Goal: Task Accomplishment & Management: Complete application form

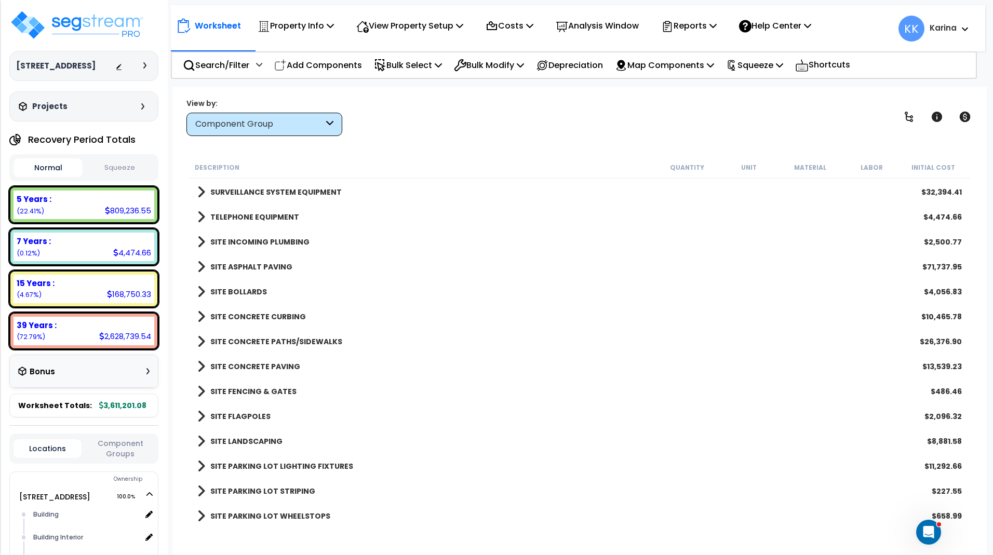
scroll to position [184, 0]
click at [862, 96] on div "Worksheet Property Info Property Setup Add Property Unit Template property Clon…" at bounding box center [579, 364] width 814 height 555
click at [272, 536] on div "Worksheet Property Info Property Setup Add Property Unit Template property Clon…" at bounding box center [579, 364] width 814 height 555
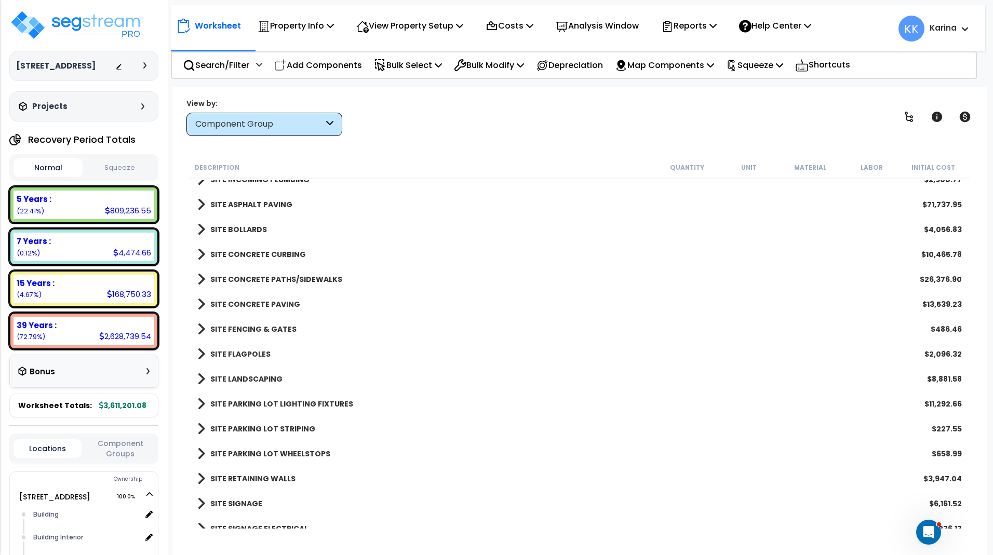
scroll to position [1944, 0]
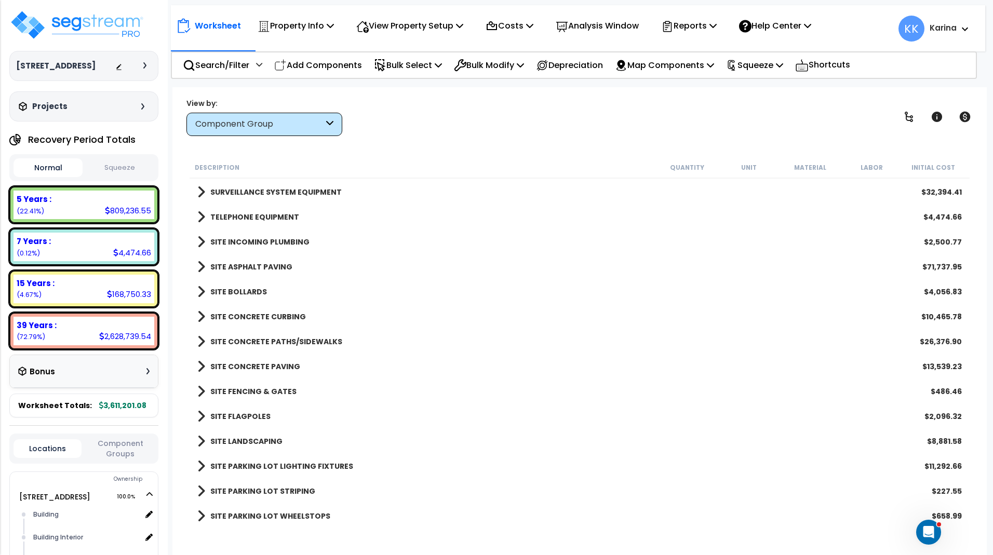
click at [203, 315] on span at bounding box center [201, 317] width 8 height 15
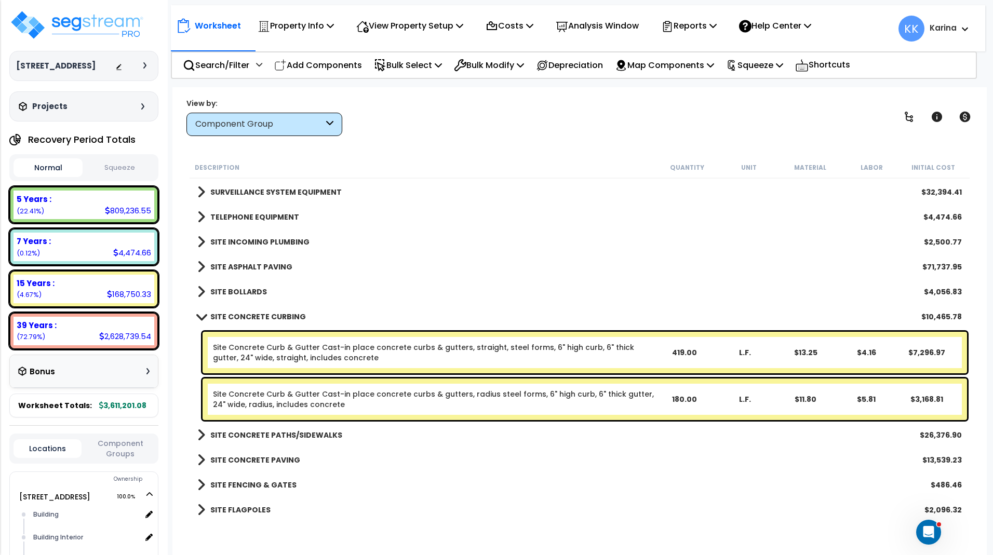
click at [203, 315] on span at bounding box center [201, 317] width 15 height 8
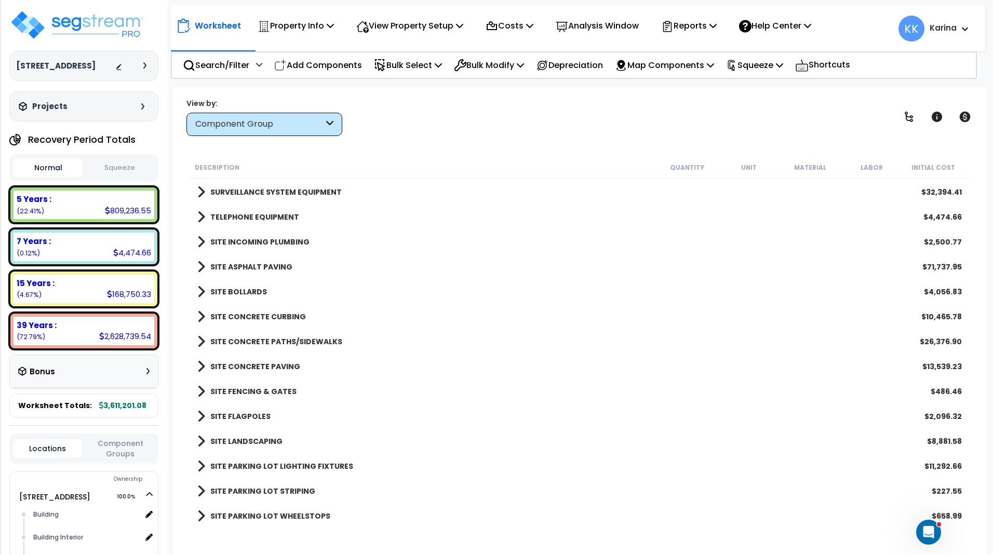
click at [203, 315] on span at bounding box center [201, 317] width 8 height 15
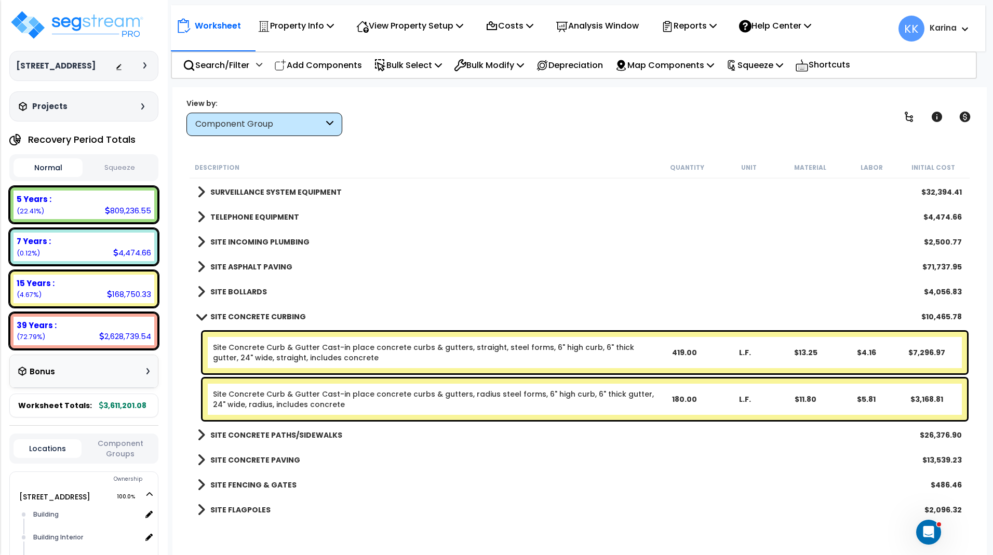
click at [203, 315] on span at bounding box center [201, 317] width 15 height 8
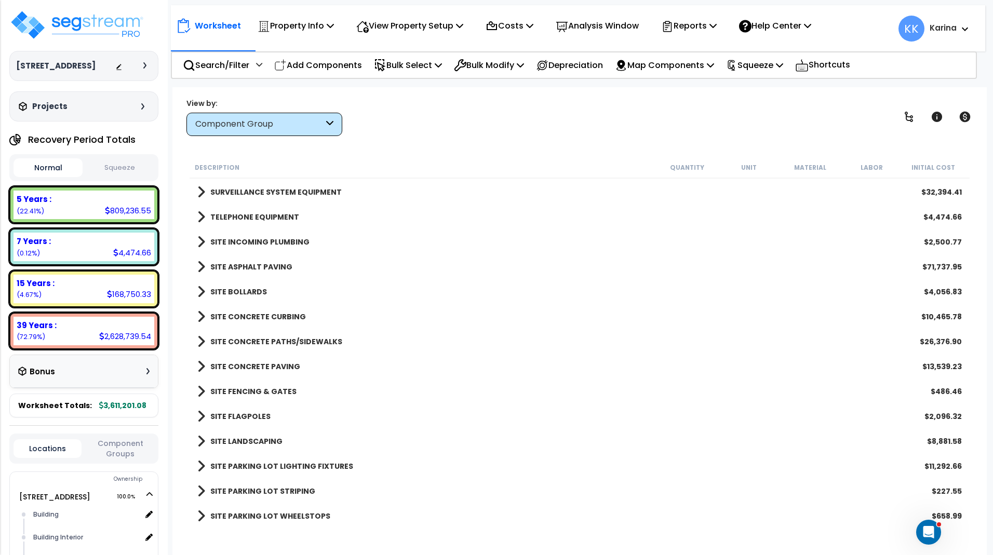
click at [300, 535] on div "Worksheet Property Info Property Setup Add Property Unit Template property Clon…" at bounding box center [579, 364] width 814 height 555
click at [199, 364] on span at bounding box center [201, 366] width 8 height 15
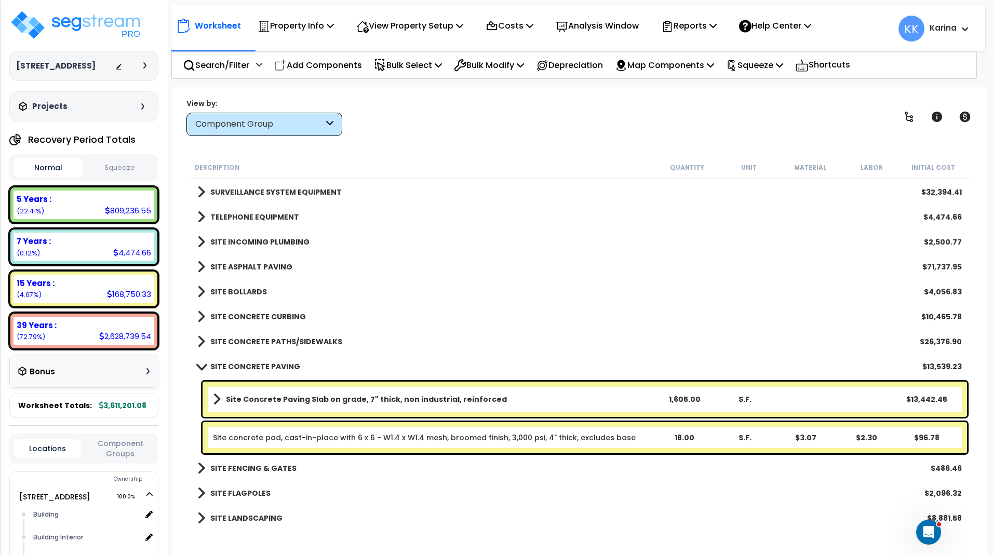
click at [866, 214] on div "TELEPHONE EQUIPMENT $4,474.66" at bounding box center [579, 217] width 775 height 25
click at [202, 364] on span at bounding box center [201, 367] width 15 height 8
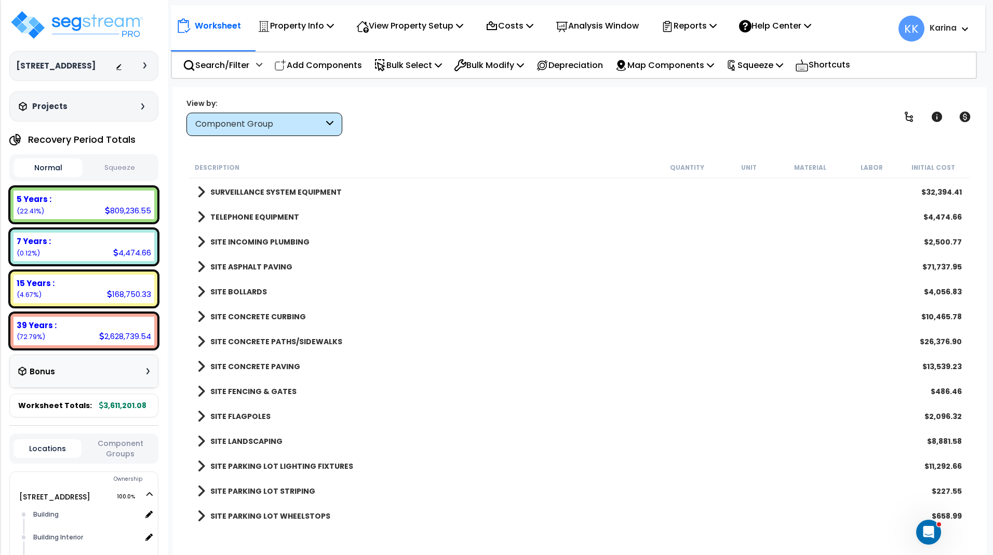
drag, startPoint x: 878, startPoint y: 23, endPoint x: 747, endPoint y: 1, distance: 132.9
click at [877, 23] on div "Worksheet Property Info Property Setup Add Property Unit Template property Clon…" at bounding box center [578, 23] width 814 height 36
click at [516, 543] on div "Worksheet Property Info Property Setup Add Property Unit Template property Clon…" at bounding box center [579, 364] width 814 height 555
click at [100, 19] on img at bounding box center [76, 24] width 135 height 31
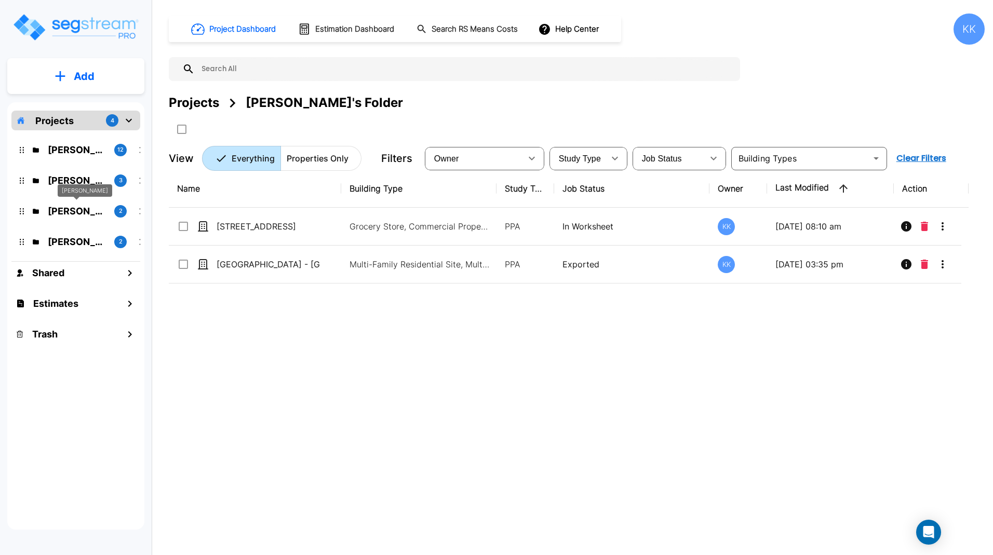
click at [60, 212] on p "M.E. Folder" at bounding box center [77, 211] width 58 height 14
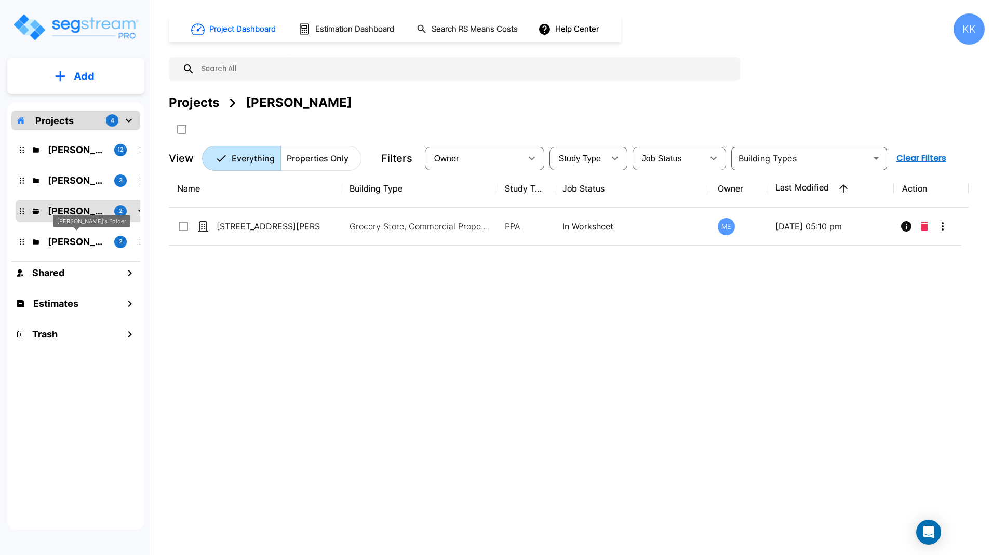
click at [74, 242] on p "[PERSON_NAME]'s Folder" at bounding box center [77, 242] width 58 height 14
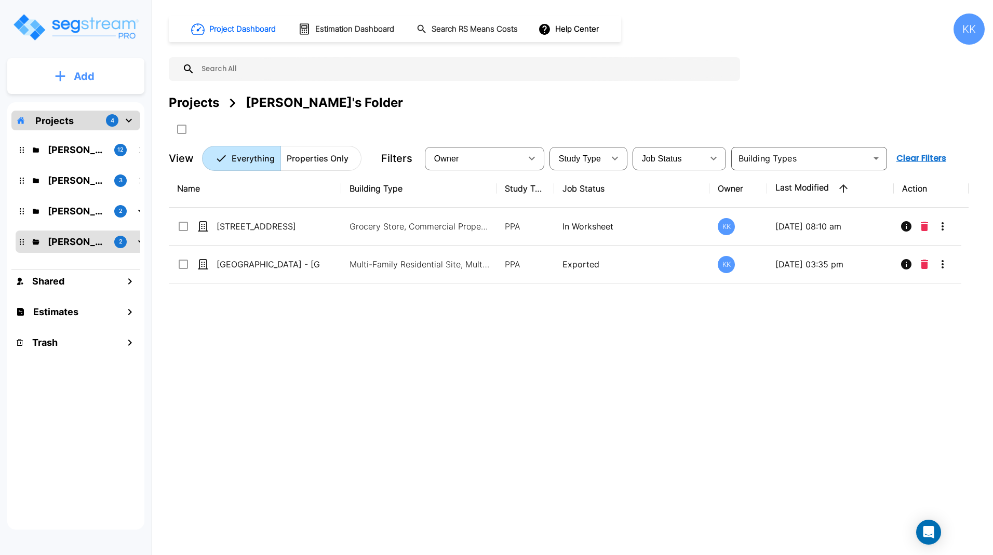
click at [83, 74] on p "Add" at bounding box center [84, 77] width 21 height 16
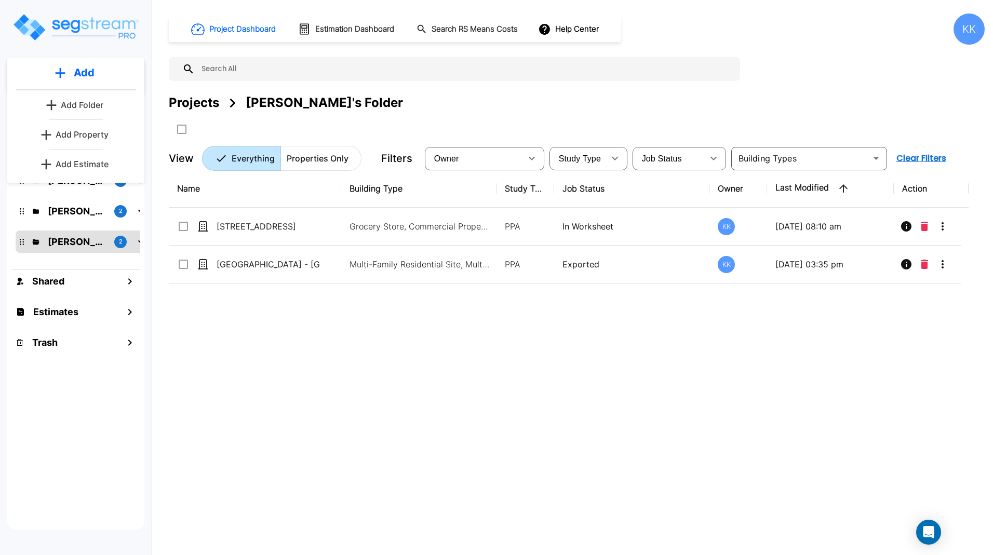
click at [78, 135] on p "Add Property" at bounding box center [82, 134] width 53 height 12
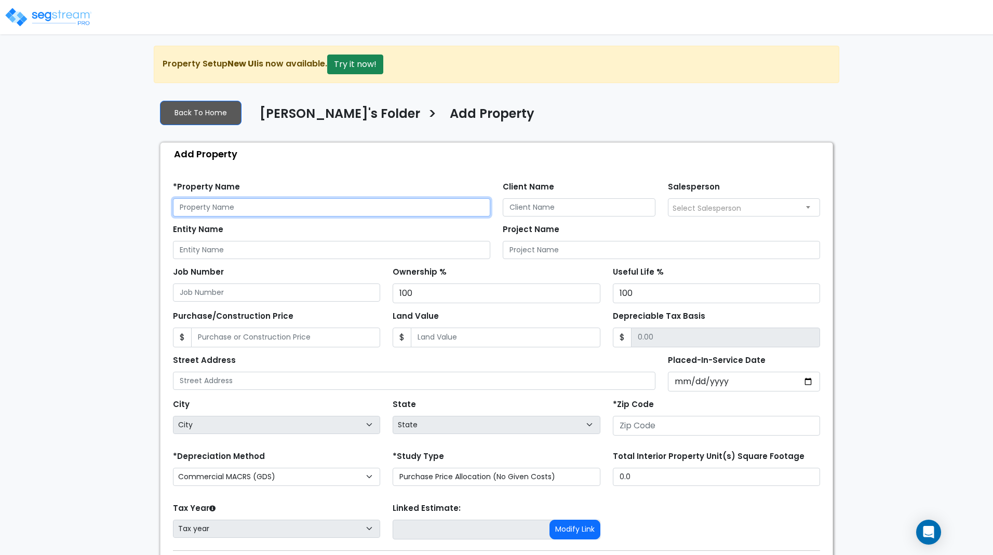
click at [249, 207] on input "text" at bounding box center [331, 207] width 317 height 18
click at [251, 207] on input "9420 Developers" at bounding box center [331, 207] width 317 height 18
drag, startPoint x: 266, startPoint y: 207, endPoint x: 109, endPoint y: 204, distance: 157.4
click at [173, 204] on input "[STREET_ADDRESS]" at bounding box center [331, 207] width 317 height 18
type input "[STREET_ADDRESS]"
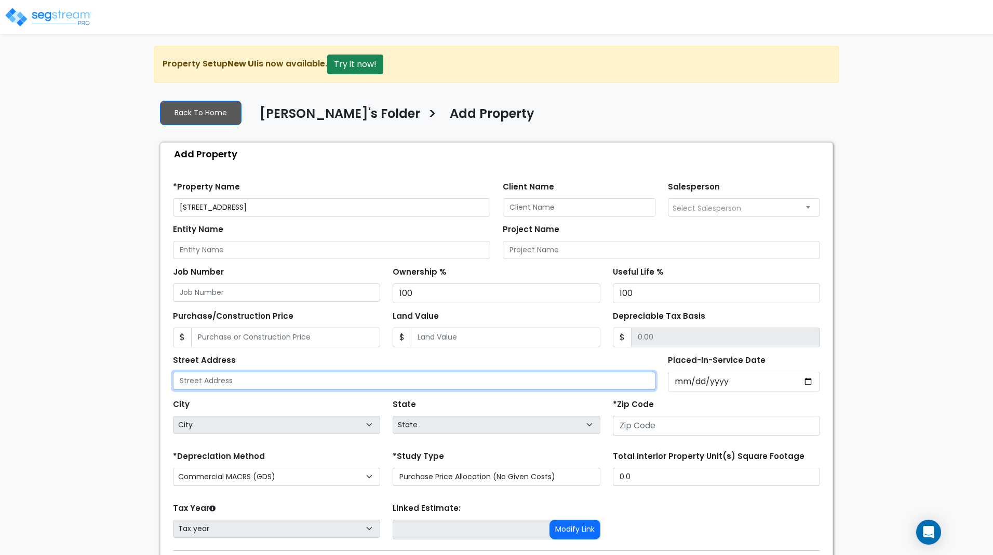
click at [237, 382] on input "text" at bounding box center [414, 381] width 483 height 18
paste input "[STREET_ADDRESS]"
type input "[STREET_ADDRESS]"
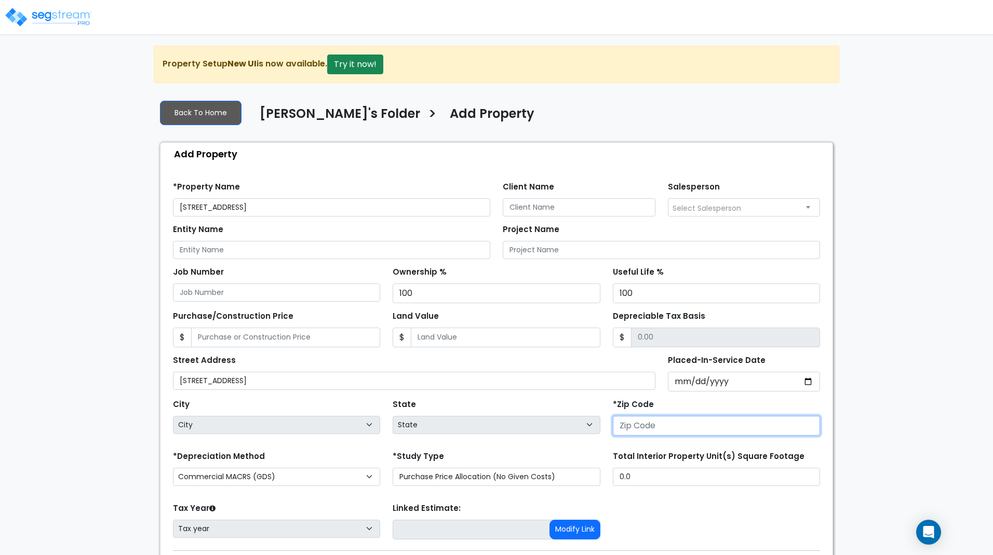
click at [660, 430] on input "number" at bounding box center [716, 426] width 207 height 20
type input "2"
select select "DC"
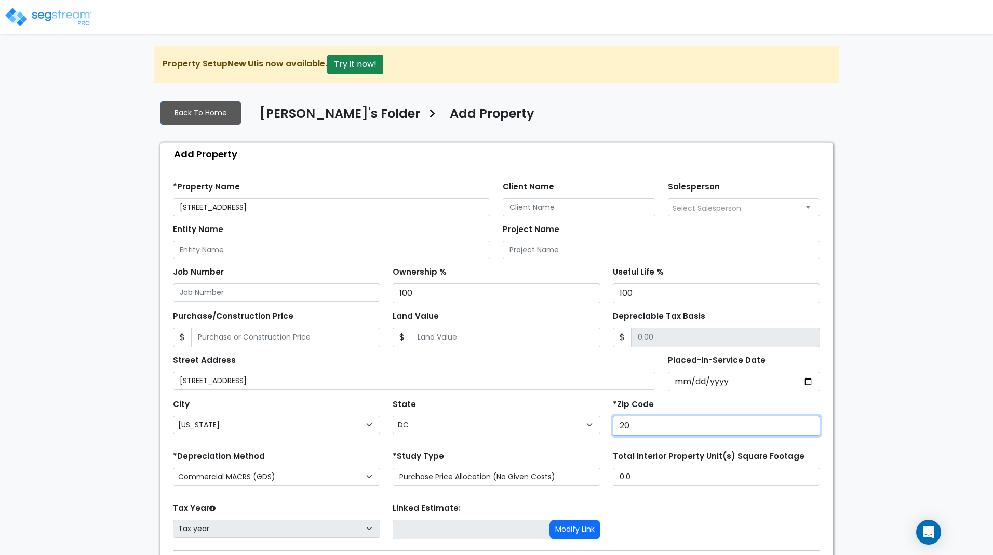
type input "201"
select select "VA"
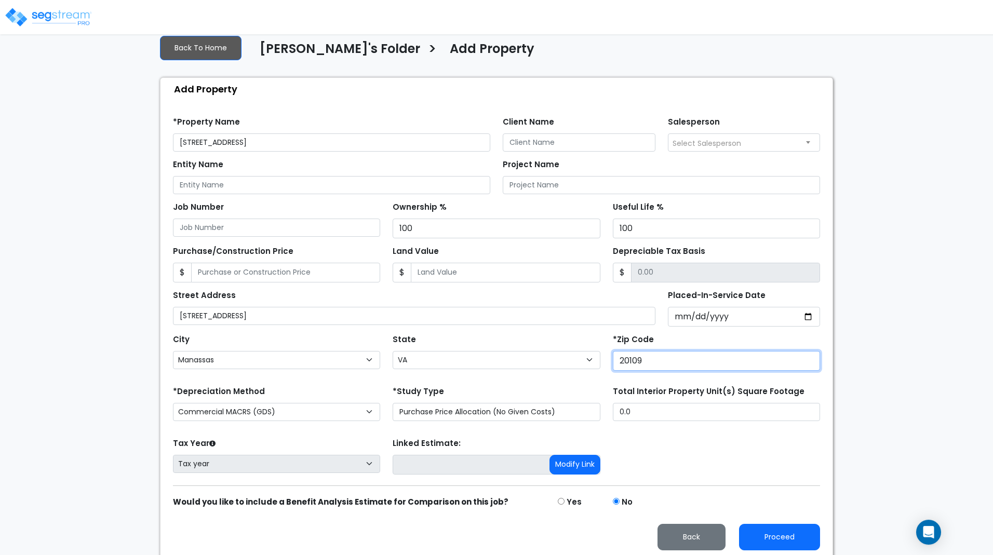
scroll to position [71, 0]
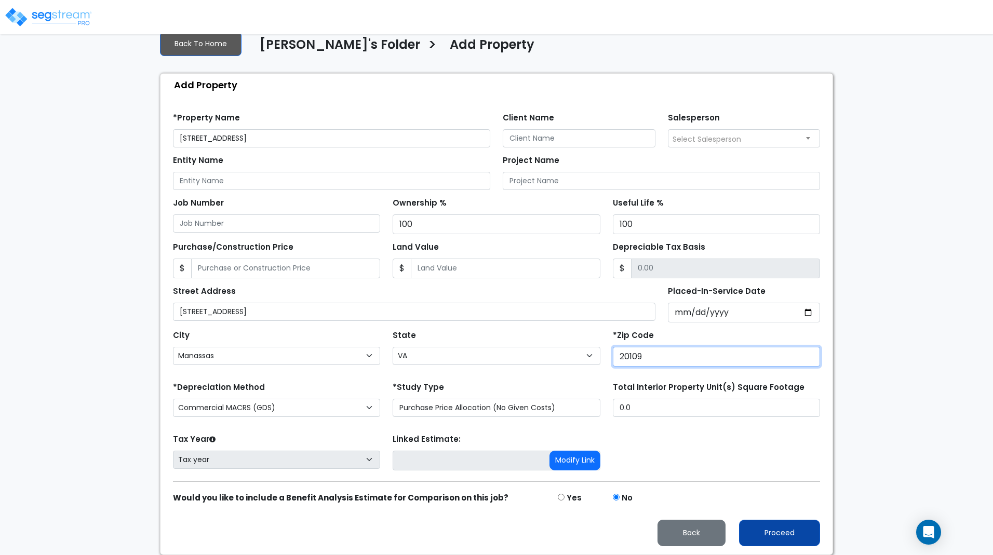
type input "20109"
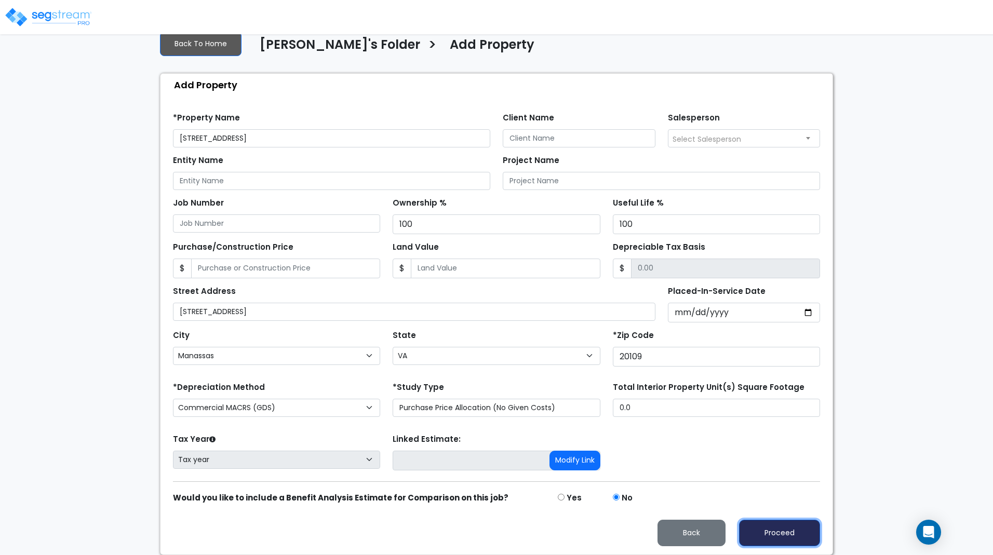
click at [770, 530] on button "Proceed" at bounding box center [779, 533] width 81 height 26
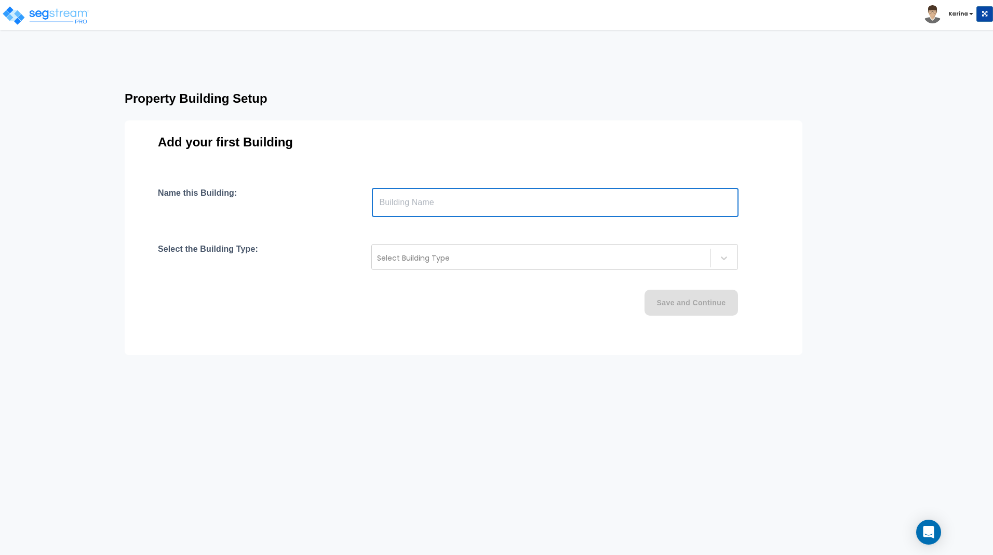
click at [425, 206] on input "text" at bounding box center [555, 202] width 367 height 29
type input "9420 Developers Dr"
click at [444, 256] on div at bounding box center [541, 258] width 328 height 12
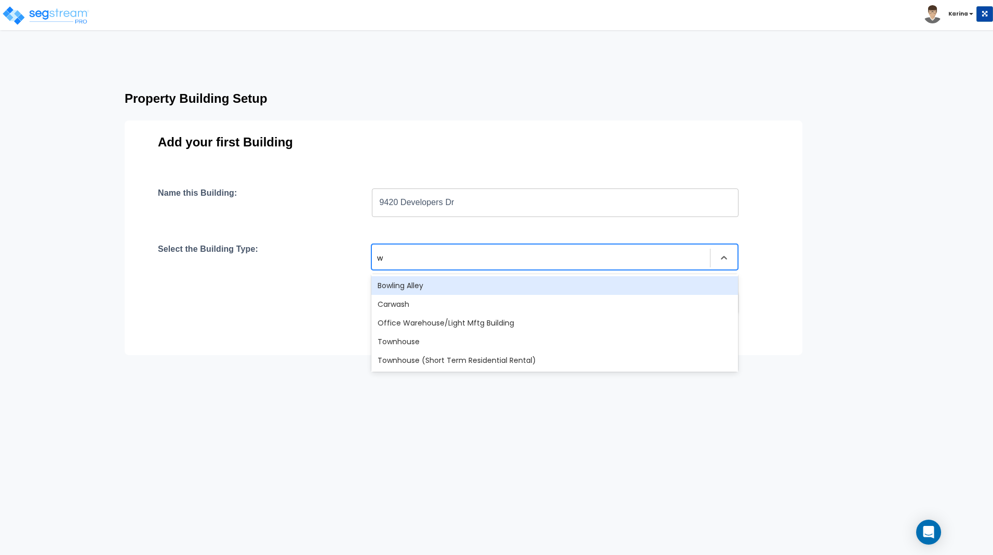
type input "w"
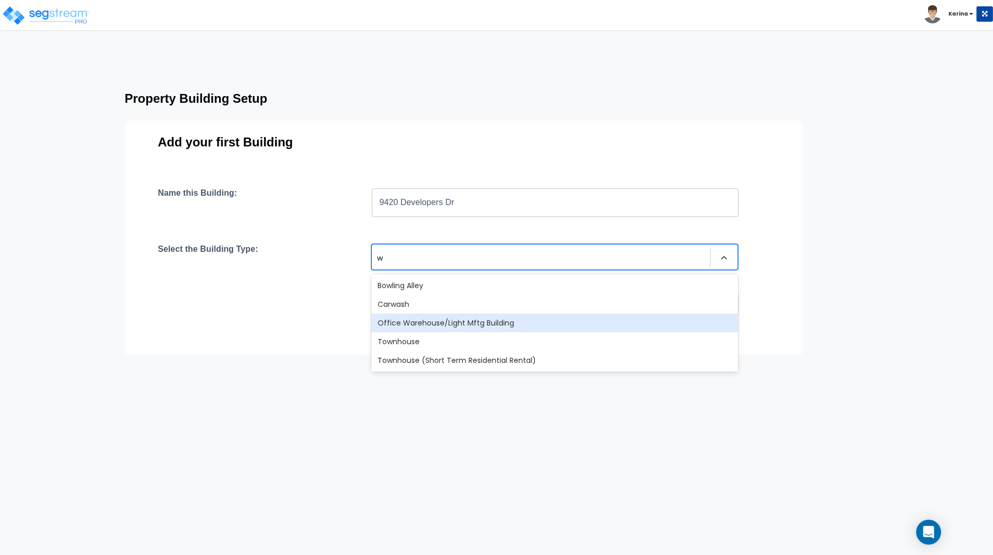
click at [448, 322] on div "Office Warehouse/Light Mftg Building" at bounding box center [554, 323] width 367 height 19
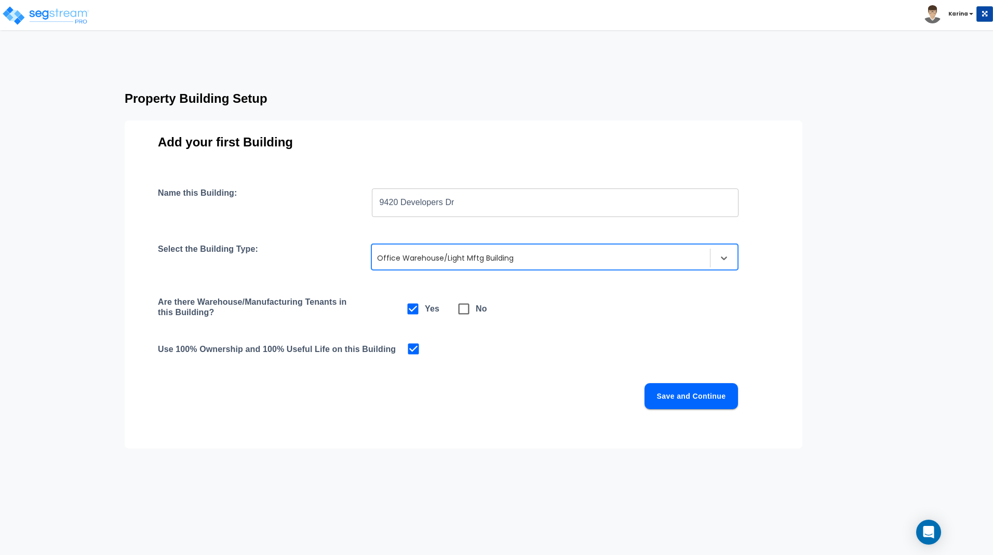
click at [671, 394] on button "Save and Continue" at bounding box center [691, 396] width 93 height 26
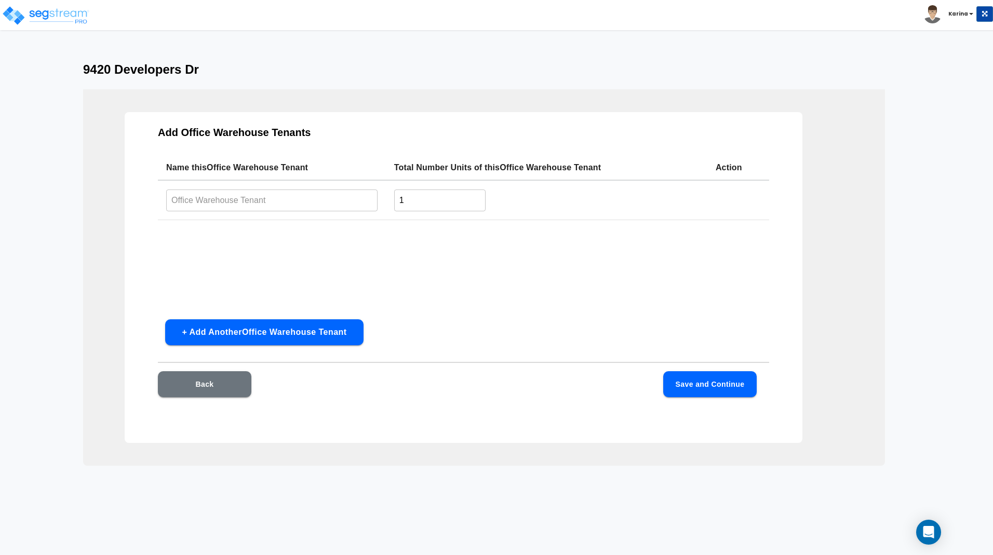
click at [240, 201] on input "text" at bounding box center [271, 200] width 211 height 22
type input "WH"
click at [287, 330] on button "+ Add Another Office Warehouse Tenant" at bounding box center [264, 332] width 198 height 26
click at [248, 241] on input "text" at bounding box center [271, 242] width 211 height 22
type input "Offices"
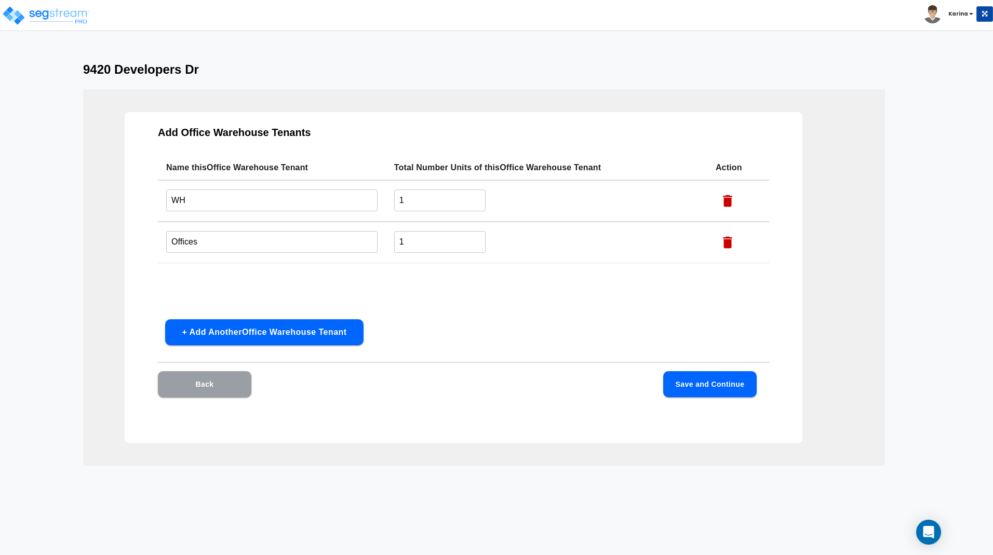
click at [221, 383] on button "Back" at bounding box center [204, 384] width 93 height 26
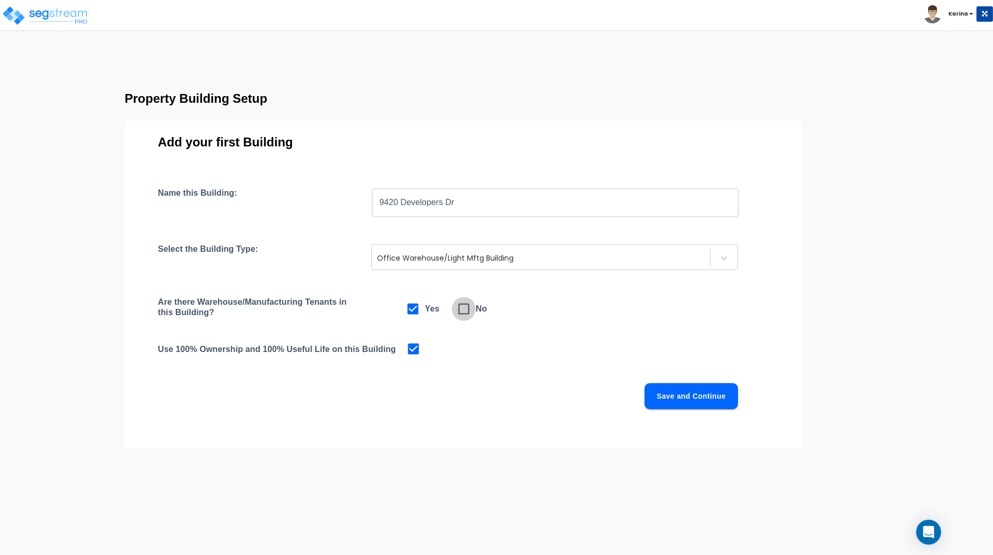
click at [465, 312] on icon at bounding box center [464, 309] width 15 height 15
checkbox input "false"
checkbox input "true"
click at [688, 398] on button "Save and Continue" at bounding box center [691, 396] width 93 height 26
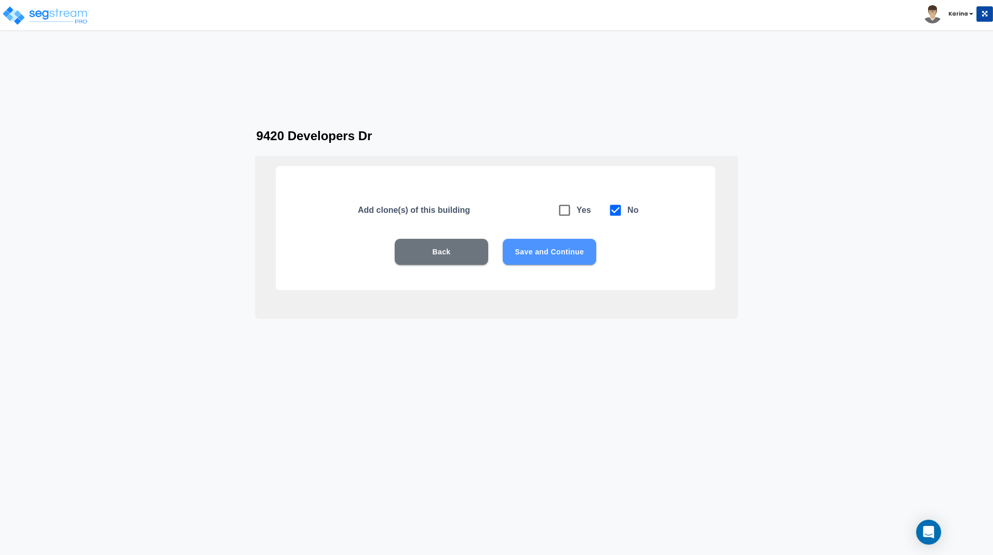
click at [537, 249] on button "Save and Continue" at bounding box center [549, 252] width 93 height 26
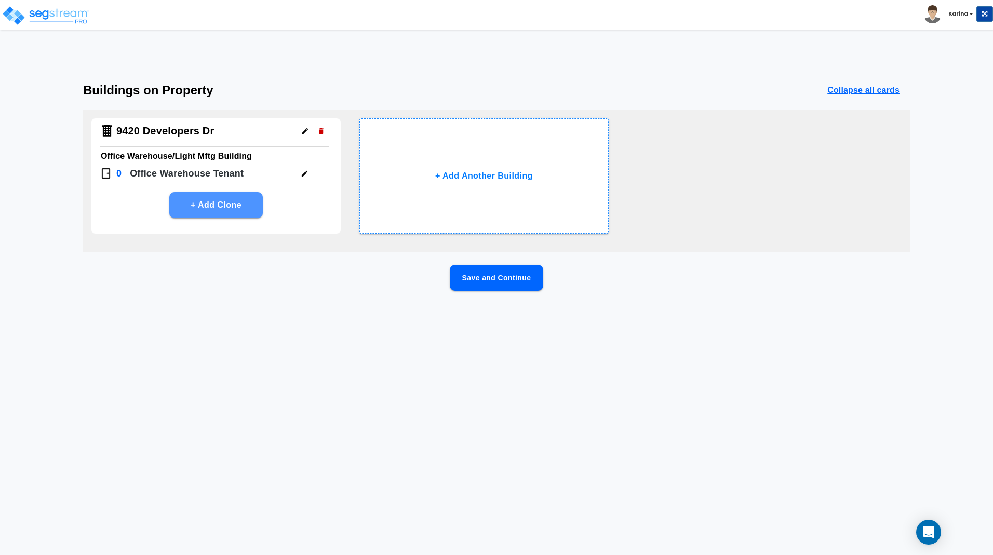
click at [230, 204] on button "+ Add Clone" at bounding box center [215, 205] width 93 height 26
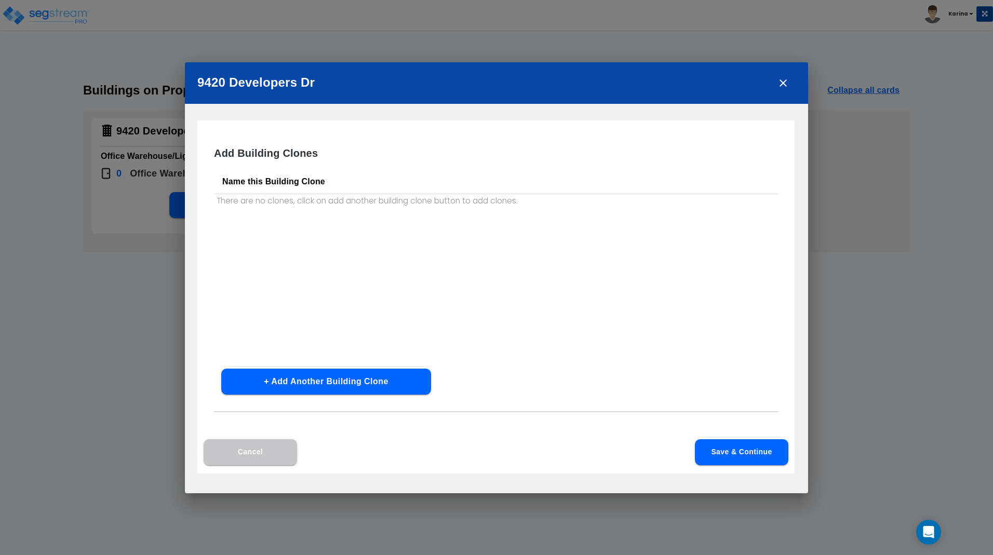
click at [283, 454] on button "Cancel" at bounding box center [250, 452] width 93 height 26
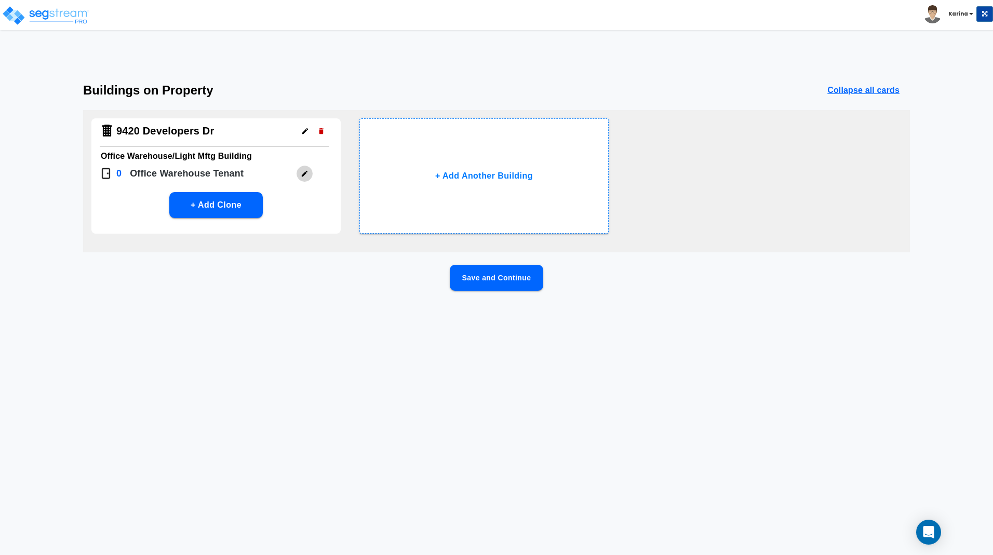
click at [303, 173] on icon "button" at bounding box center [305, 174] width 8 height 8
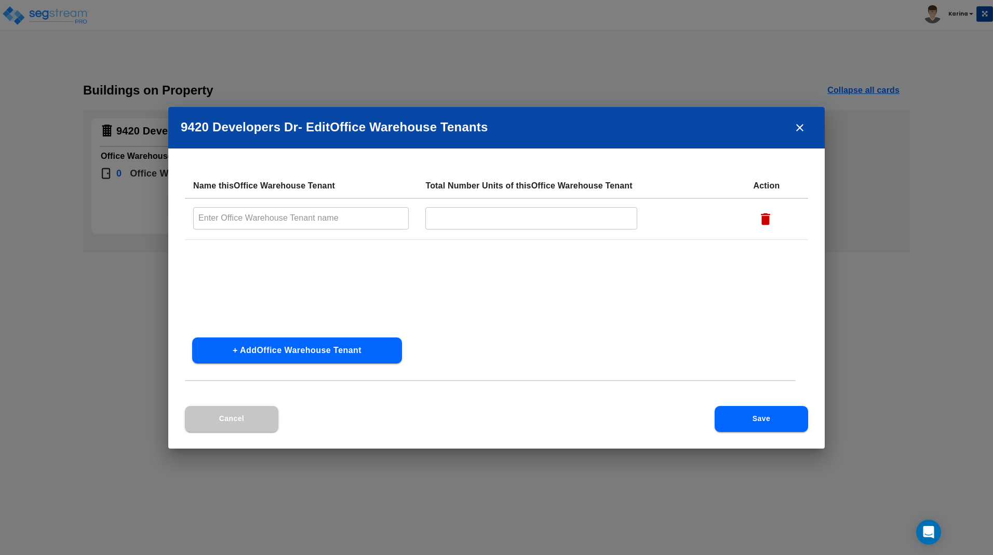
click at [307, 222] on input "text" at bounding box center [301, 218] width 216 height 22
type input "WH"
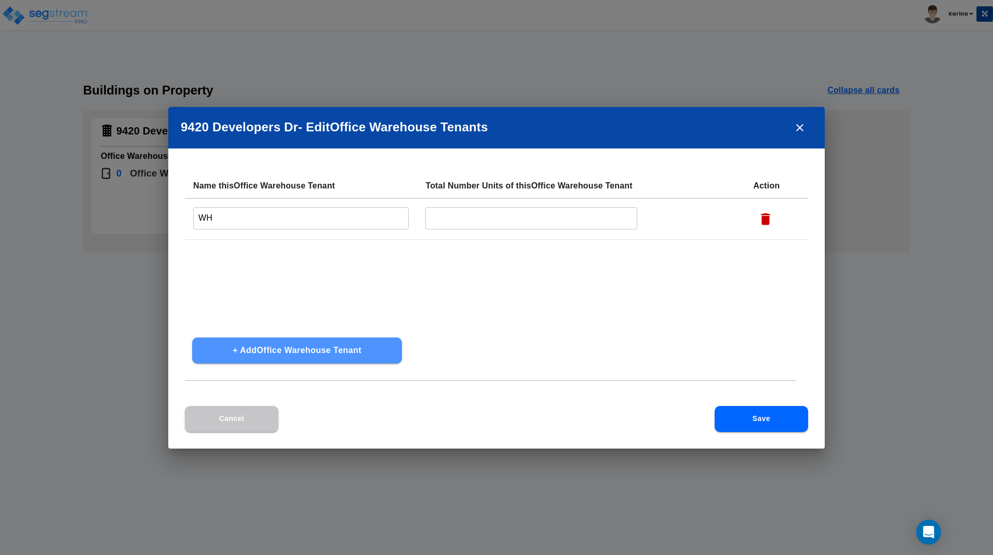
click at [309, 350] on button "+ Add Office Warehouse Tenant" at bounding box center [297, 351] width 210 height 26
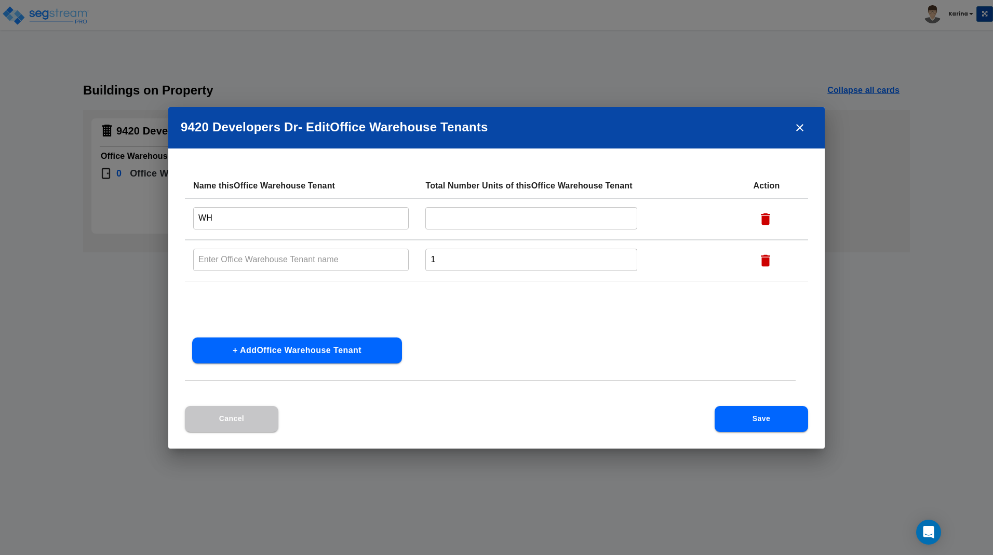
click at [276, 260] on input "text" at bounding box center [301, 260] width 216 height 22
type input "Offices"
click at [275, 352] on button "+ Add Office Warehouse Tenant" at bounding box center [297, 351] width 210 height 26
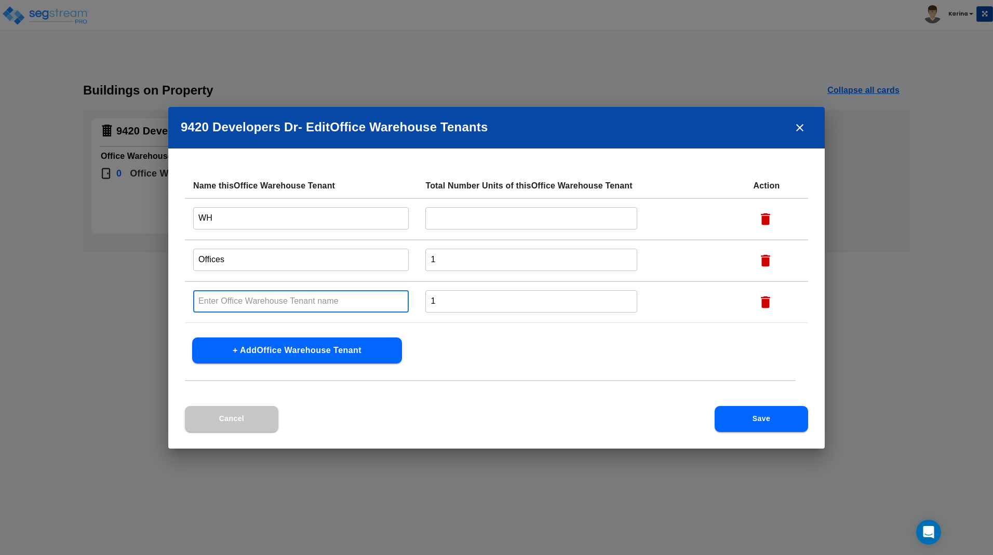
click at [254, 304] on input "text" at bounding box center [301, 301] width 216 height 22
type input "Common"
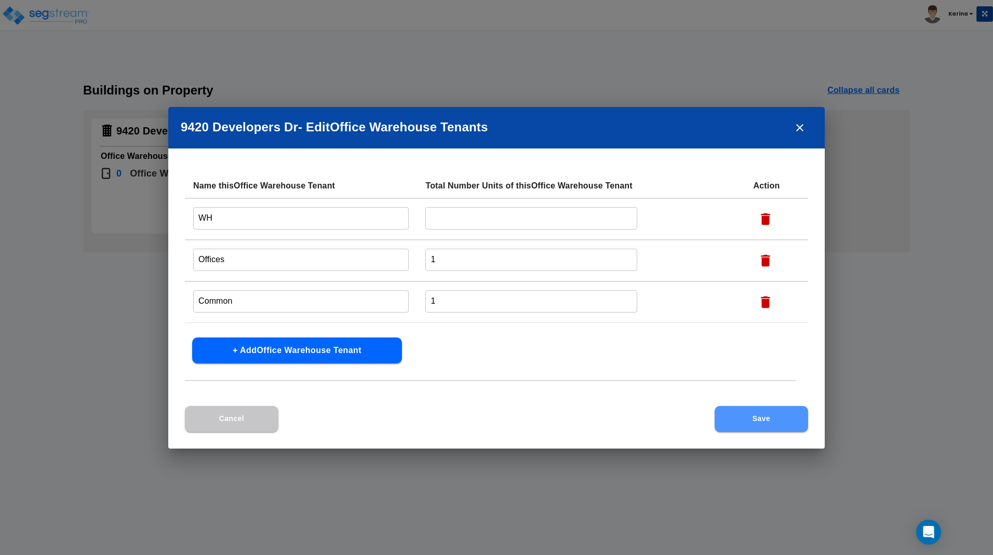
click at [741, 418] on button "Save" at bounding box center [761, 419] width 93 height 26
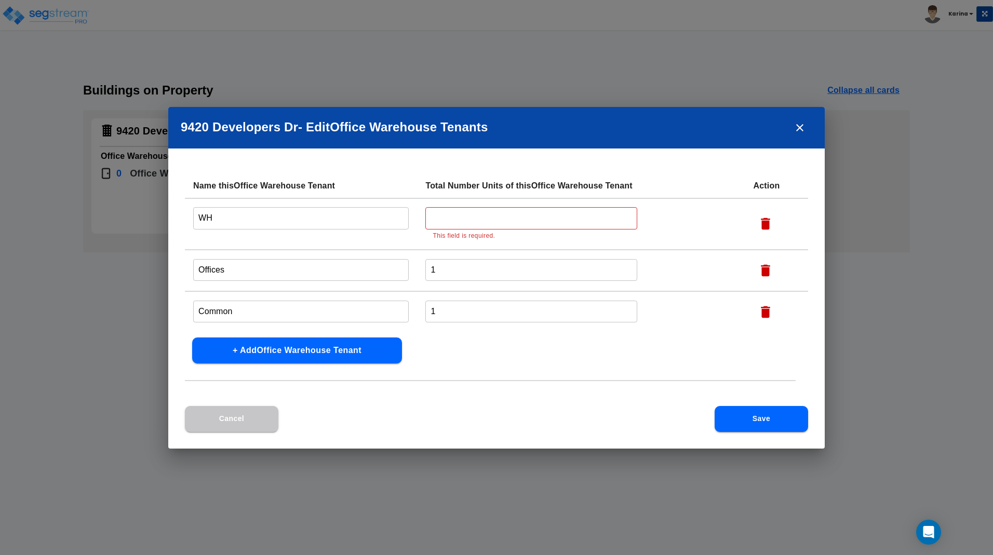
click at [466, 222] on input "text" at bounding box center [530, 218] width 211 height 22
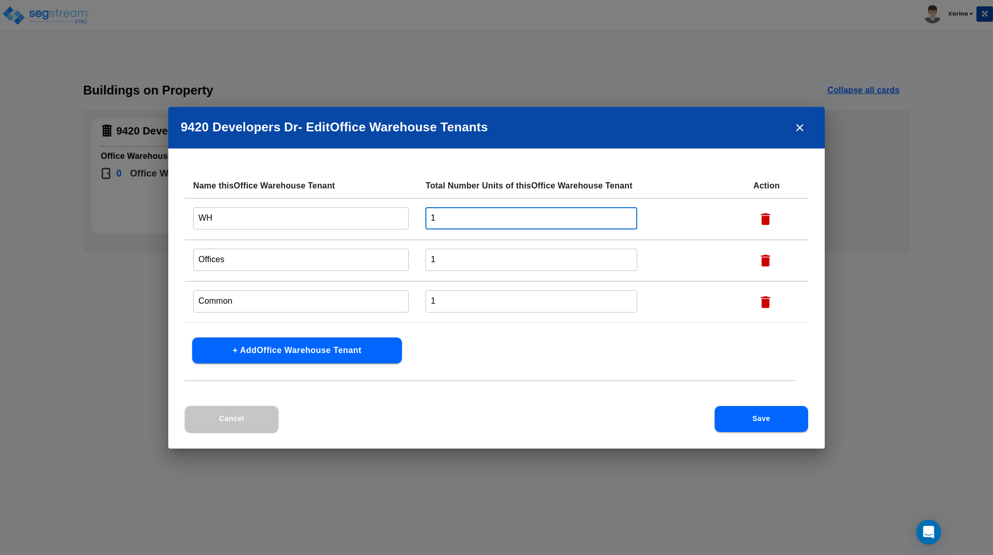
type input "1"
click at [743, 419] on button "Save" at bounding box center [761, 419] width 93 height 26
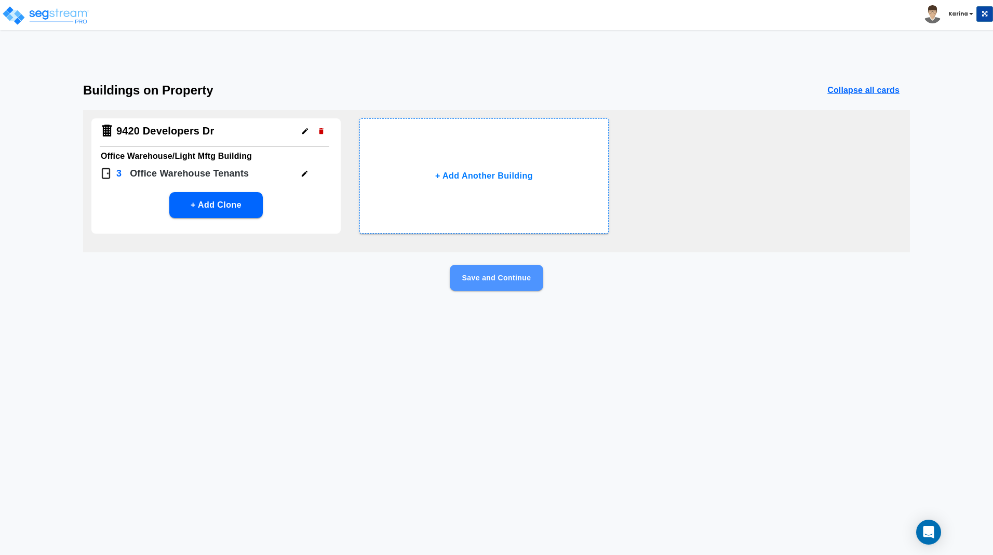
click at [512, 280] on button "Save and Continue" at bounding box center [496, 278] width 93 height 26
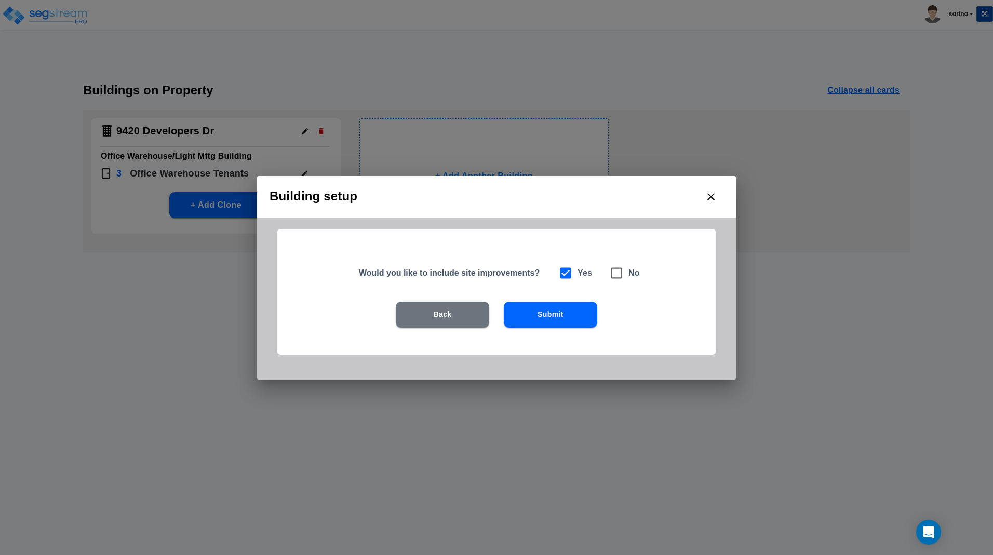
click at [553, 315] on button "Submit" at bounding box center [550, 315] width 93 height 26
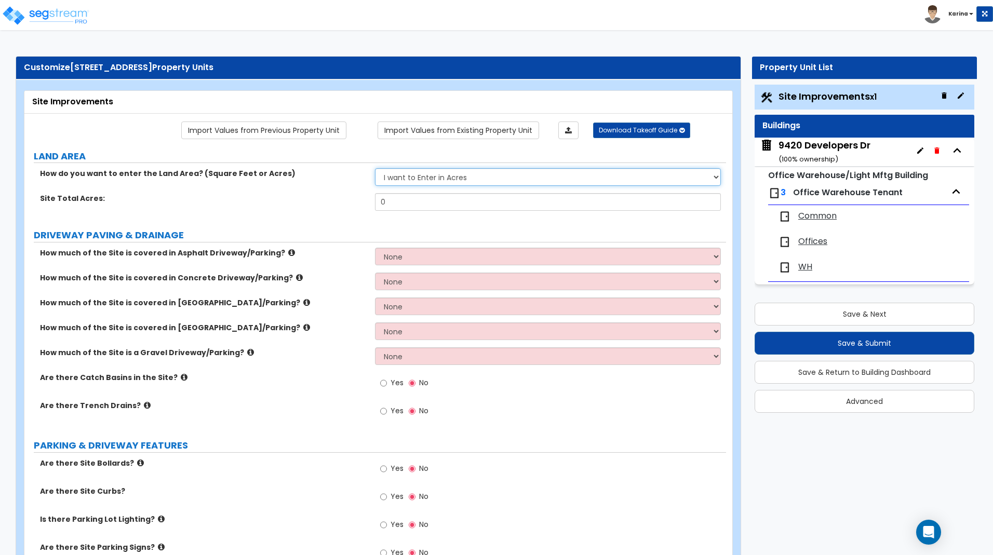
click at [375, 168] on select "I want to Enter in Acres I want to Enter in Square Feet" at bounding box center [547, 177] width 345 height 18
click option "I want to Enter in Square Feet" at bounding box center [0, 0] width 0 height 0
click at [375, 168] on select "I want to Enter in Acres I want to Enter in Square Feet" at bounding box center [547, 177] width 345 height 18
select select "1"
click option "I want to Enter in Acres" at bounding box center [0, 0] width 0 height 0
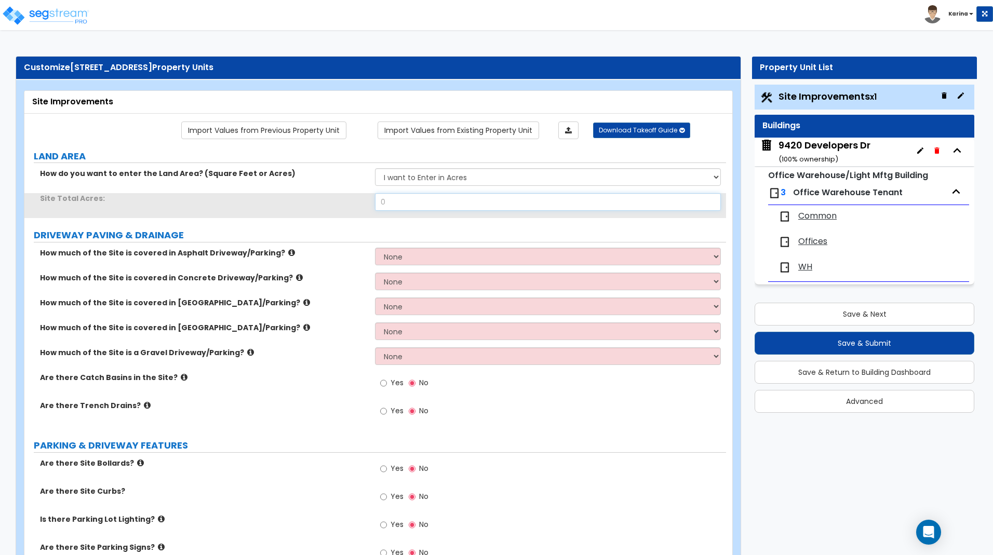
click at [416, 200] on input "0" at bounding box center [547, 202] width 345 height 18
type input "1.86"
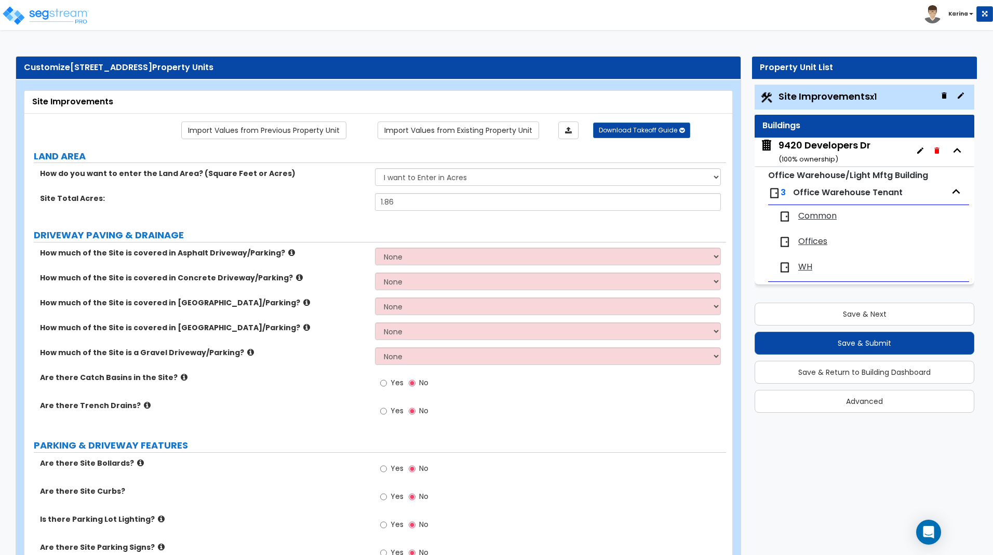
click at [359, 261] on div "How much of the Site is covered in Asphalt Driveway/Parking? None I want to Ent…" at bounding box center [375, 260] width 702 height 25
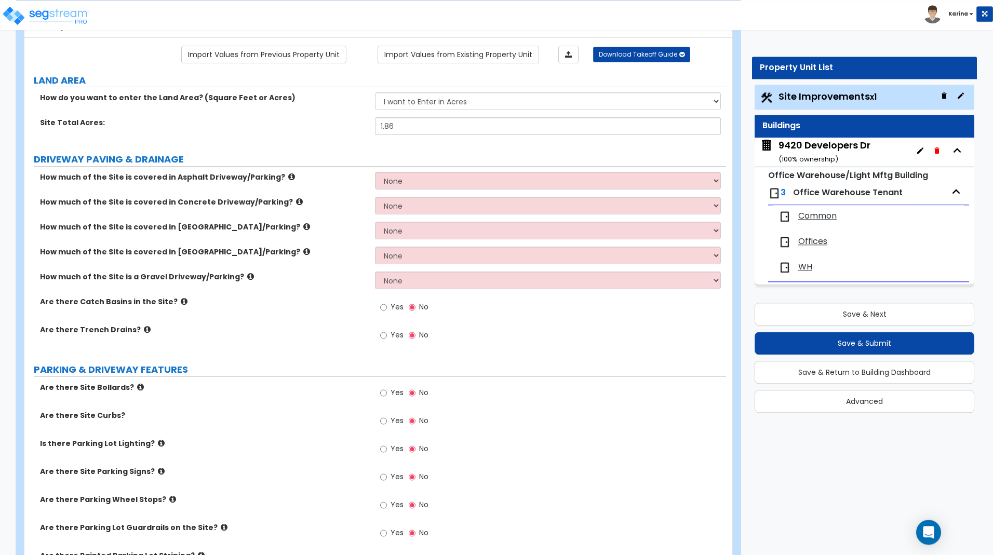
scroll to position [53, 0]
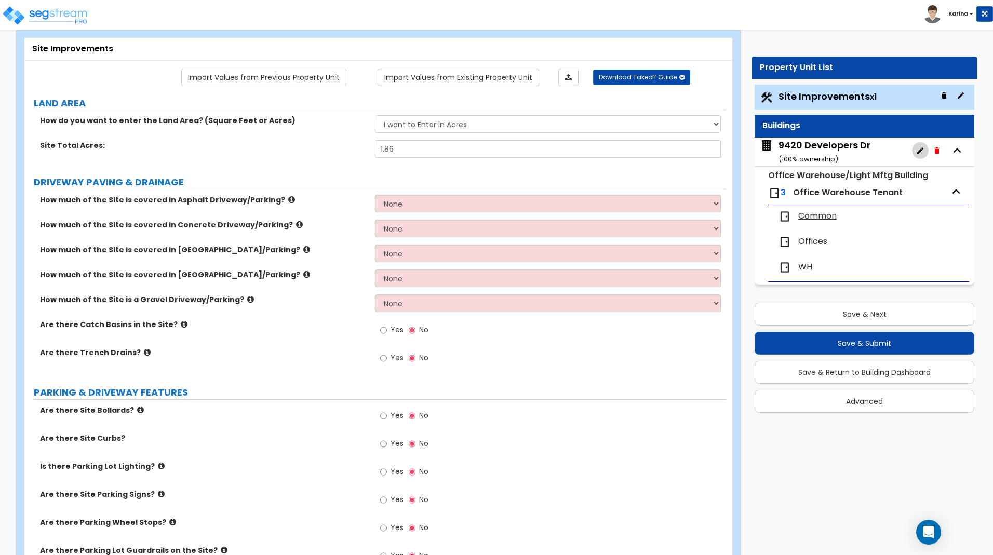
click at [920, 149] on icon "button" at bounding box center [920, 150] width 8 height 8
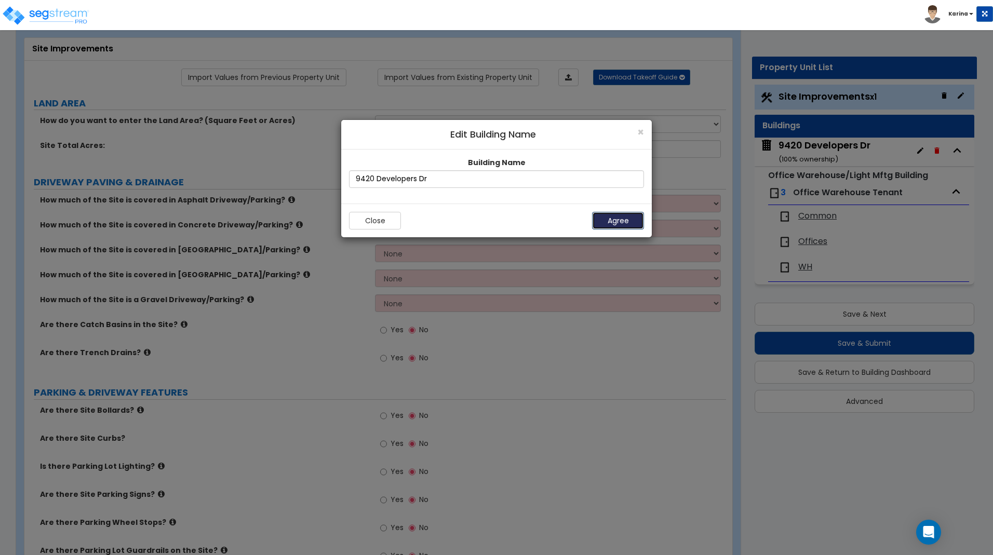
click at [611, 215] on button "Agree" at bounding box center [618, 221] width 52 height 18
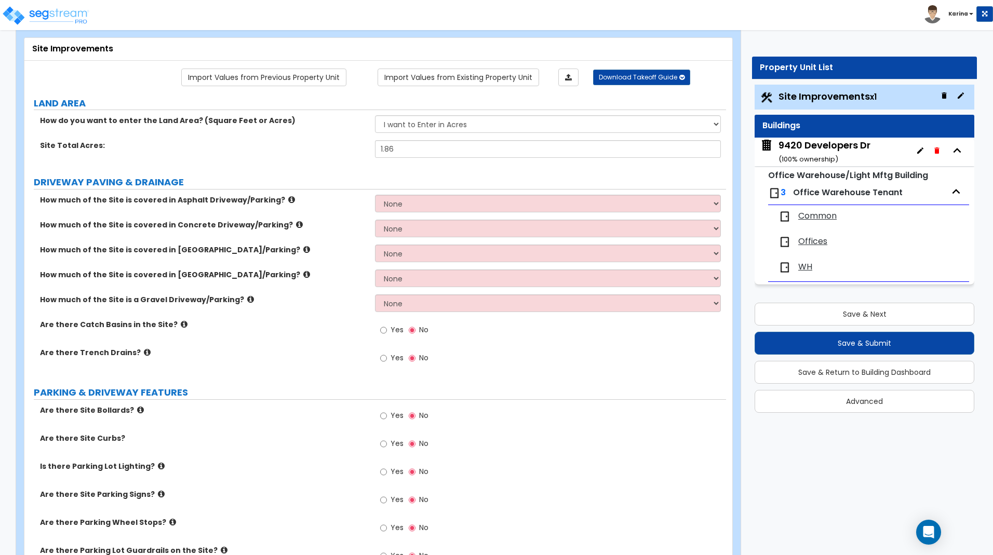
click at [961, 95] on icon "button" at bounding box center [961, 95] width 6 height 6
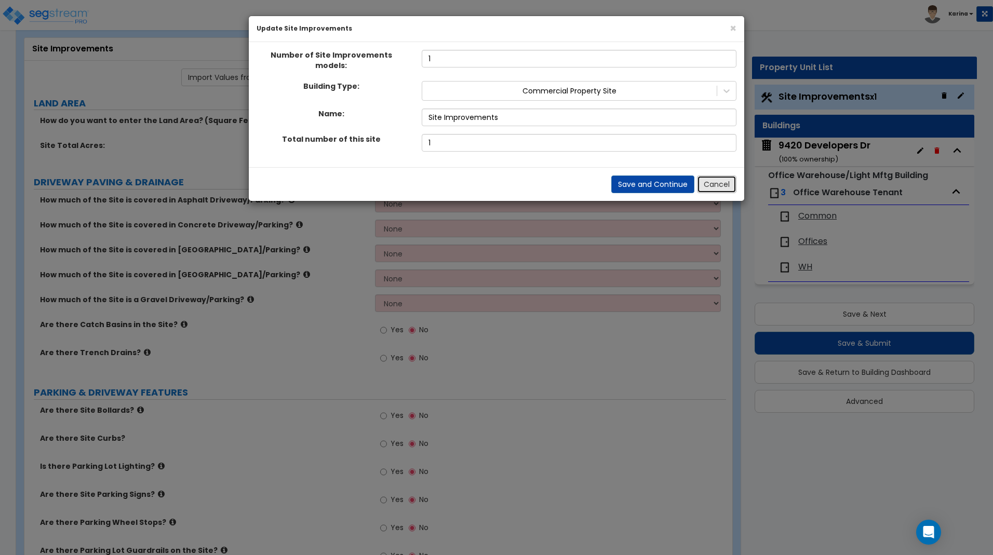
click at [714, 179] on button "Cancel" at bounding box center [716, 185] width 39 height 18
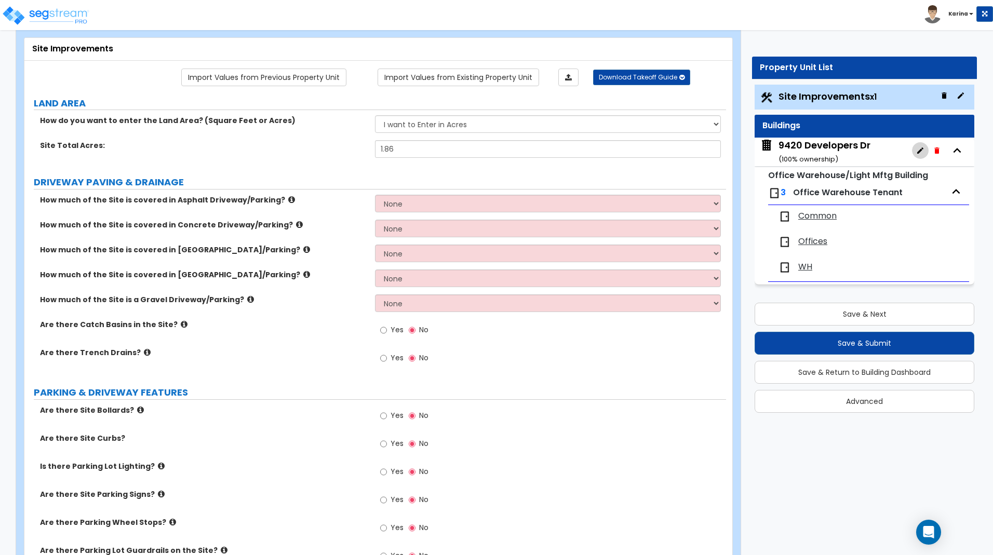
click at [919, 150] on icon "button" at bounding box center [920, 150] width 8 height 8
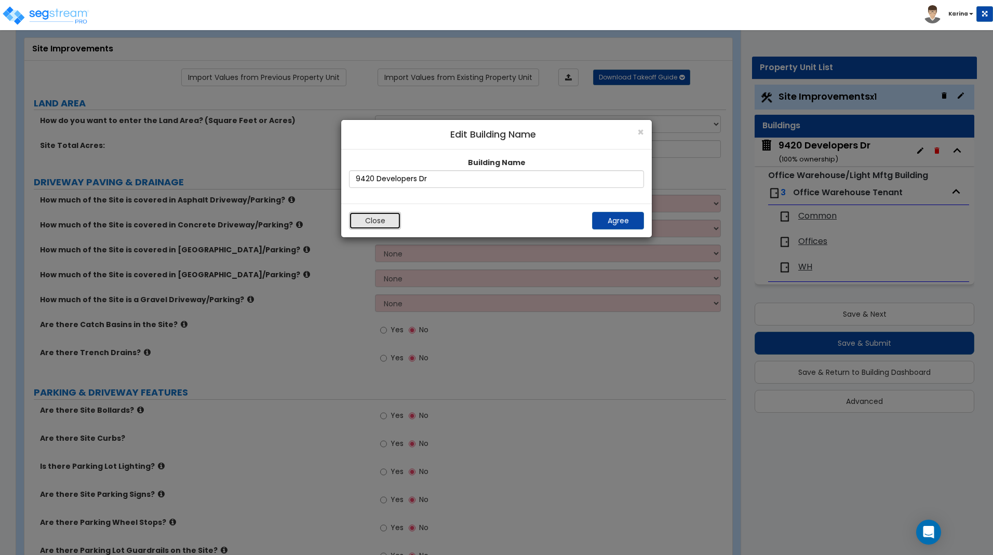
click at [374, 223] on button "Close" at bounding box center [375, 221] width 52 height 18
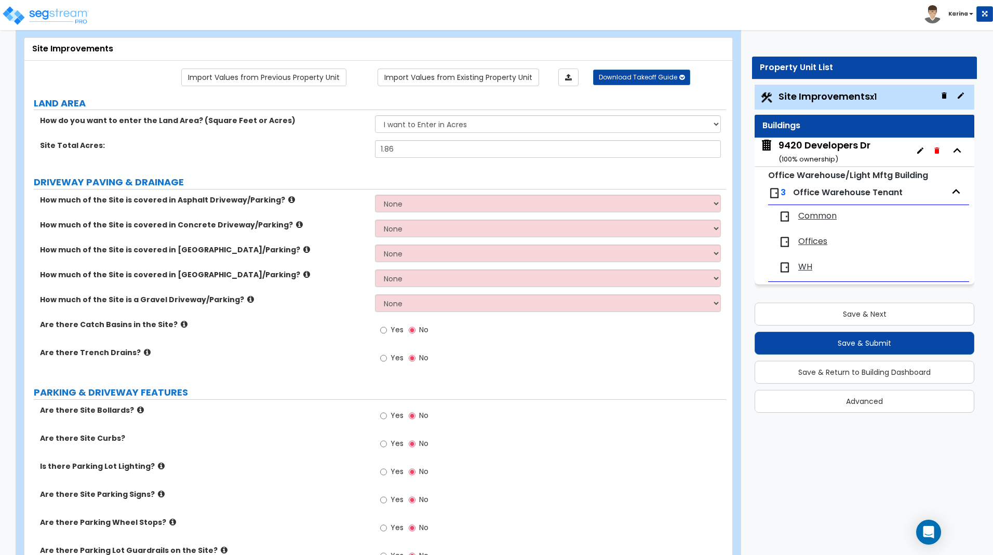
click at [882, 197] on span "Office Warehouse Tenant" at bounding box center [848, 192] width 110 height 12
click at [955, 192] on icon "button" at bounding box center [956, 192] width 16 height 16
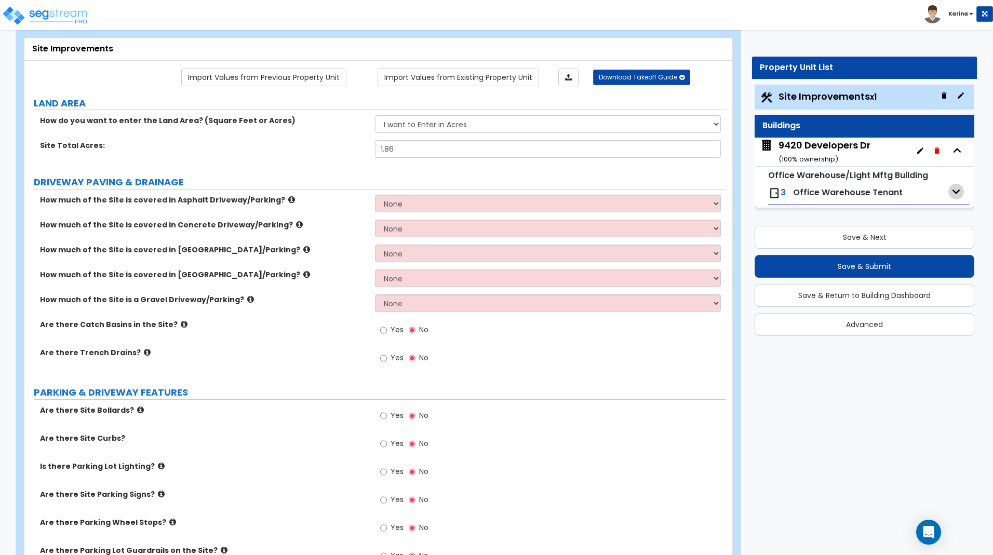
click at [955, 192] on icon "button" at bounding box center [957, 191] width 8 height 5
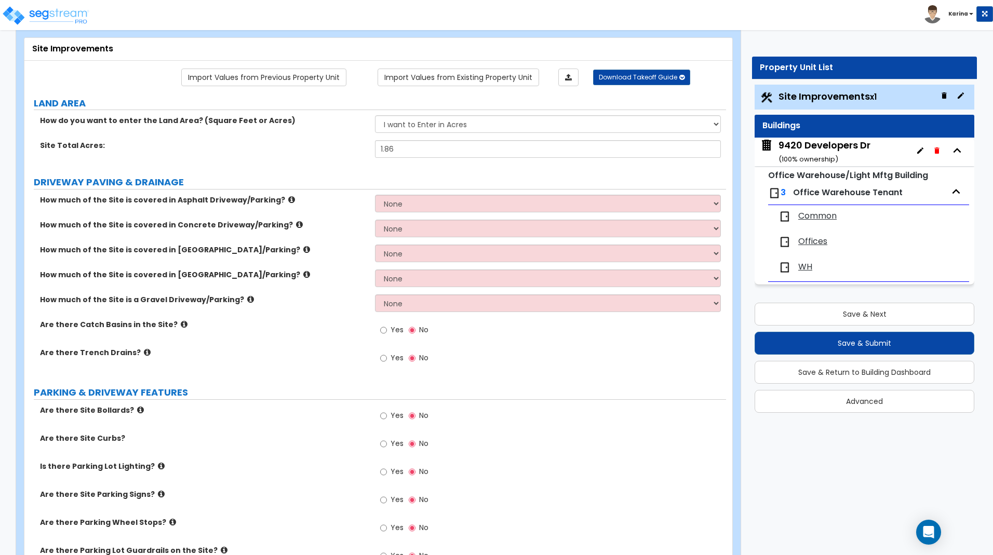
click at [892, 177] on small "Office Warehouse/Light Mftg Building" at bounding box center [848, 175] width 160 height 12
click at [959, 95] on icon "button" at bounding box center [961, 95] width 8 height 8
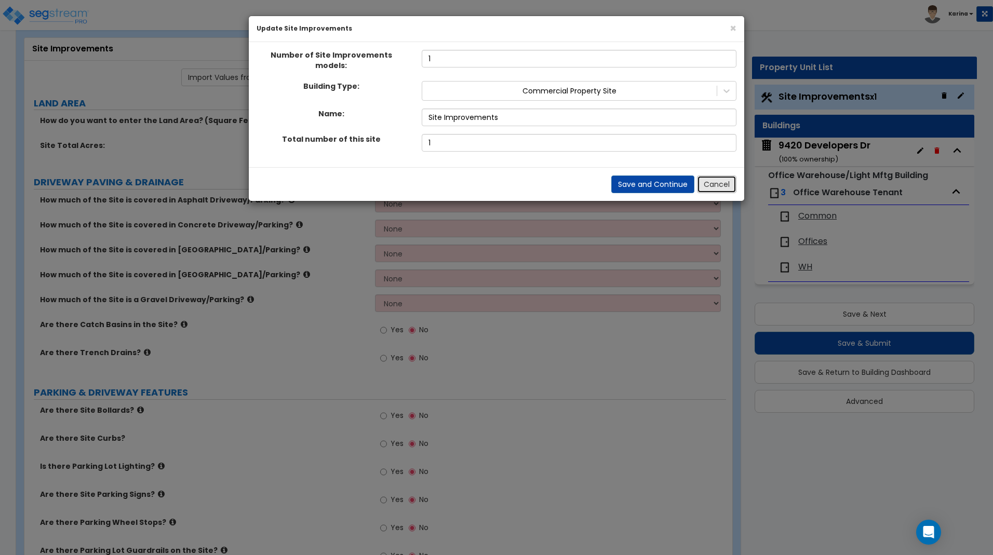
click at [713, 178] on button "Cancel" at bounding box center [716, 185] width 39 height 18
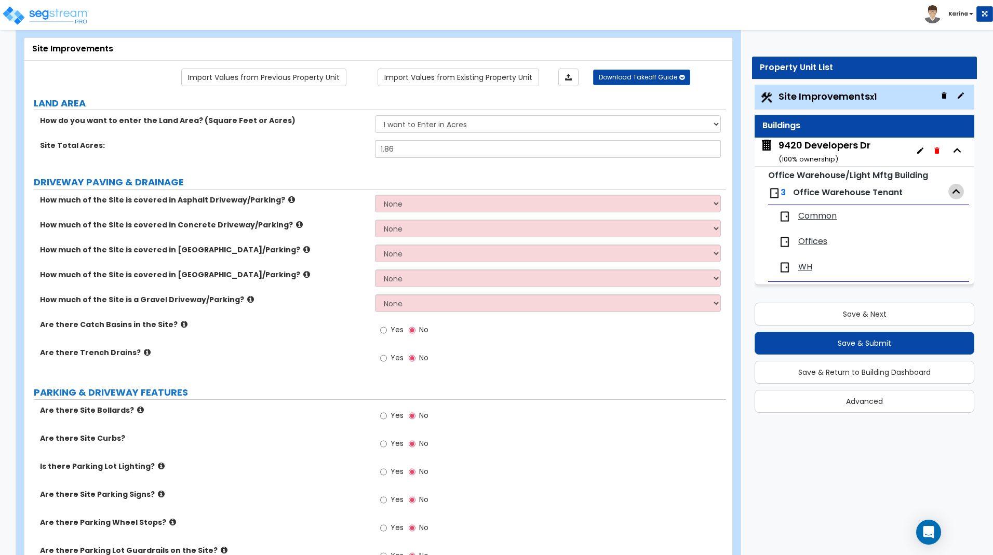
click at [954, 192] on icon "button" at bounding box center [957, 191] width 8 height 5
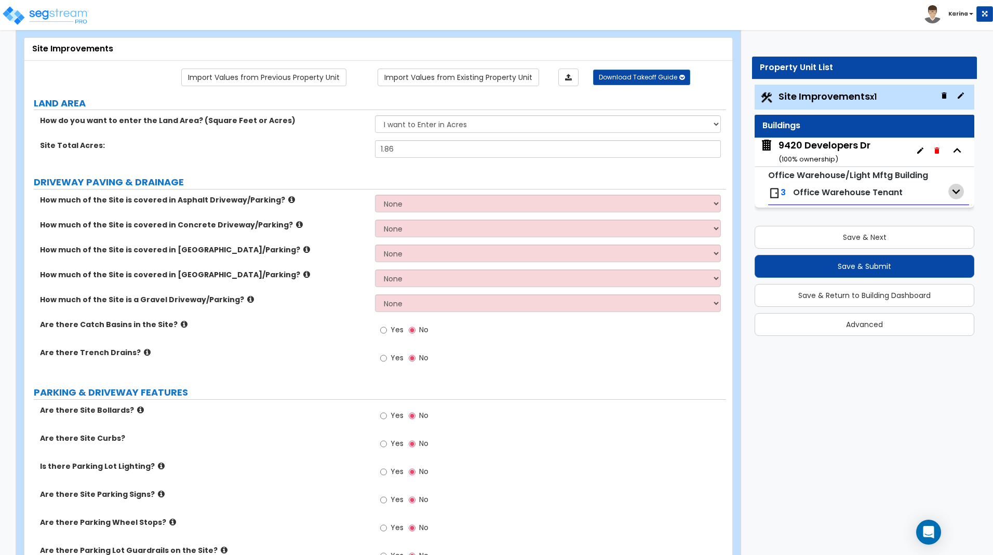
click at [954, 192] on icon "button" at bounding box center [957, 191] width 8 height 5
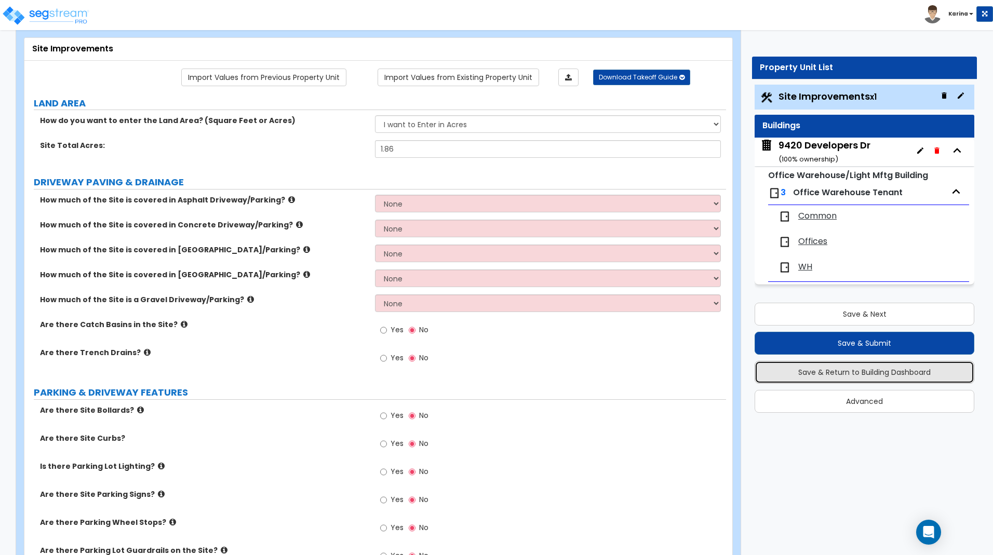
click at [813, 373] on button "Save & Return to Building Dashboard" at bounding box center [865, 372] width 220 height 23
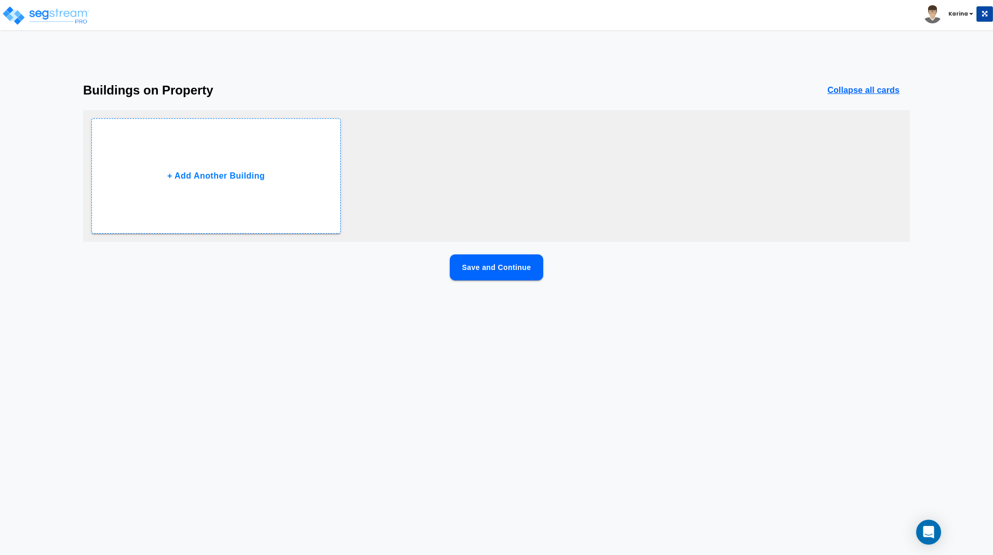
scroll to position [0, 0]
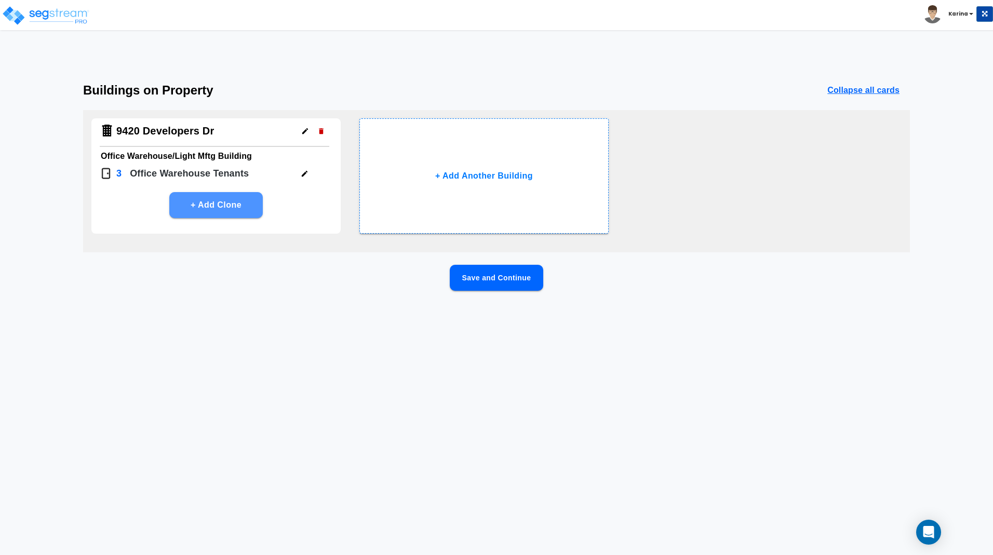
click at [225, 204] on button "+ Add Clone" at bounding box center [215, 205] width 93 height 26
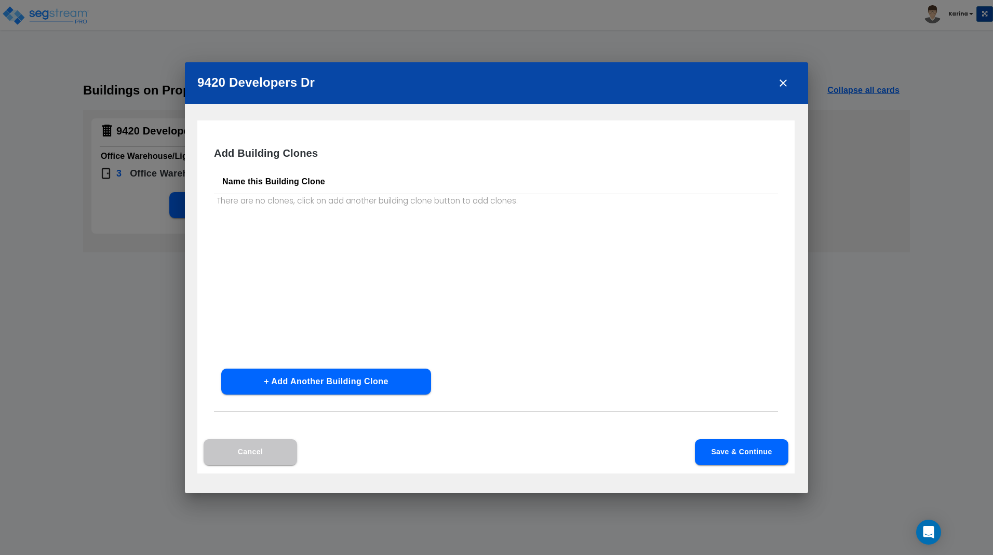
click at [245, 456] on button "Cancel" at bounding box center [250, 452] width 93 height 26
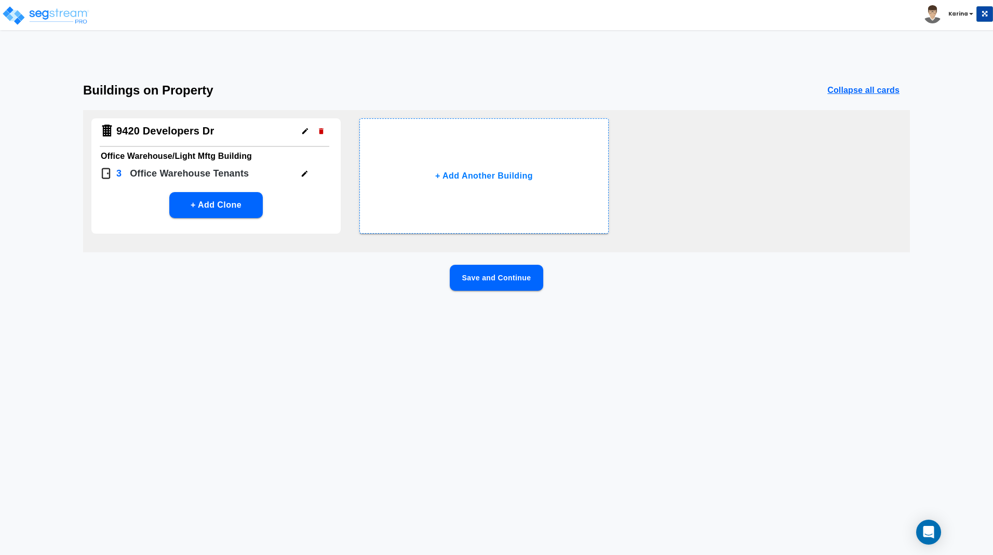
click at [305, 173] on icon "button" at bounding box center [304, 174] width 6 height 6
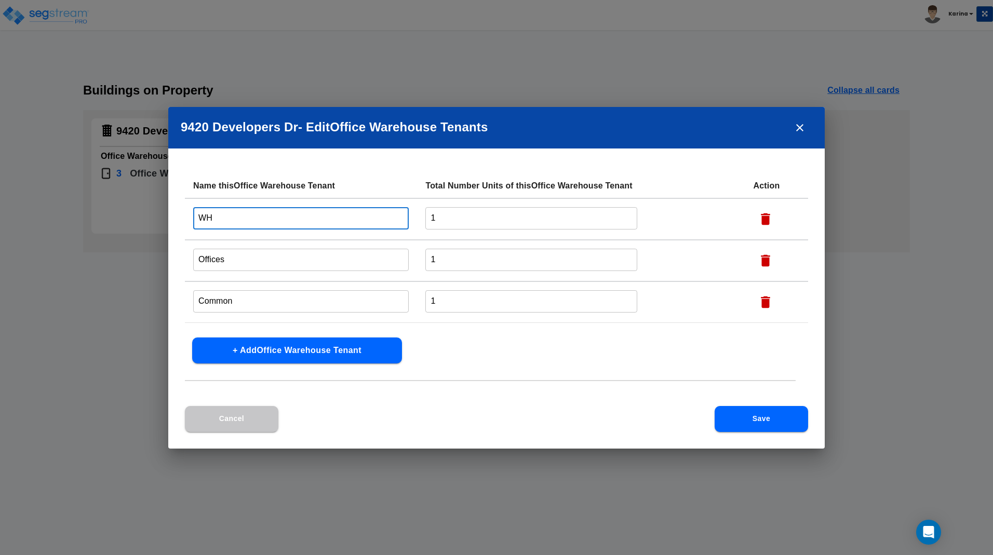
drag, startPoint x: 209, startPoint y: 216, endPoint x: 180, endPoint y: 210, distance: 30.2
click at [193, 210] on input "WH" at bounding box center [301, 218] width 216 height 22
type input "Site"
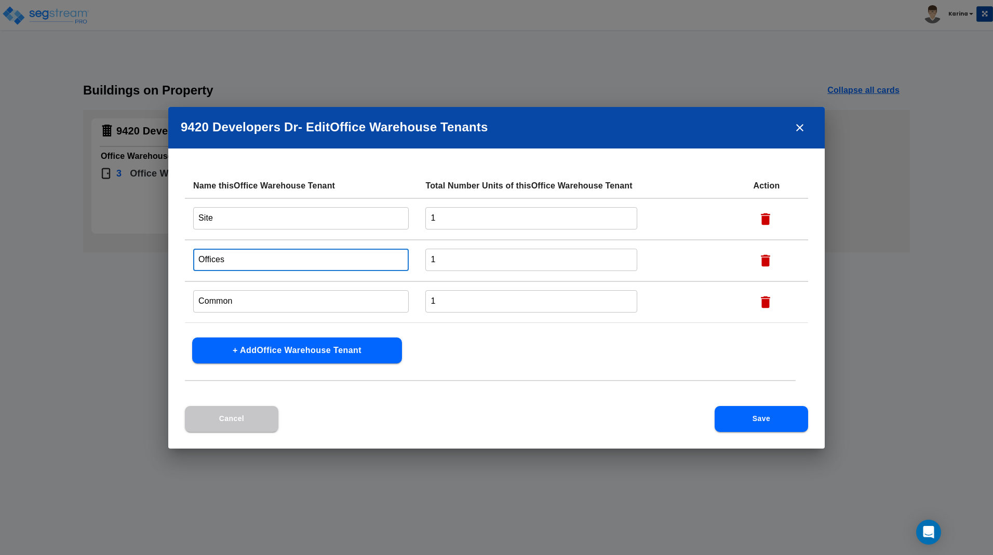
drag, startPoint x: 235, startPoint y: 261, endPoint x: 168, endPoint y: 255, distance: 67.3
click at [193, 258] on input "Offices" at bounding box center [301, 260] width 216 height 22
type input "WH"
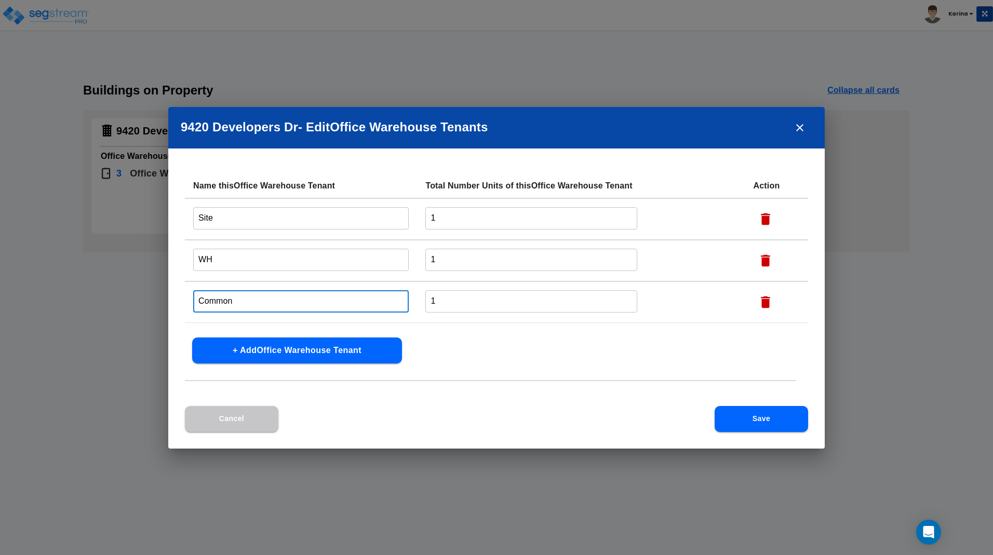
drag, startPoint x: 239, startPoint y: 299, endPoint x: 182, endPoint y: 299, distance: 57.1
click at [193, 299] on input "Common" at bounding box center [301, 301] width 216 height 22
type input "Office"
click at [251, 351] on button "+ Add Office Warehouse Tenant" at bounding box center [297, 351] width 210 height 26
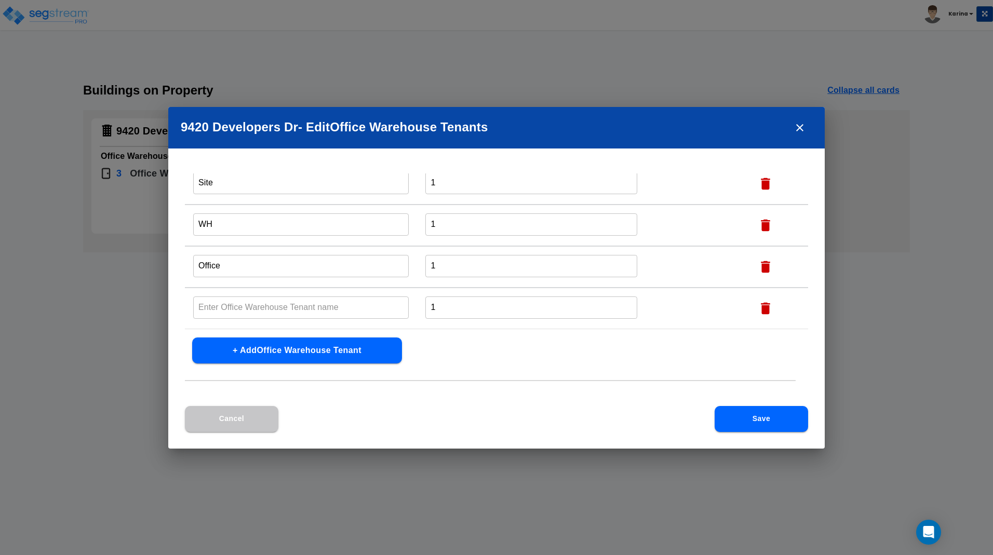
click at [245, 309] on input "text" at bounding box center [301, 308] width 216 height 22
type input "Mezzanine"
click at [767, 417] on button "Save" at bounding box center [761, 419] width 93 height 26
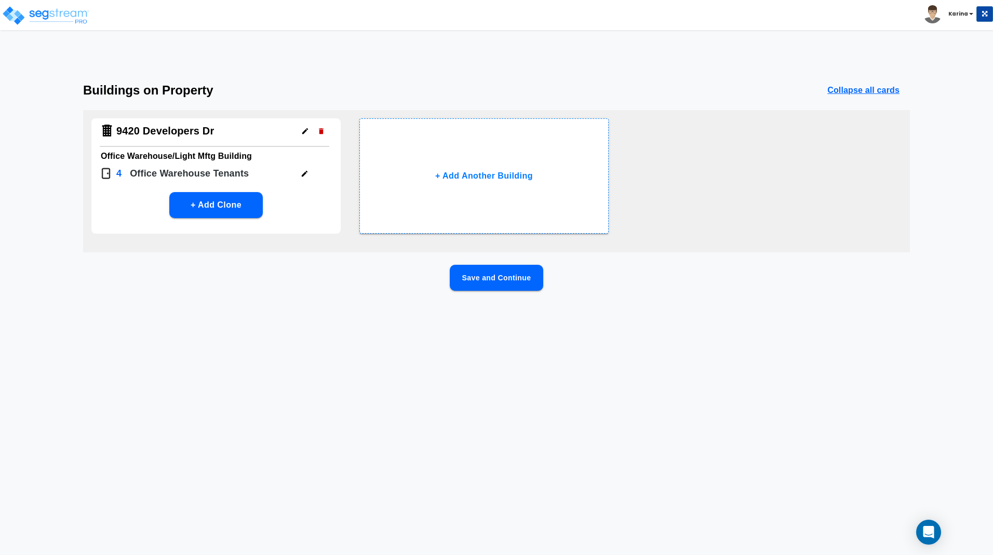
click at [497, 278] on button "Save and Continue" at bounding box center [496, 278] width 93 height 26
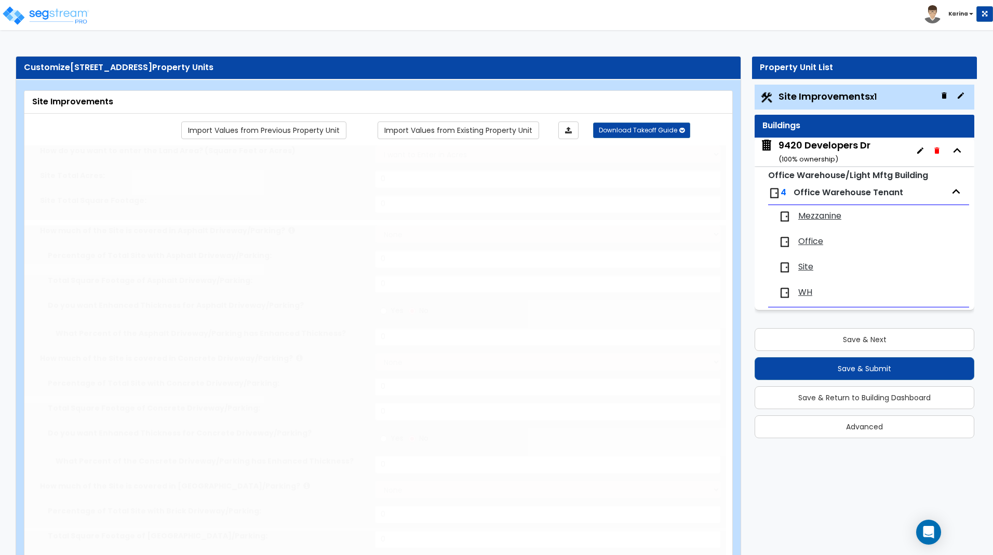
type input "1.86"
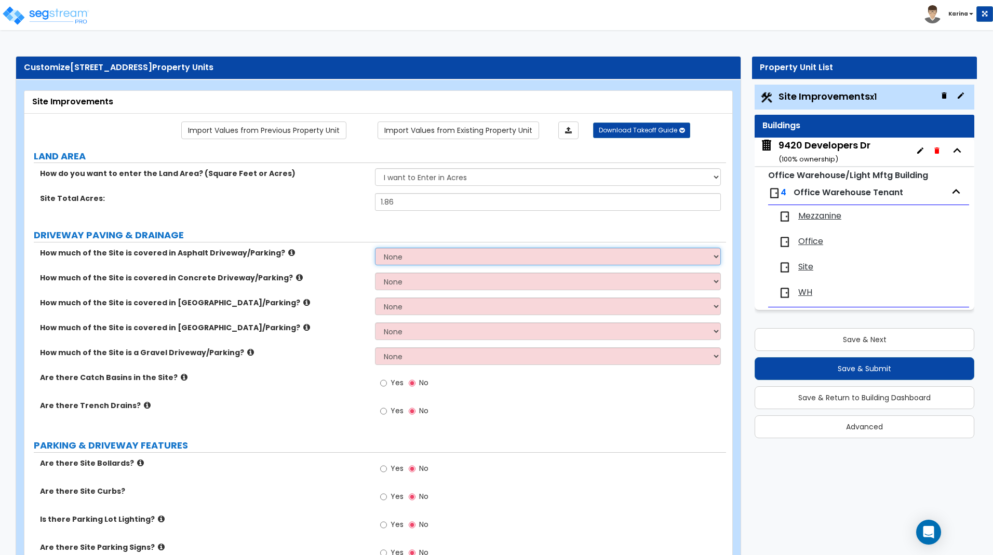
click at [375, 248] on select "None I want to Enter an Approximate Percentage I want to Enter the Square Foota…" at bounding box center [547, 257] width 345 height 18
select select "2"
click option "I want to Enter the Square Footage" at bounding box center [0, 0] width 0 height 0
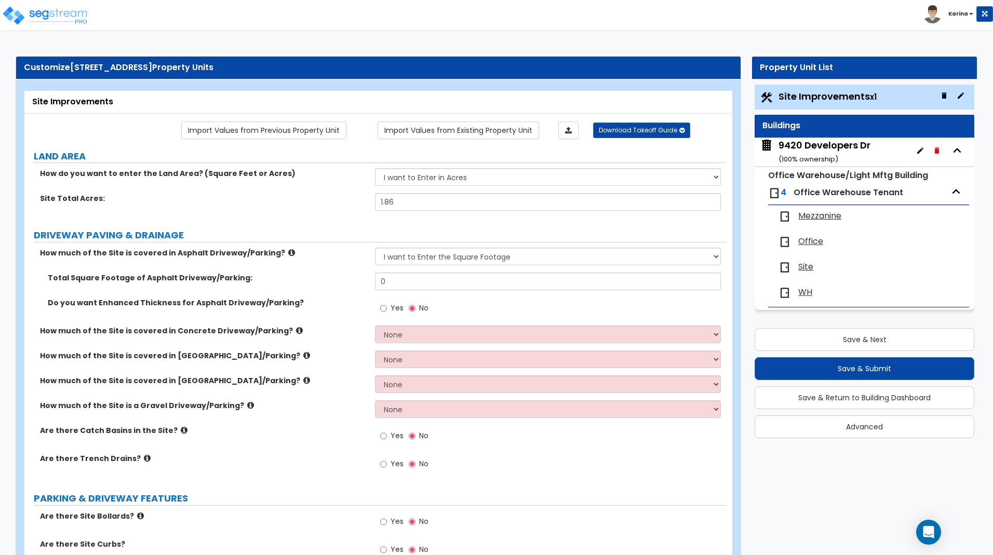
click at [29, 257] on div "How much of the Site is covered in Asphalt Driveway/Parking?" at bounding box center [199, 253] width 351 height 10
click at [420, 286] on input "0" at bounding box center [547, 282] width 345 height 18
type input "24,462.3"
click at [375, 326] on select "None I want to Enter an Approximate Percentage I want to Enter the Square Foota…" at bounding box center [547, 335] width 345 height 18
select select "2"
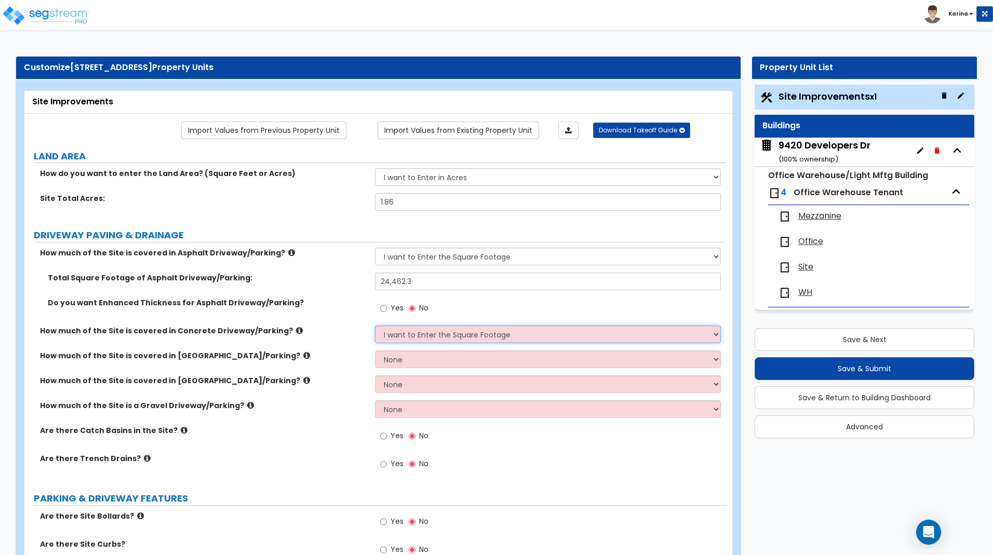
click option "I want to Enter the Square Footage" at bounding box center [0, 0] width 0 height 0
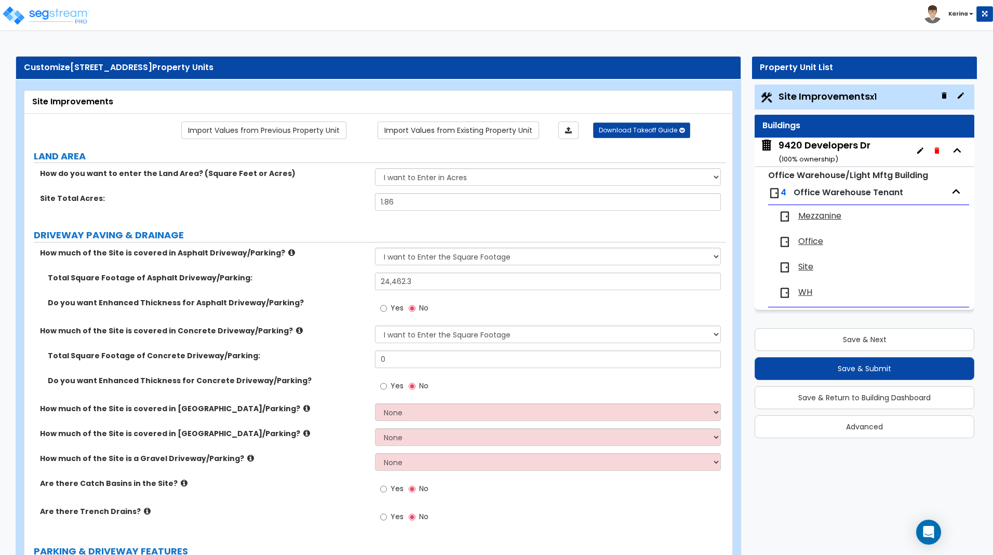
click at [33, 193] on div "How do you want to enter the Land Area? (Square Feet or Acres) I want to Enter …" at bounding box center [375, 180] width 702 height 25
click at [416, 358] on input "0" at bounding box center [547, 360] width 345 height 18
type input "1,851.3"
click at [334, 344] on div "How much of the Site is covered in Concrete Driveway/Parking? None I want to En…" at bounding box center [375, 338] width 702 height 25
drag, startPoint x: 385, startPoint y: 386, endPoint x: 368, endPoint y: 386, distance: 17.7
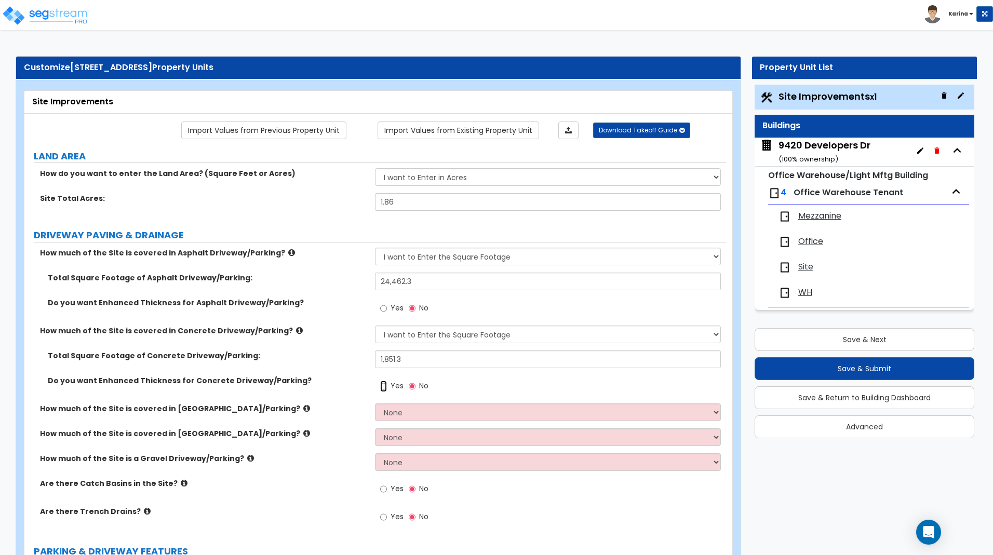
click at [385, 386] on input "Yes" at bounding box center [383, 386] width 7 height 11
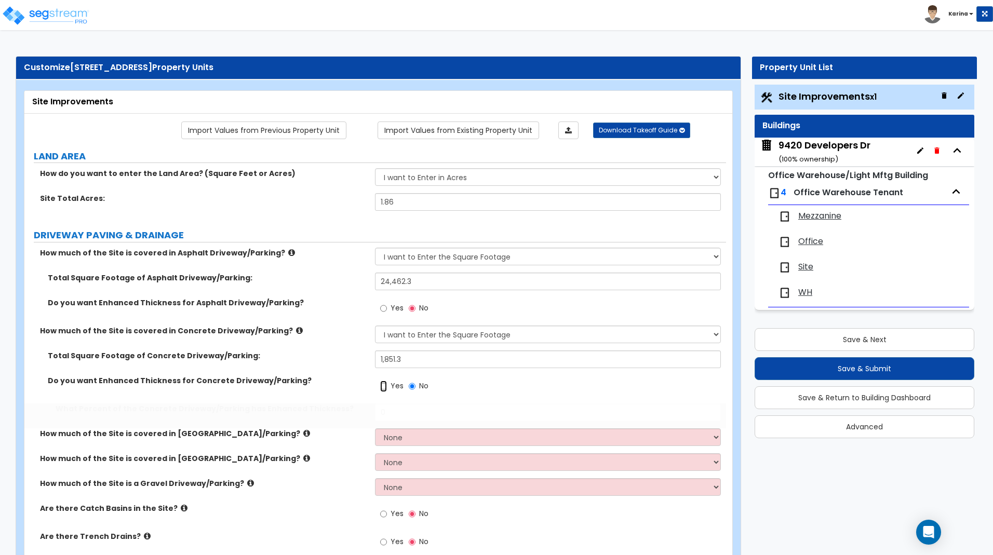
radio input "true"
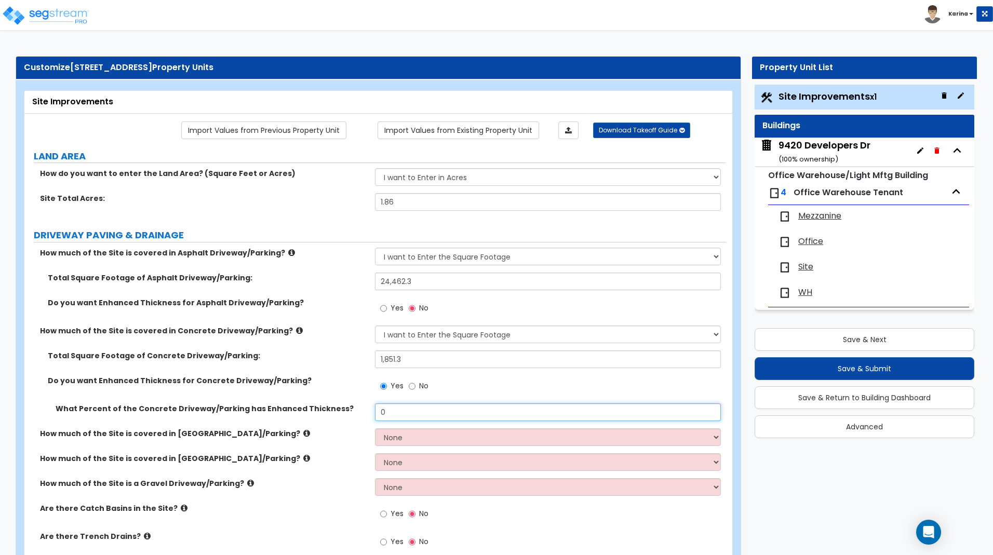
drag, startPoint x: 400, startPoint y: 412, endPoint x: 342, endPoint y: 406, distance: 58.0
click at [375, 406] on input "0" at bounding box center [547, 413] width 345 height 18
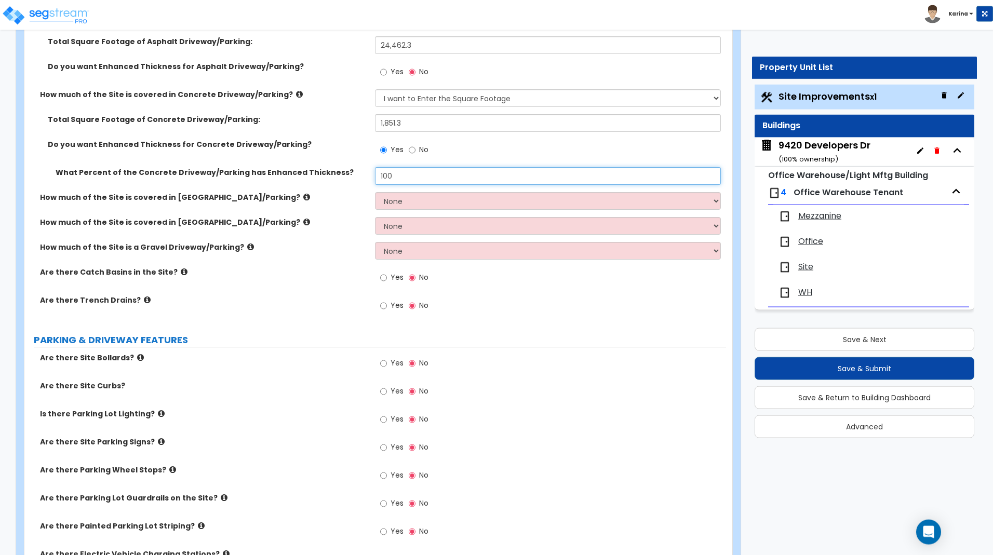
scroll to position [265, 0]
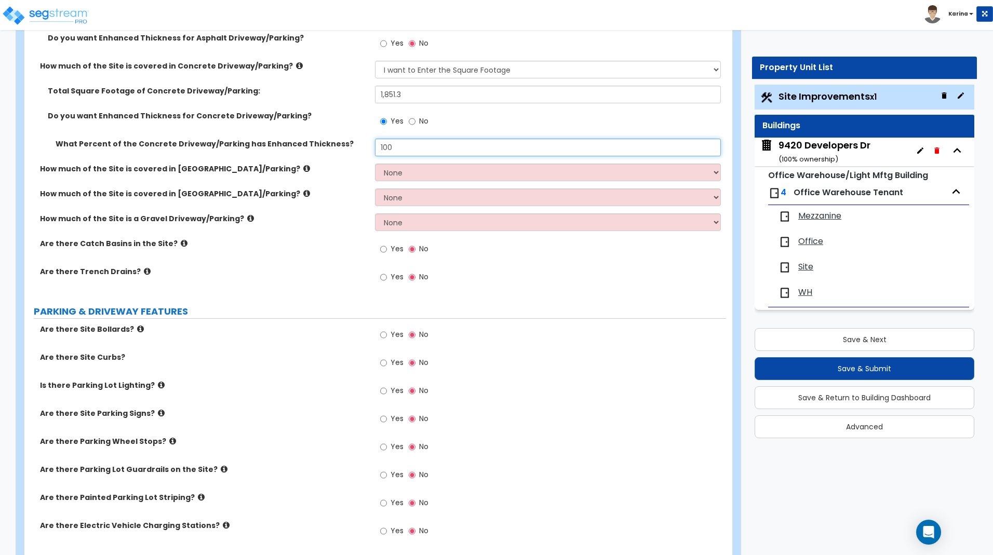
type input "100"
click at [385, 333] on input "Yes" at bounding box center [383, 334] width 7 height 11
radio input "true"
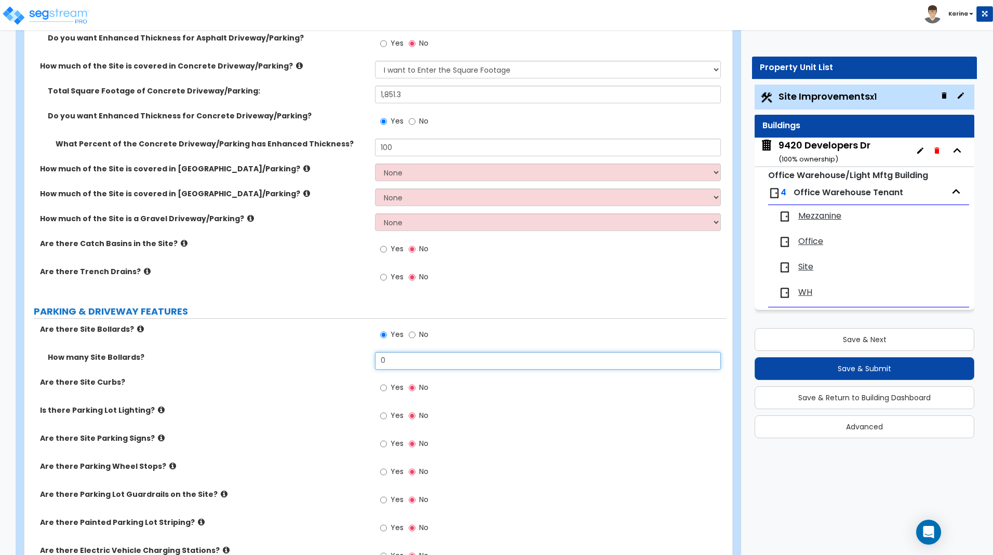
click at [393, 357] on input "0" at bounding box center [547, 361] width 345 height 18
type input "4"
click at [332, 382] on label "Are there Site Curbs?" at bounding box center [203, 382] width 327 height 10
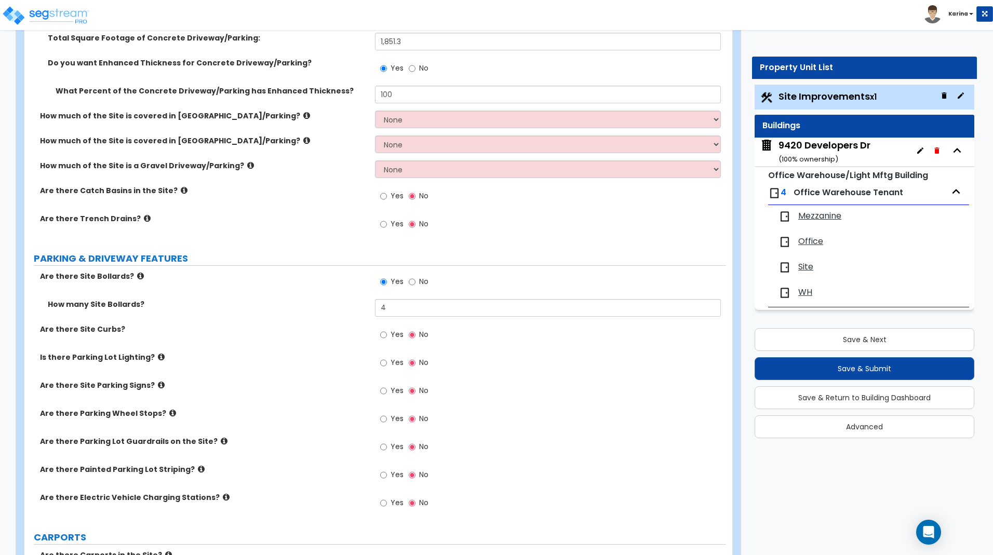
scroll to position [371, 0]
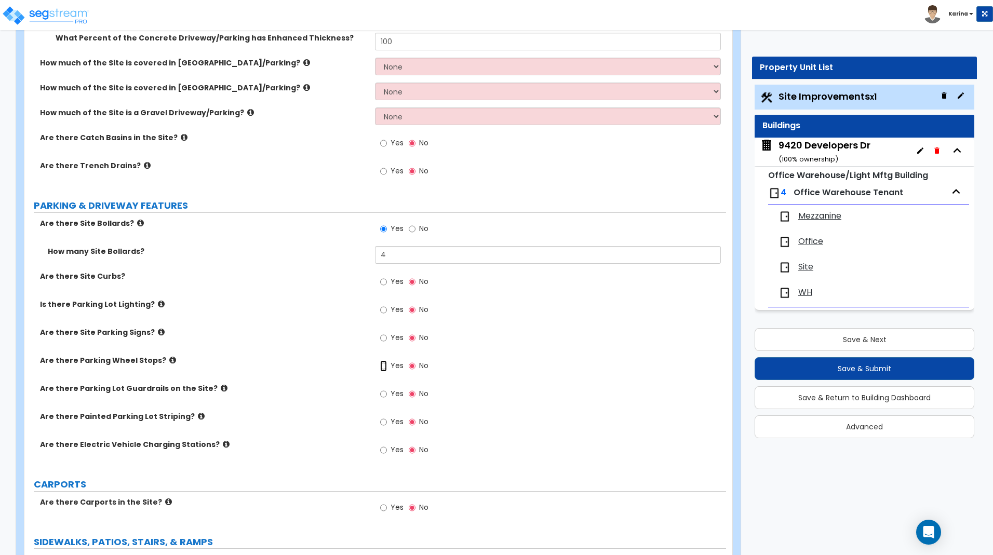
click at [382, 367] on input "Yes" at bounding box center [383, 365] width 7 height 11
radio input "true"
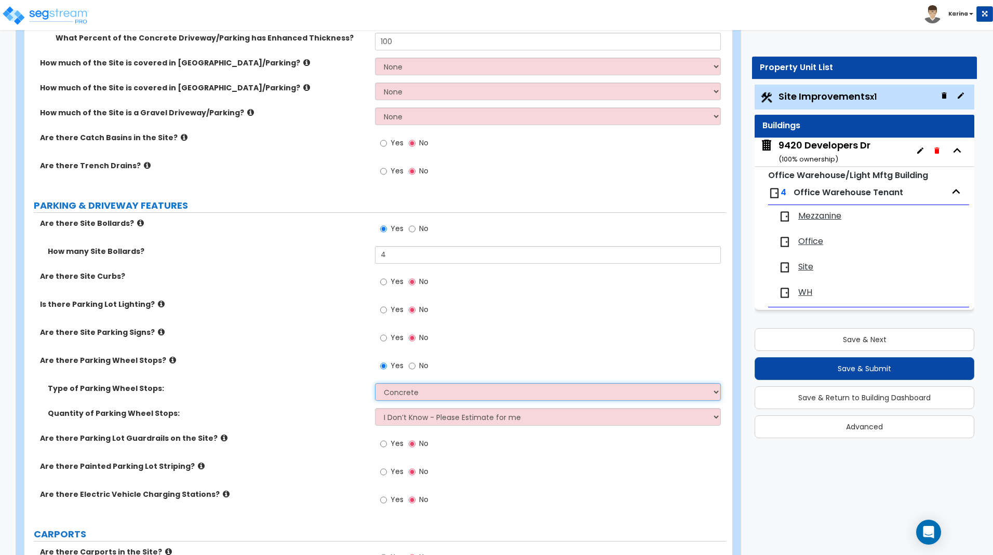
click at [375, 383] on select "Concrete Rubber/Plastic" at bounding box center [547, 392] width 345 height 18
select select "1"
click option "Rubber/Plastic" at bounding box center [0, 0] width 0 height 0
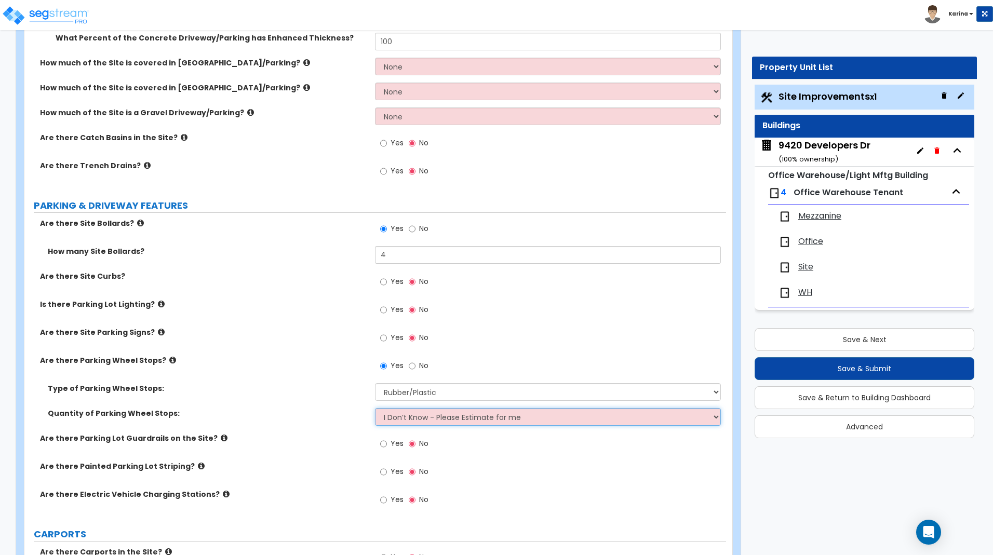
click at [375, 408] on select "I Don’t Know - Please Estimate for me I Want to Enter the Number of Wheel Stops" at bounding box center [547, 417] width 345 height 18
select select "1"
click option "I Want to Enter the Number of Wheel Stops" at bounding box center [0, 0] width 0 height 0
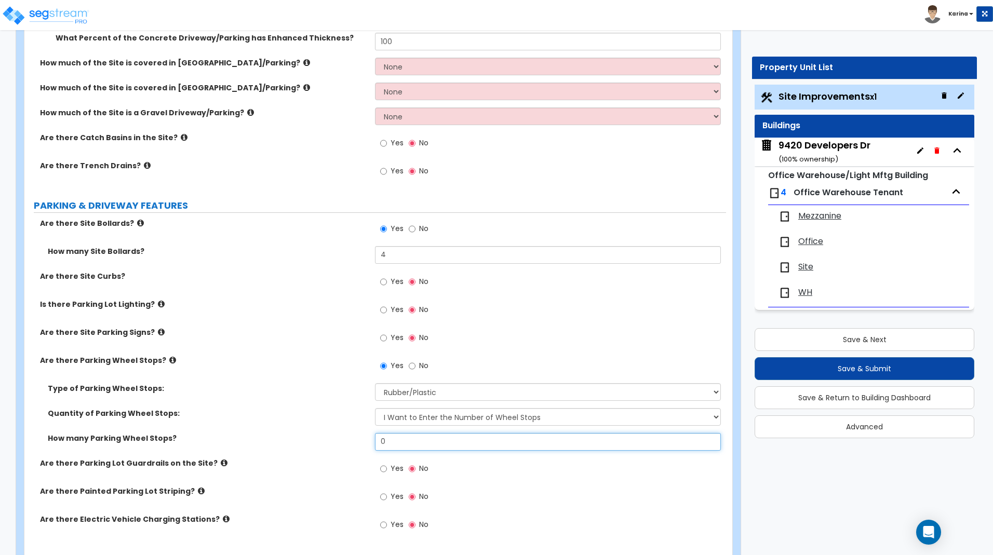
click at [402, 438] on input "0" at bounding box center [547, 442] width 345 height 18
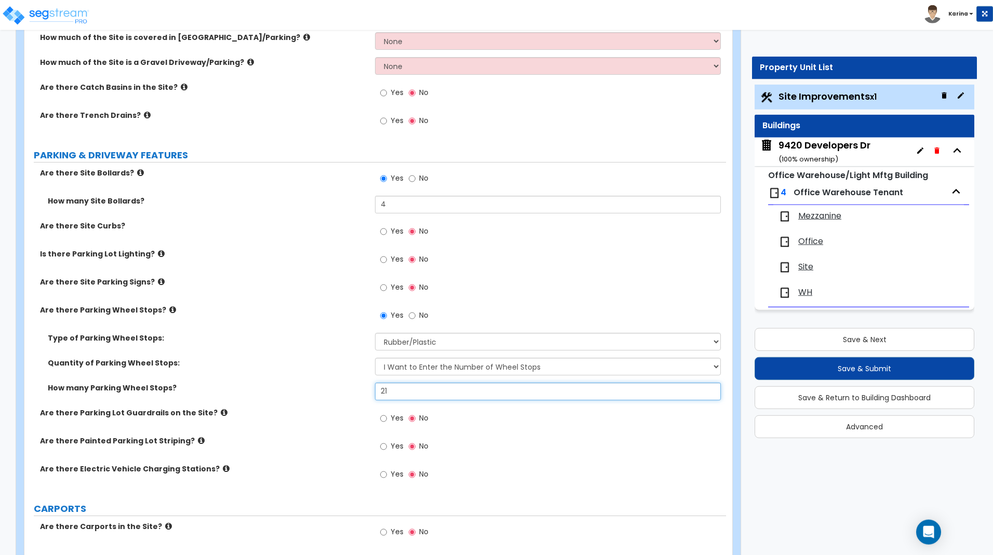
scroll to position [424, 0]
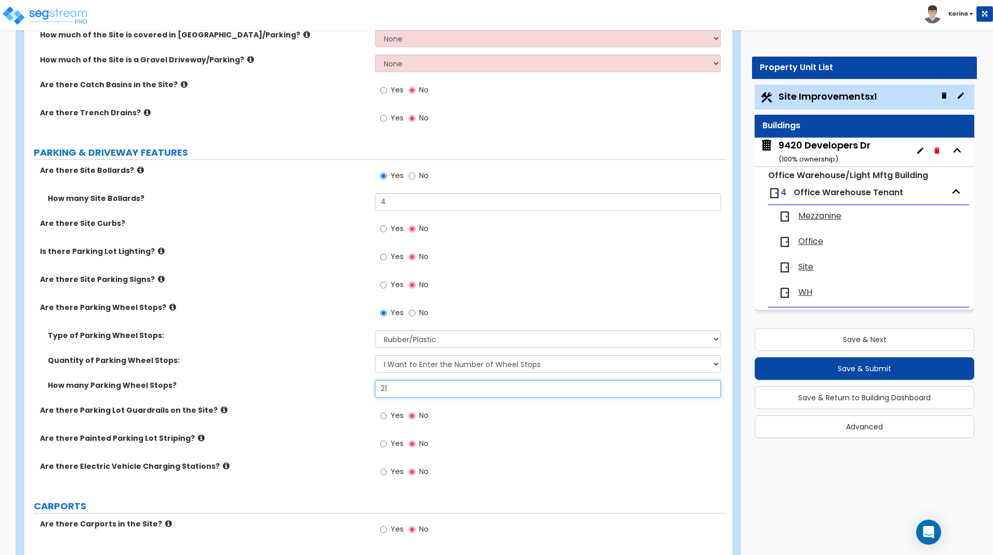
type input "21"
click at [382, 444] on input "Yes" at bounding box center [383, 443] width 7 height 11
radio input "true"
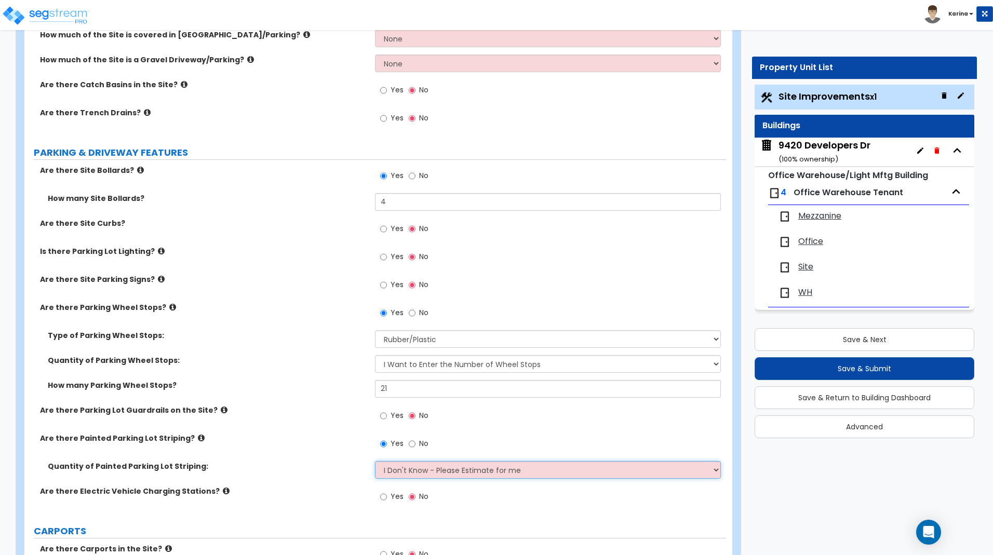
click at [375, 461] on select "I Don't Know - Please Estimate for me I Want to Enter the Number of Parking Spa…" at bounding box center [547, 470] width 345 height 18
select select "1"
click option "I Want to Enter the Number of Parking Spaces that have Striping" at bounding box center [0, 0] width 0 height 0
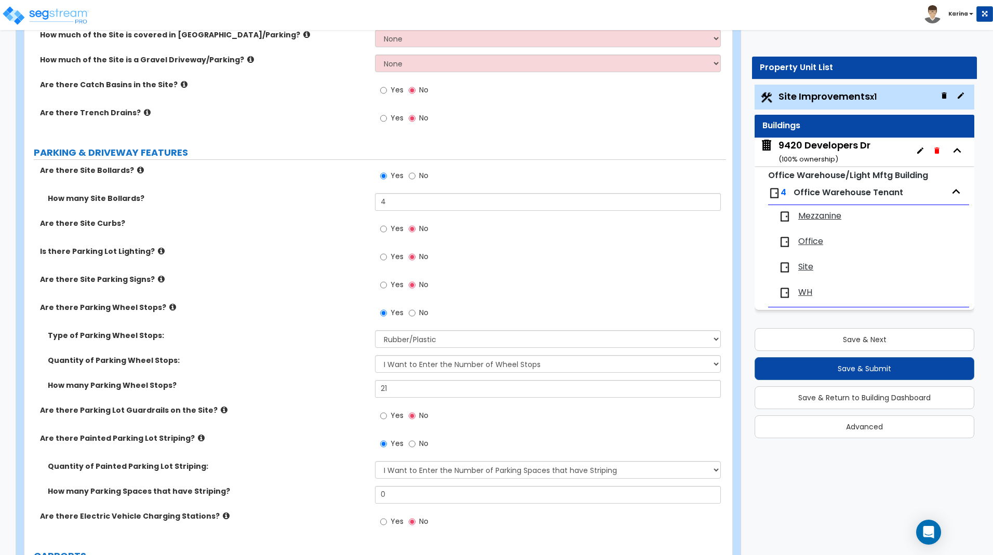
drag, startPoint x: 401, startPoint y: 492, endPoint x: 359, endPoint y: 495, distance: 42.2
click at [375, 495] on input "0" at bounding box center [547, 495] width 345 height 18
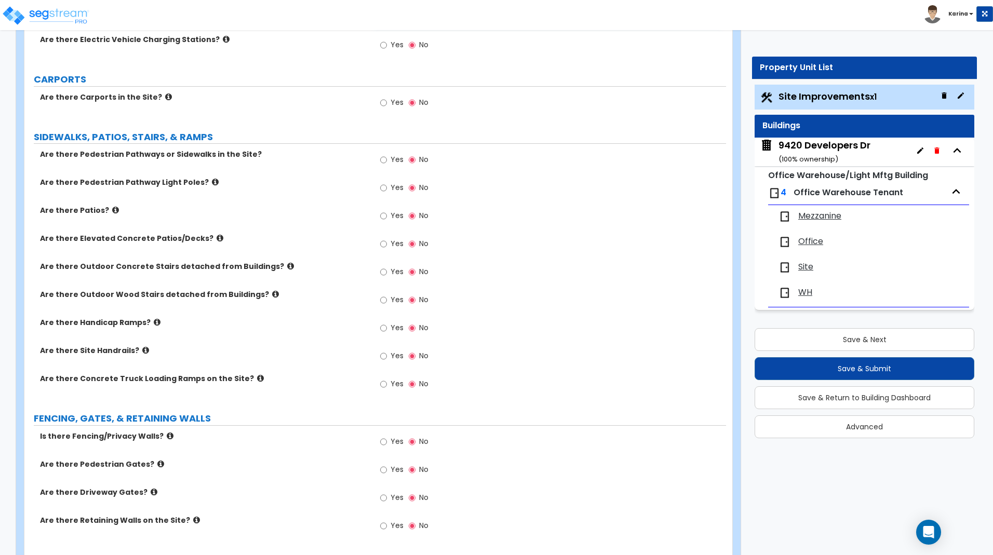
scroll to position [954, 0]
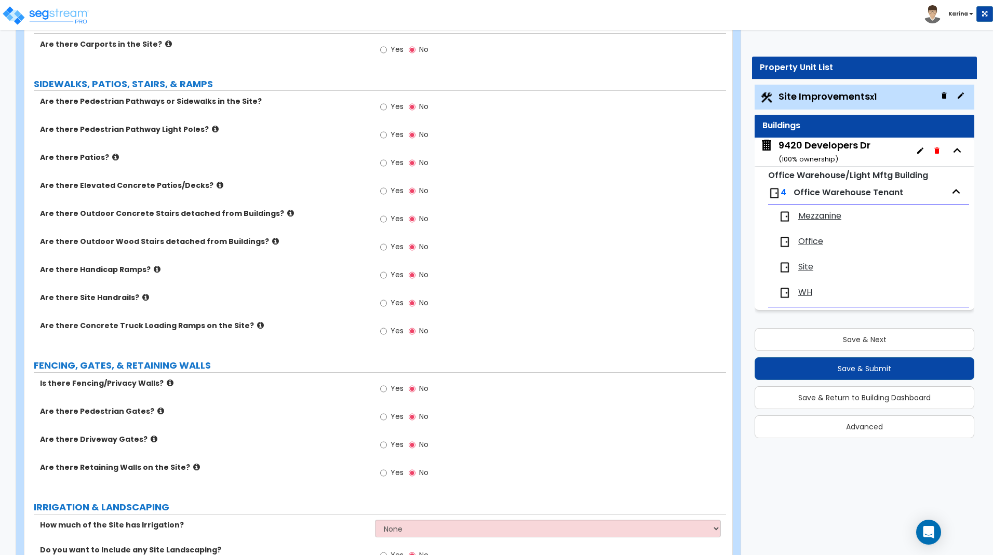
type input "25"
click at [383, 389] on input "Yes" at bounding box center [383, 388] width 7 height 11
radio input "true"
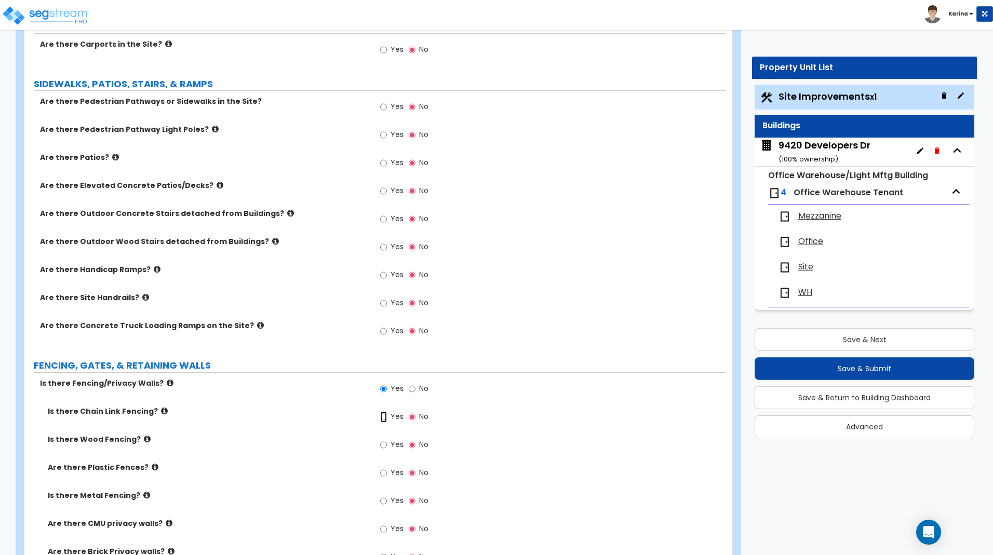
click at [382, 416] on input "Yes" at bounding box center [383, 416] width 7 height 11
radio input "true"
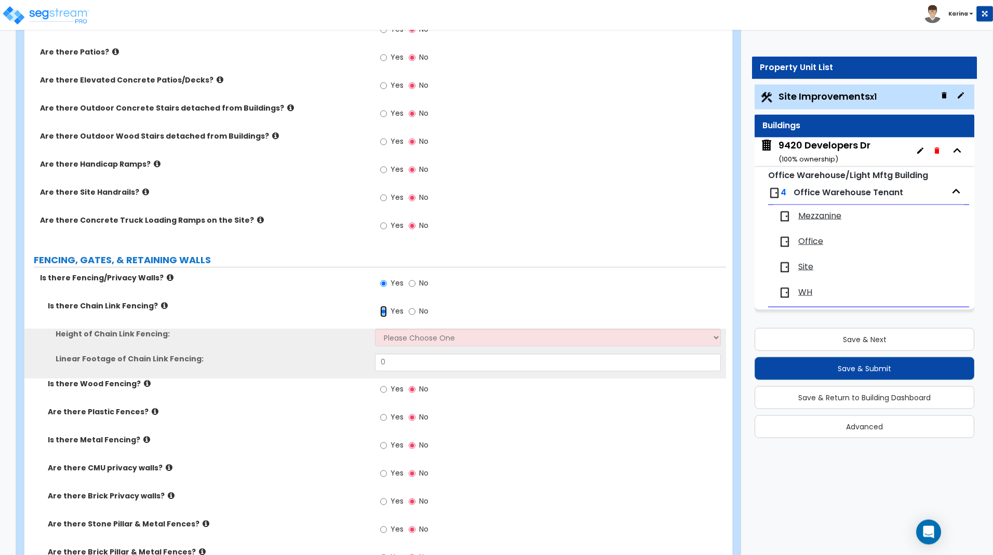
scroll to position [1060, 0]
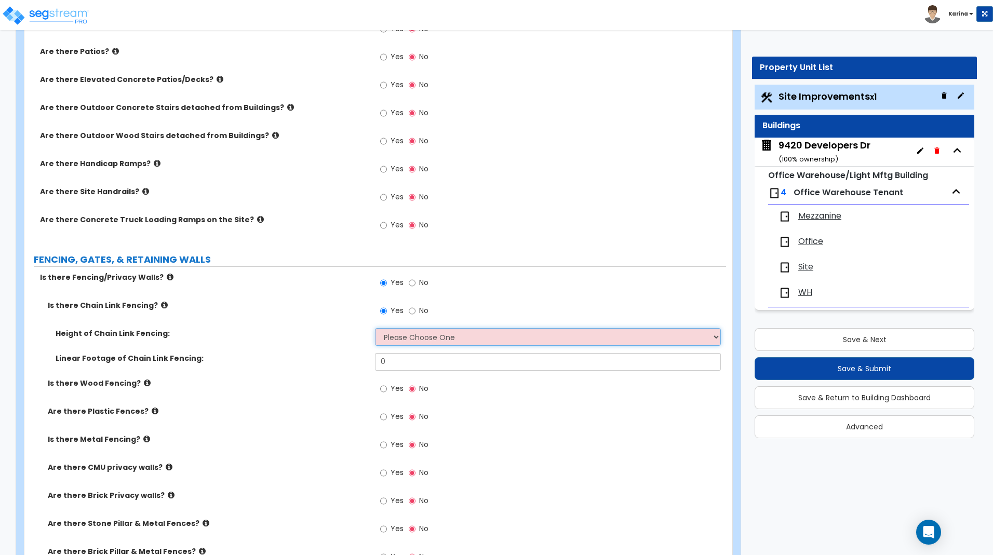
click at [375, 328] on select "Please Choose One 3 feet 4 feet 5 feet 6 feet 10 feet 12 feet" at bounding box center [547, 337] width 345 height 18
select select "3"
click option "5 feet" at bounding box center [0, 0] width 0 height 0
click at [397, 366] on input "0" at bounding box center [547, 362] width 345 height 18
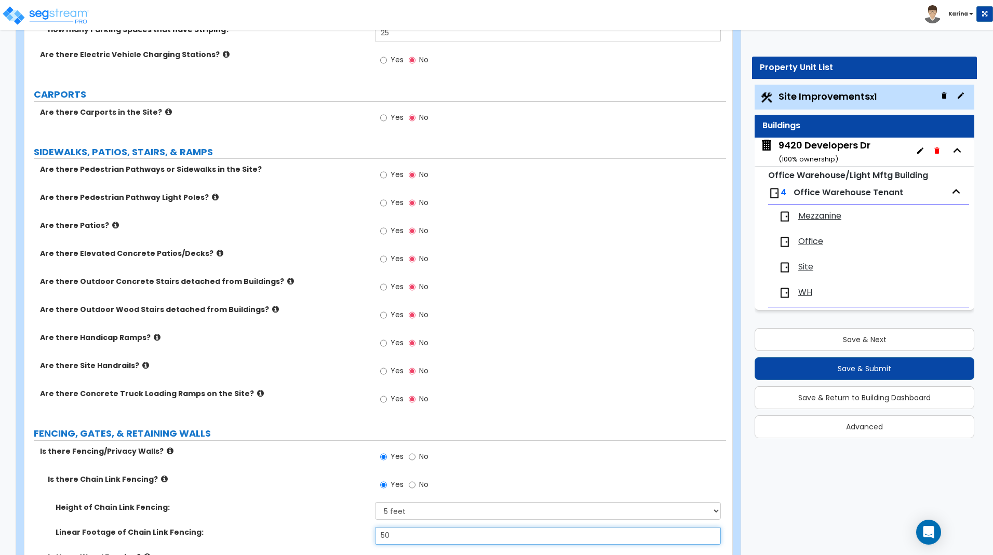
scroll to position [848, 0]
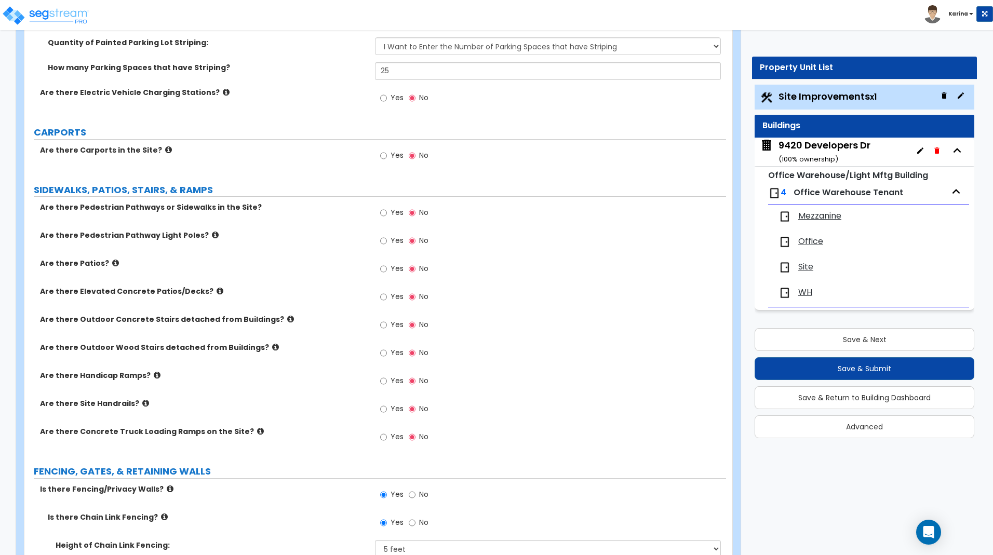
type input "50"
click at [383, 215] on input "Yes" at bounding box center [383, 212] width 7 height 11
radio input "true"
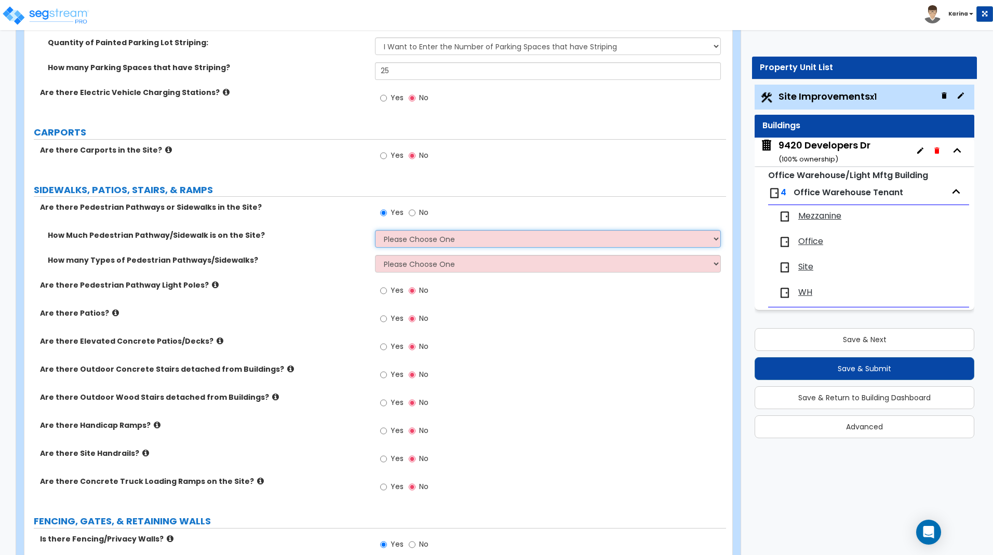
click at [375, 230] on select "Please Choose One I Don't Know, Please Estimate For Me Enter Linear Footage" at bounding box center [547, 239] width 345 height 18
select select "2"
click option "Enter Linear Footage" at bounding box center [0, 0] width 0 height 0
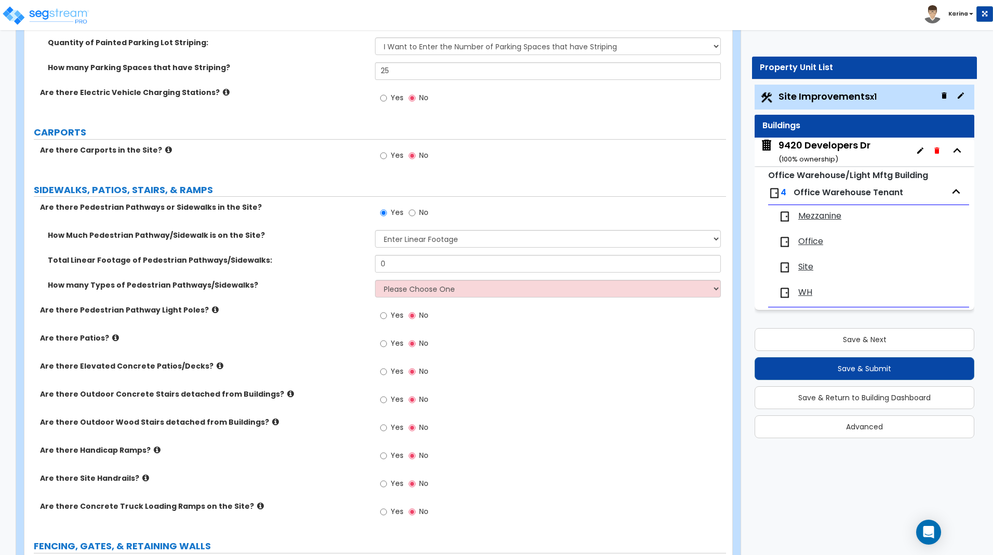
click at [22, 327] on div "Site Improvements Import Values from Previous Property Unit Import Values from …" at bounding box center [378, 489] width 725 height 2514
drag, startPoint x: 402, startPoint y: 265, endPoint x: 357, endPoint y: 263, distance: 45.2
click at [375, 263] on input "0" at bounding box center [547, 264] width 345 height 18
type input "60"
click at [375, 280] on select "Please Choose One 1 2 3" at bounding box center [547, 289] width 345 height 18
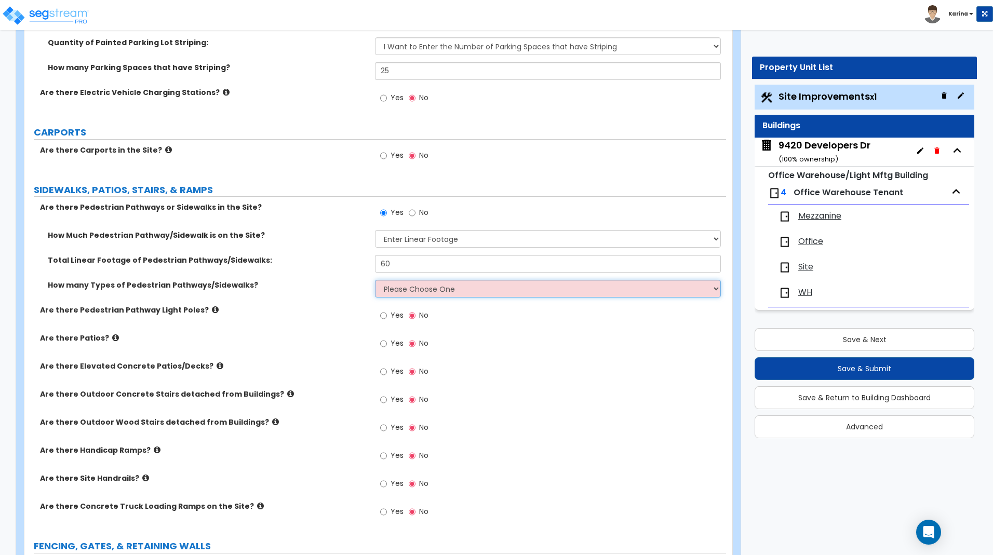
select select "1"
click option "1" at bounding box center [0, 0] width 0 height 0
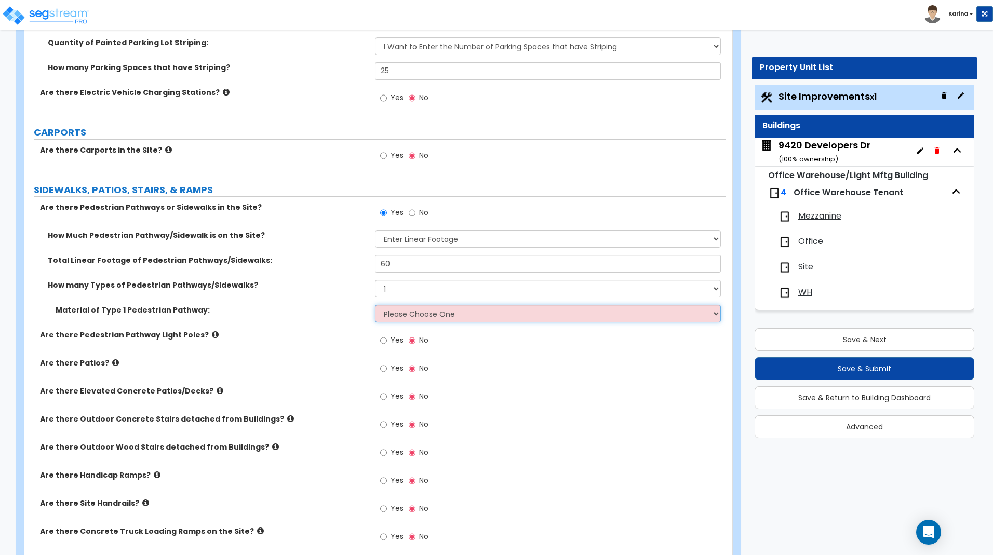
click at [375, 305] on select "Please Choose One Bare Concrete Stamped Concrete Brick Pavers Stone Pavers Wood…" at bounding box center [547, 314] width 345 height 18
select select "2"
click option "Stamped Concrete" at bounding box center [0, 0] width 0 height 0
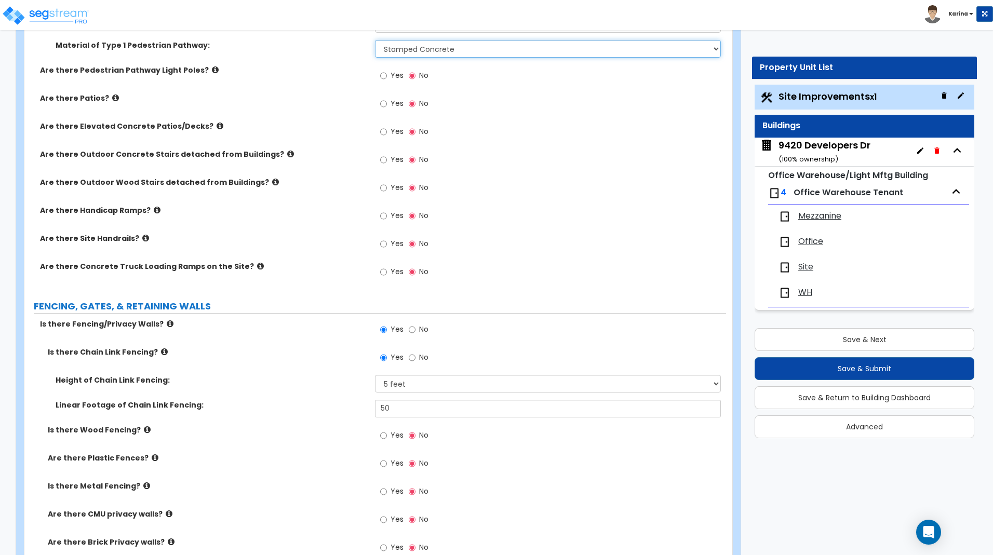
scroll to position [1271, 0]
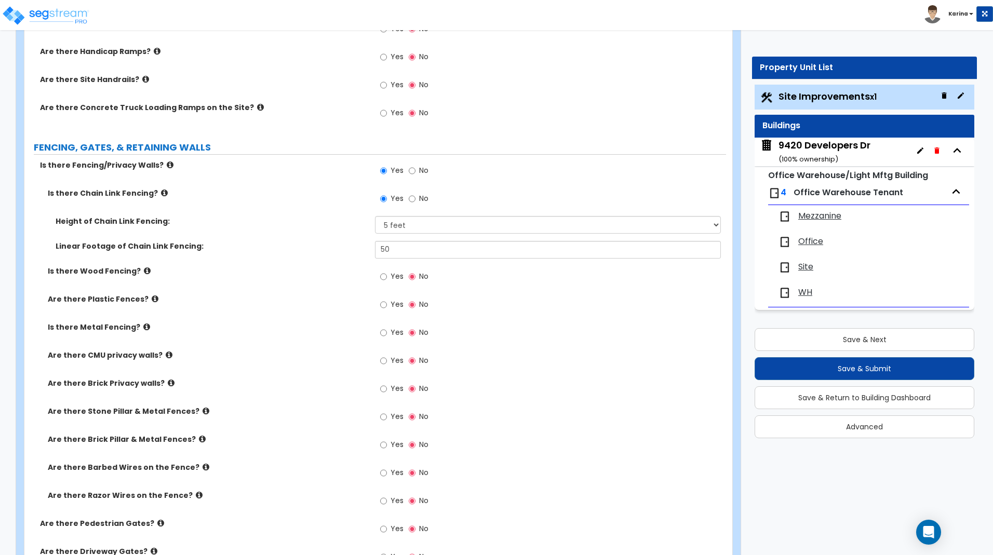
click at [196, 530] on div "Are there Pedestrian Gates? Yes No" at bounding box center [375, 532] width 702 height 28
drag, startPoint x: 406, startPoint y: 246, endPoint x: 365, endPoint y: 246, distance: 40.5
click at [375, 246] on input "50" at bounding box center [547, 250] width 345 height 18
type input "408.4"
click at [352, 260] on div "Linear Footage of Chain Link Fencing: 408.4" at bounding box center [375, 253] width 702 height 25
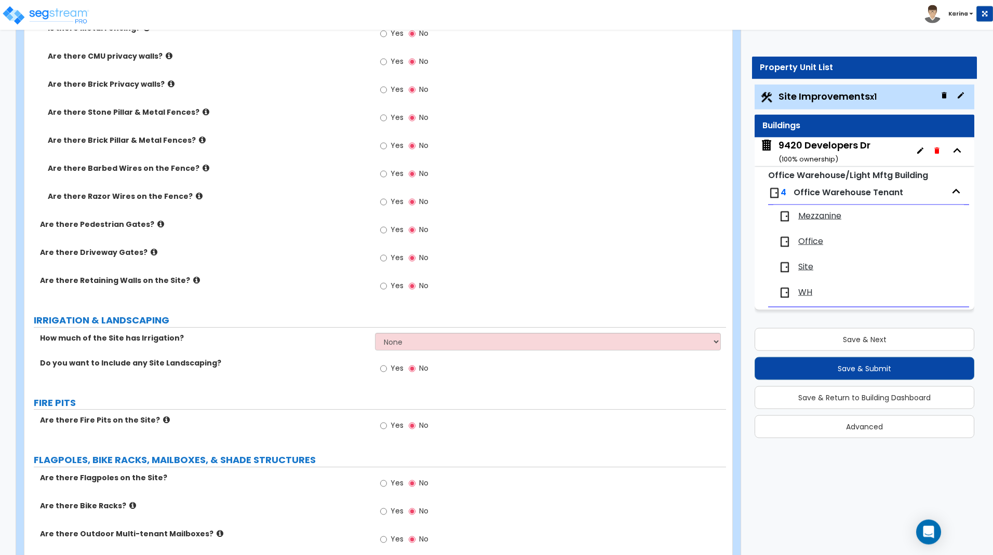
scroll to position [1589, 0]
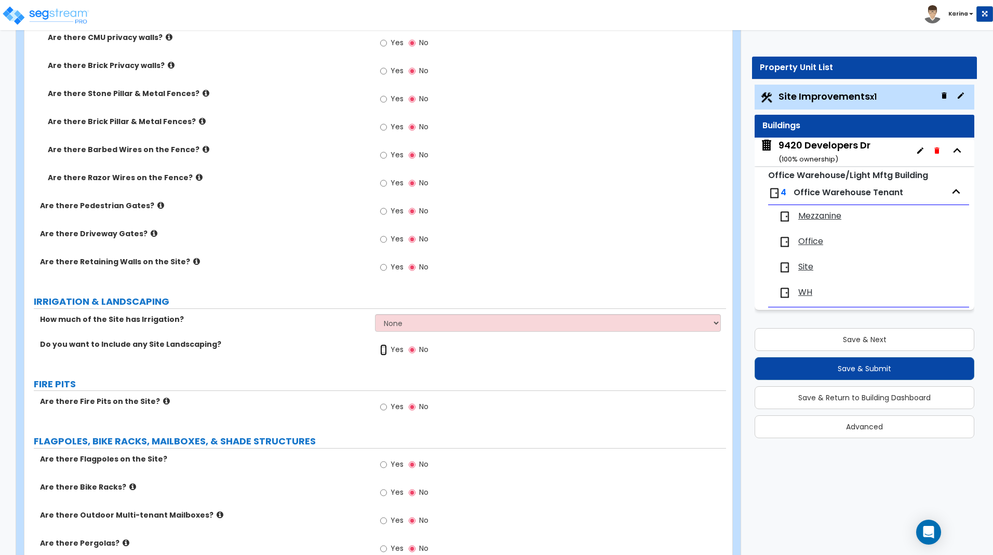
click at [383, 352] on input "Yes" at bounding box center [383, 349] width 7 height 11
radio input "true"
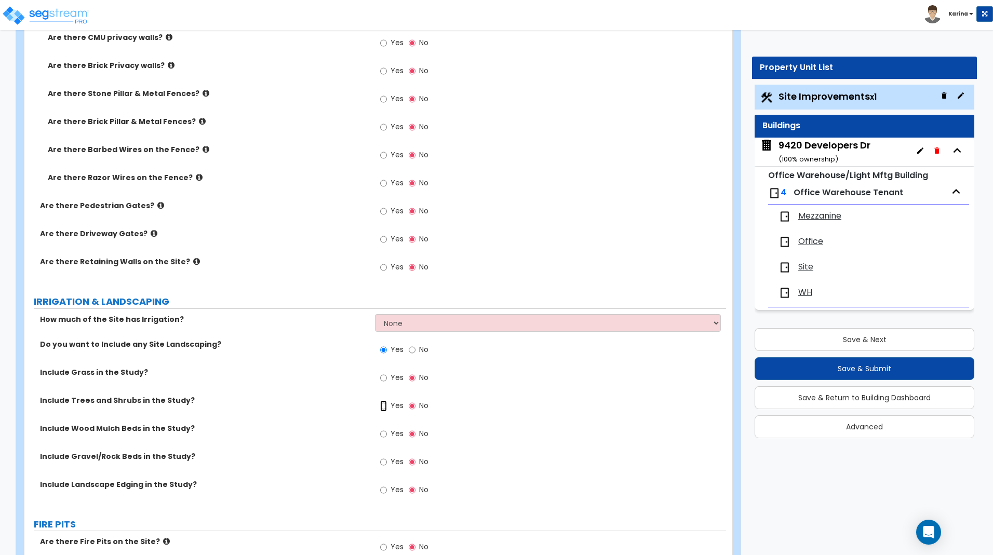
click at [383, 407] on input "Yes" at bounding box center [383, 405] width 7 height 11
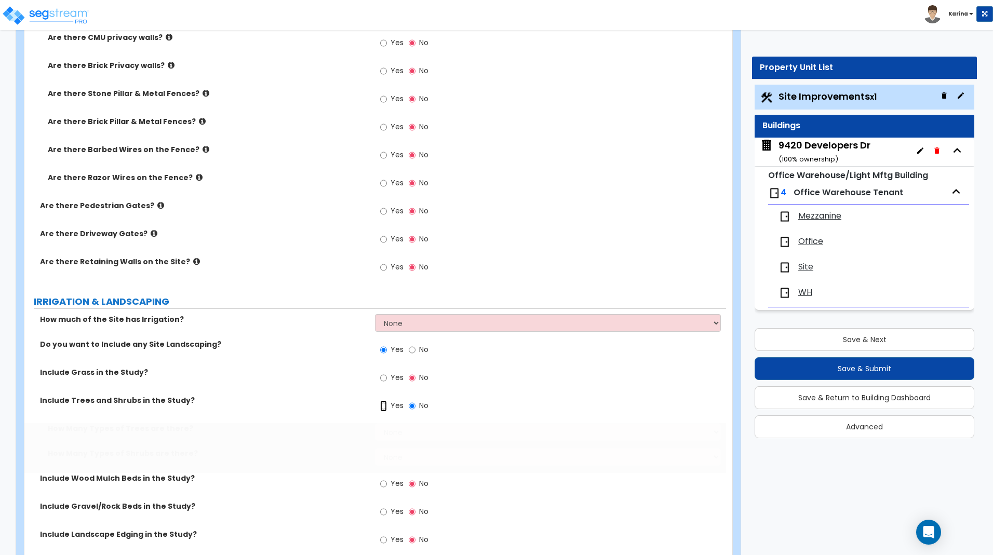
radio input "true"
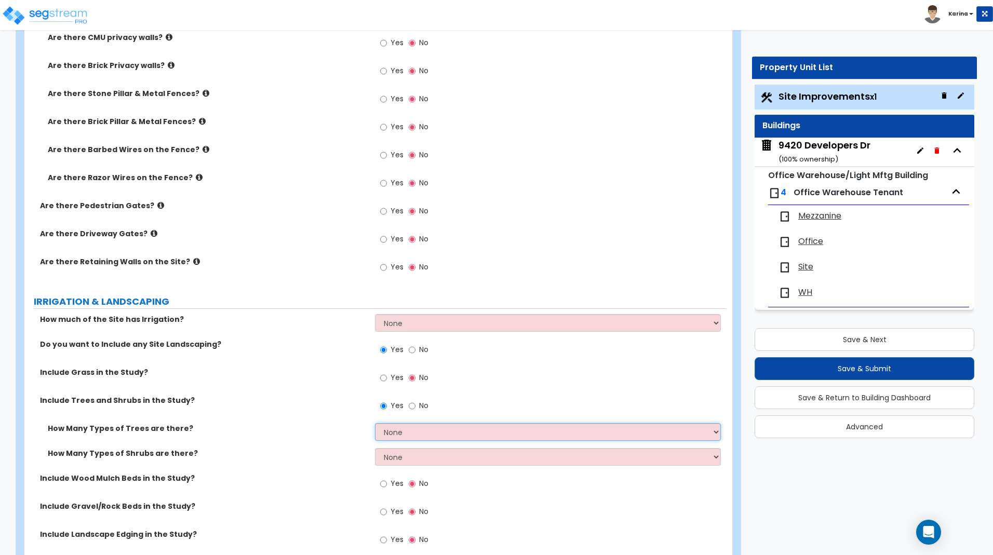
click at [375, 423] on select "None 1 2 3" at bounding box center [547, 432] width 345 height 18
select select "1"
click option "1" at bounding box center [0, 0] width 0 height 0
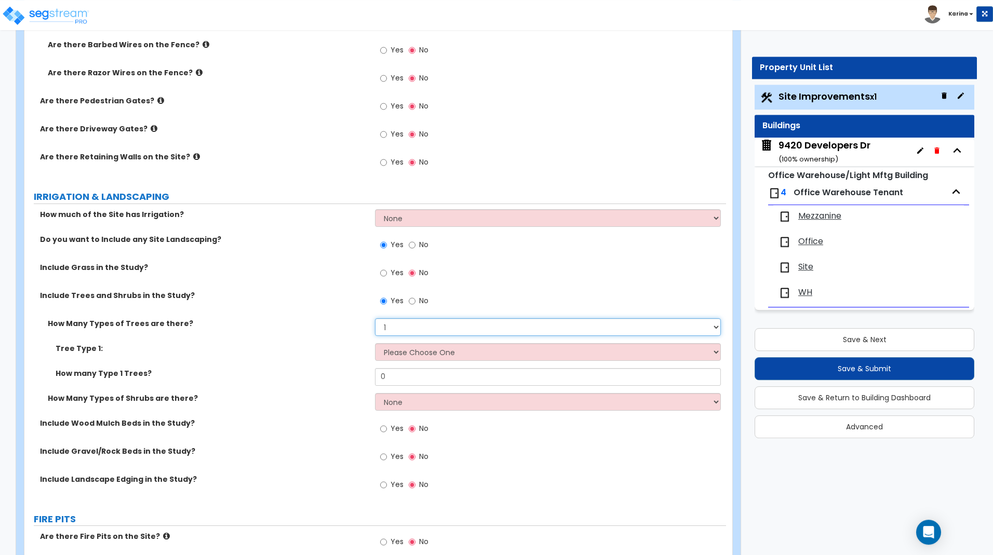
scroll to position [1695, 0]
click at [375, 342] on select "Please Choose One Honey Locust Planetree Poplar Elm Hawthorn Linden Maple Red M…" at bounding box center [547, 351] width 345 height 18
select select "7"
click option "Maple Red" at bounding box center [0, 0] width 0 height 0
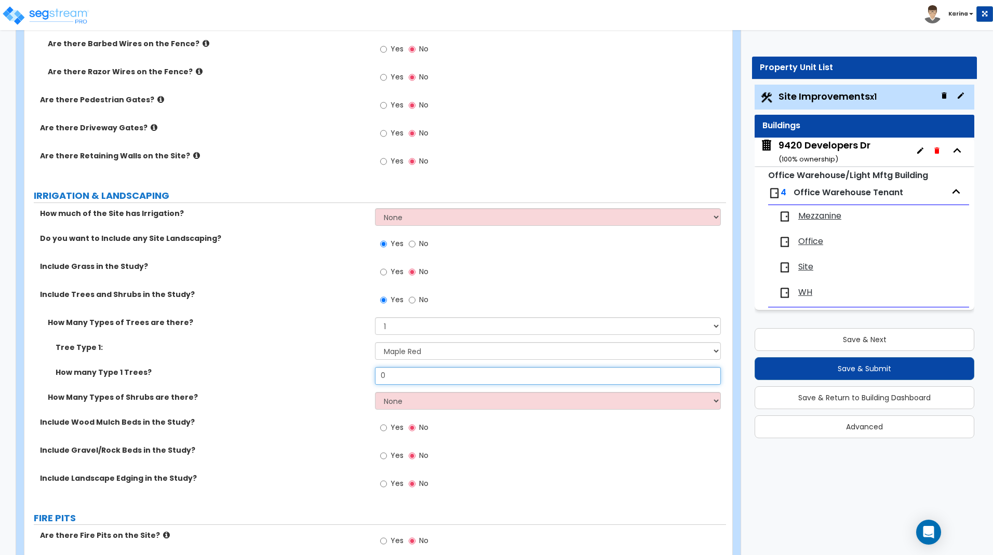
drag, startPoint x: 397, startPoint y: 378, endPoint x: 368, endPoint y: 379, distance: 29.1
click at [375, 379] on input "0" at bounding box center [547, 376] width 345 height 18
type input "6"
click at [304, 380] on div "How many Type 1 Trees? 6" at bounding box center [375, 379] width 702 height 25
click at [327, 540] on label "Are there Fire Pits on the Site?" at bounding box center [203, 535] width 327 height 10
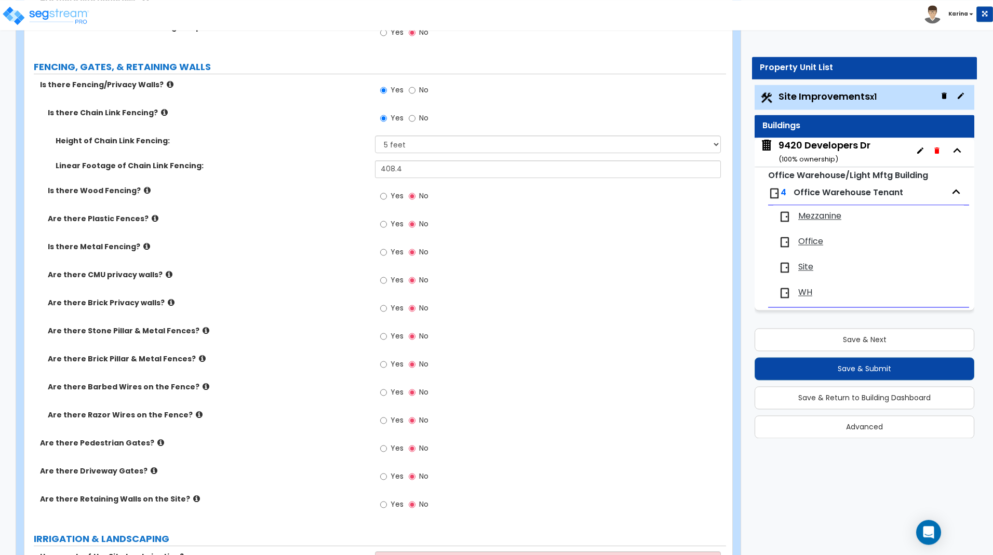
scroll to position [1324, 0]
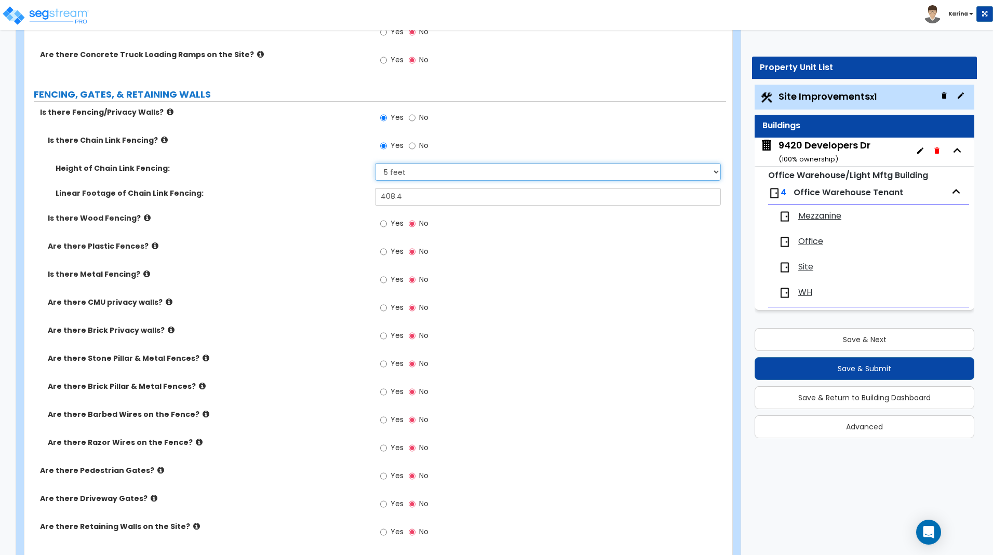
click at [375, 163] on select "Please Choose One 3 feet 4 feet 5 feet 6 feet 10 feet 12 feet" at bounding box center [547, 172] width 345 height 18
select select "4"
click option "6 feet" at bounding box center [0, 0] width 0 height 0
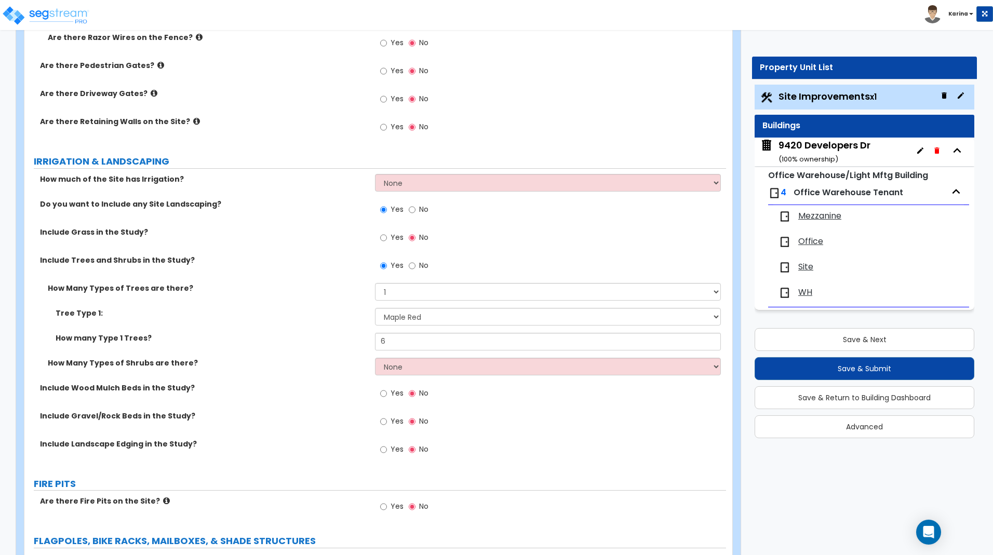
scroll to position [1748, 0]
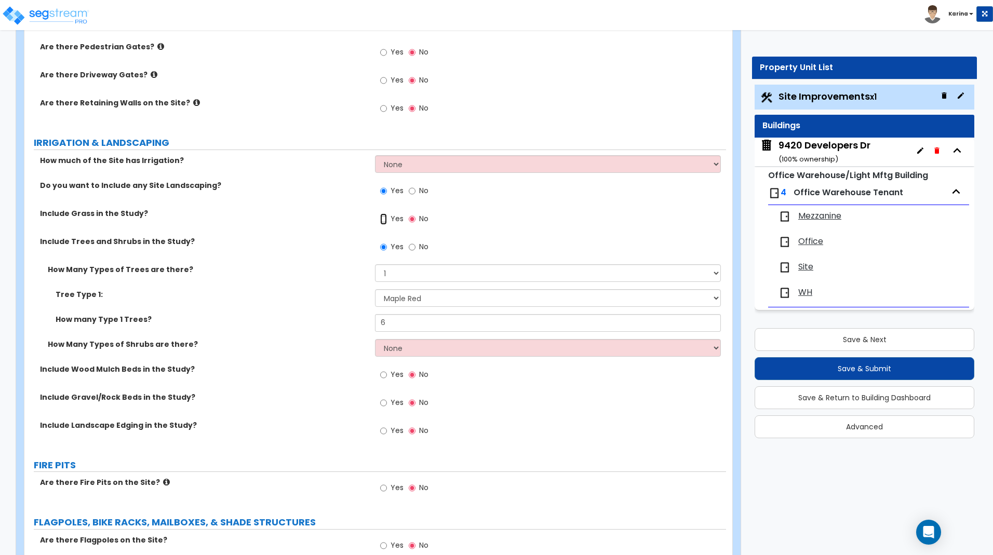
click at [384, 219] on input "Yes" at bounding box center [383, 218] width 7 height 11
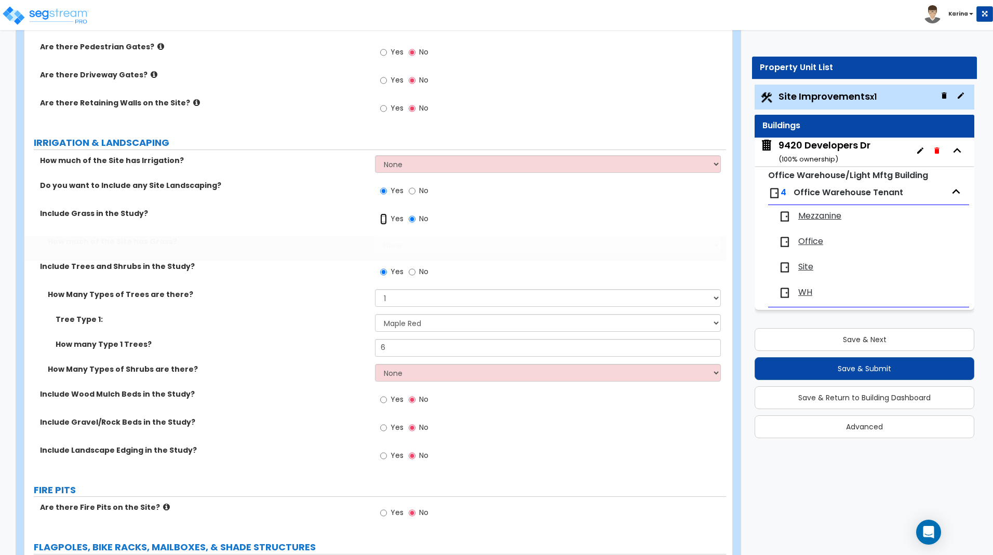
radio input "true"
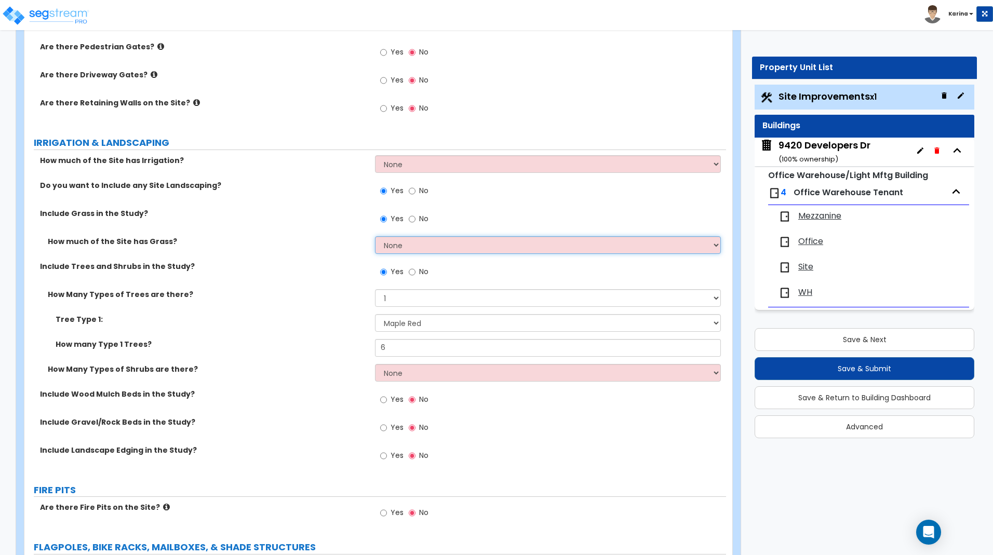
click at [375, 236] on select "None I want to Enter an Approximate Percentage I want to Enter the Square Foota…" at bounding box center [547, 245] width 345 height 18
select select "2"
click option "I want to Enter the Square Footage" at bounding box center [0, 0] width 0 height 0
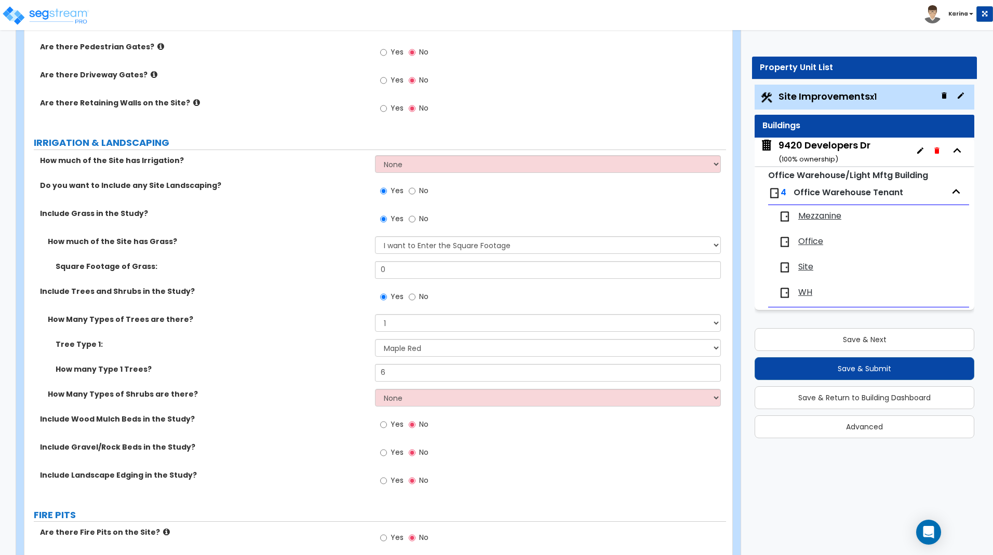
click at [73, 539] on div "Are there Fire Pits on the Site? Yes No" at bounding box center [375, 541] width 702 height 28
click at [393, 272] on input "0" at bounding box center [547, 270] width 345 height 18
type input "17,062"
click at [352, 284] on div "Square Footage of Grass: 17,062" at bounding box center [375, 273] width 702 height 25
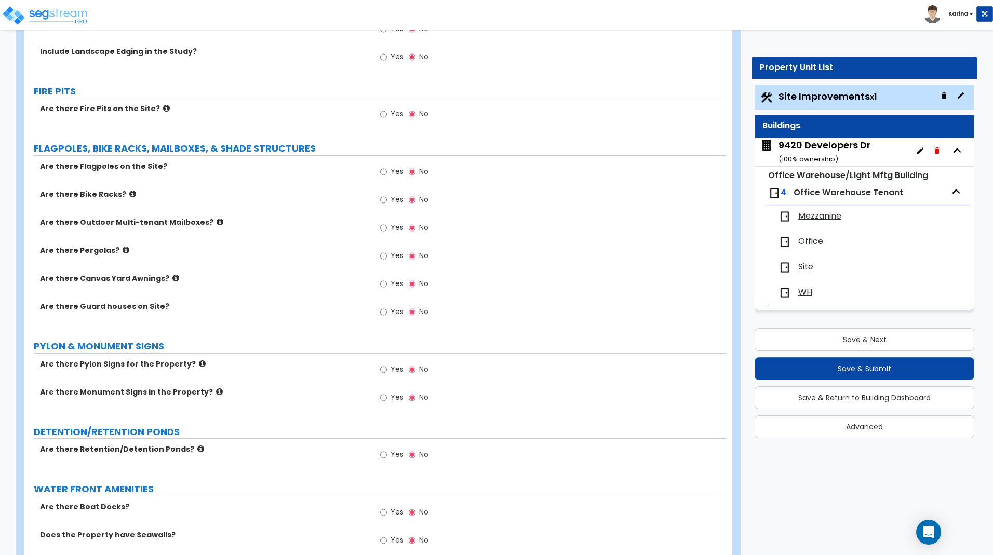
scroll to position [2225, 0]
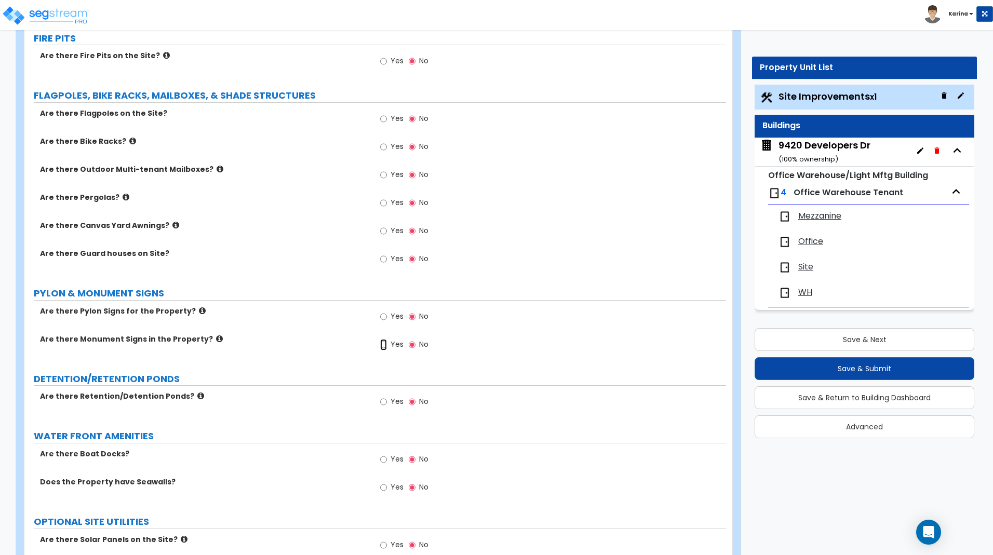
click at [382, 344] on input "Yes" at bounding box center [383, 344] width 7 height 11
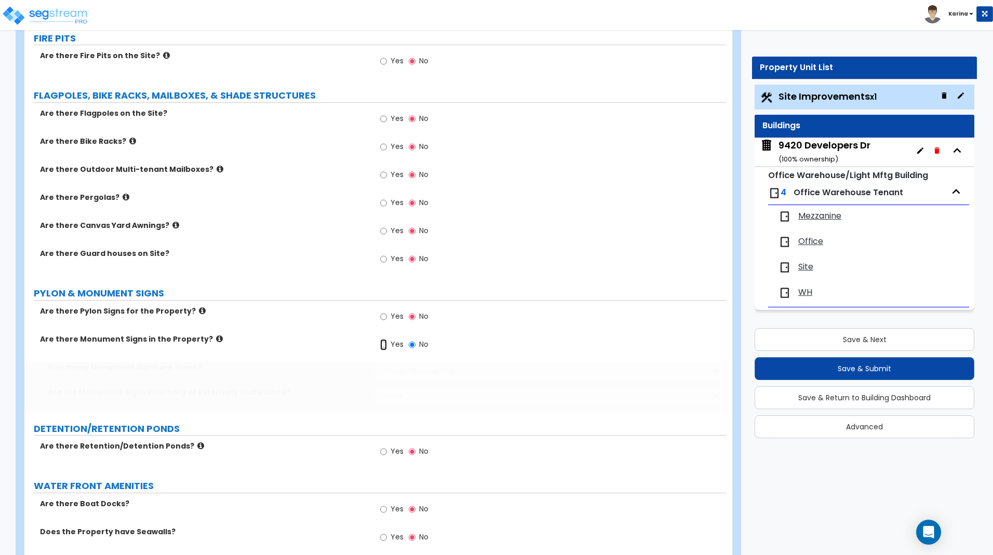
radio input "true"
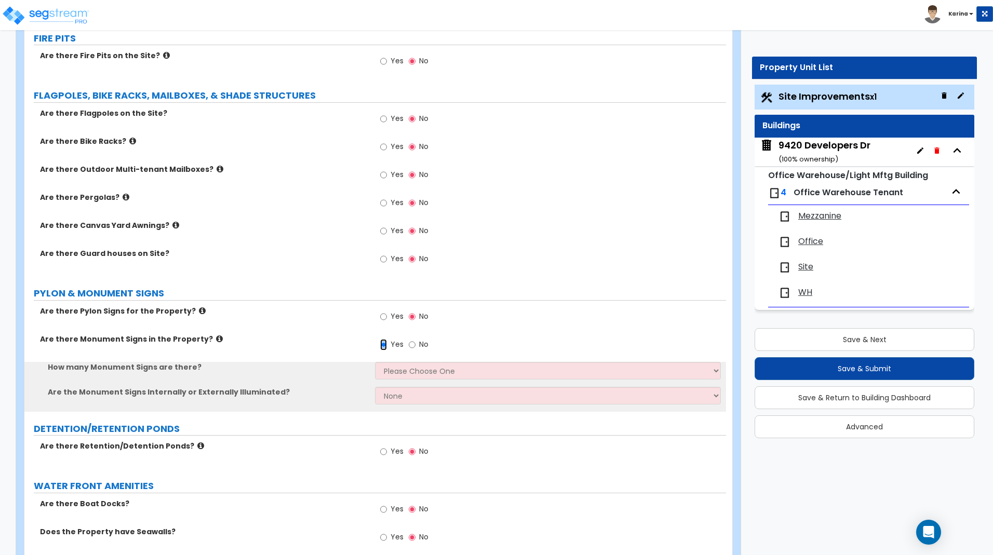
scroll to position [2278, 0]
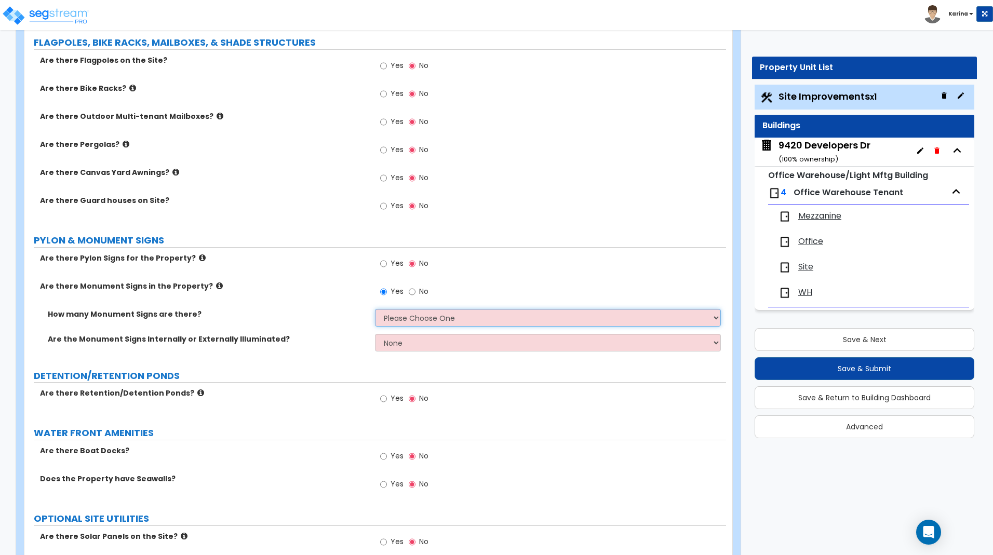
click at [375, 309] on select "Please Choose One 1 2 3" at bounding box center [547, 318] width 345 height 18
select select "1"
click option "1" at bounding box center [0, 0] width 0 height 0
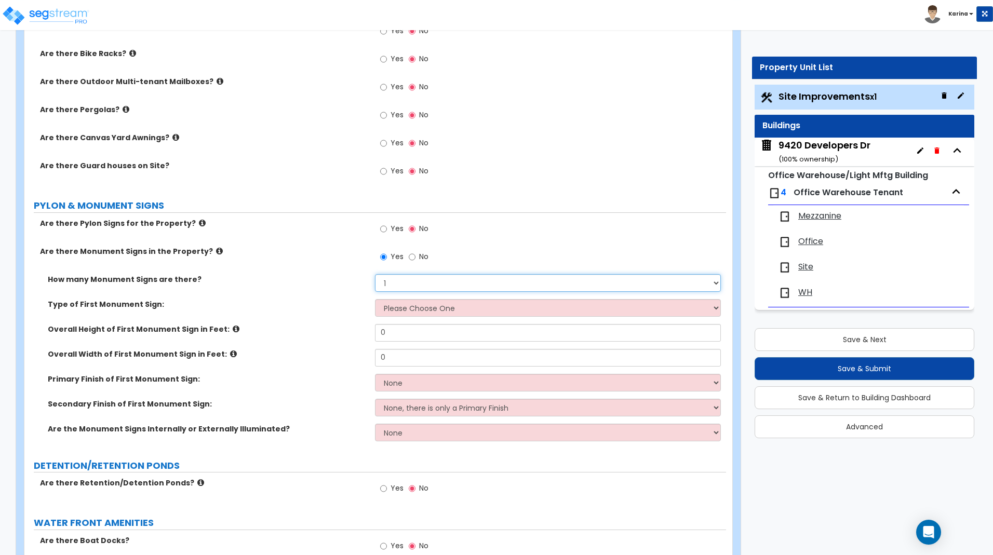
scroll to position [2331, 0]
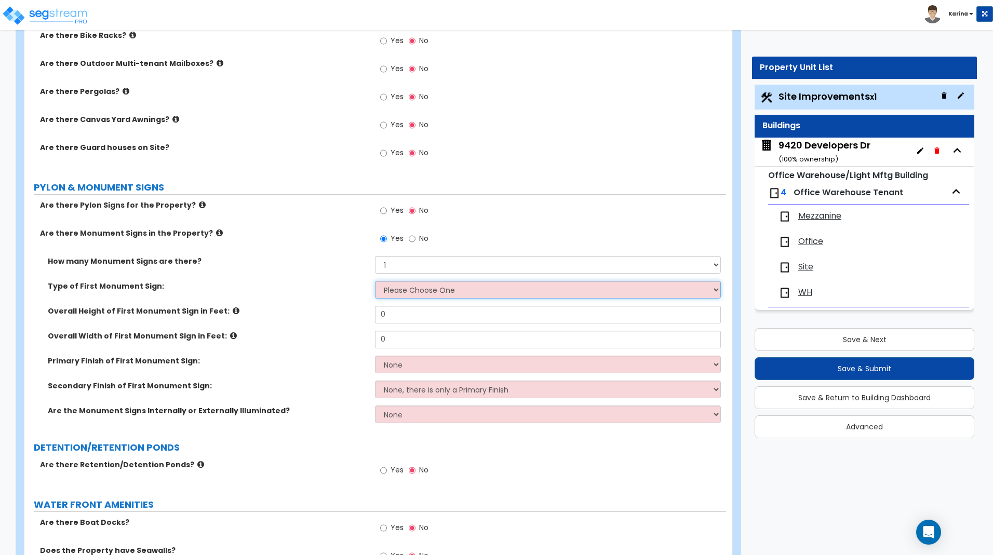
click at [375, 281] on select "Please Choose One Flat Signboard on top of a Base Flat Signboard attached to a …" at bounding box center [547, 290] width 345 height 18
click at [357, 290] on label "Type of First Monument Sign:" at bounding box center [207, 286] width 319 height 10
click at [375, 281] on select "Please Choose One Flat Signboard on top of a Base Flat Signboard attached to a …" at bounding box center [547, 290] width 345 height 18
select select "2"
click option "Flat Signboard attached to a Back Board/Wall" at bounding box center [0, 0] width 0 height 0
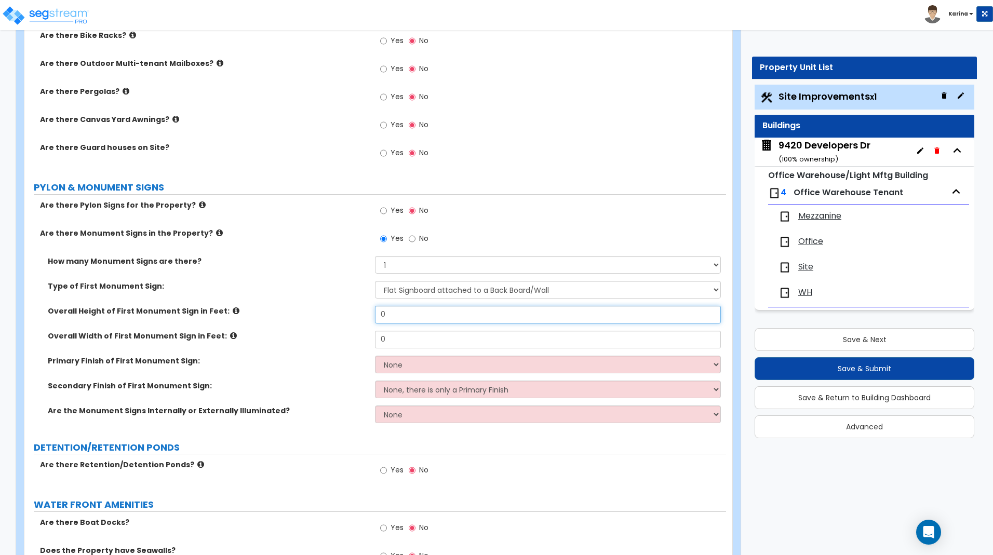
click at [386, 318] on input "0" at bounding box center [547, 315] width 345 height 18
type input "8"
click at [390, 339] on input "0" at bounding box center [547, 340] width 345 height 18
type input "3"
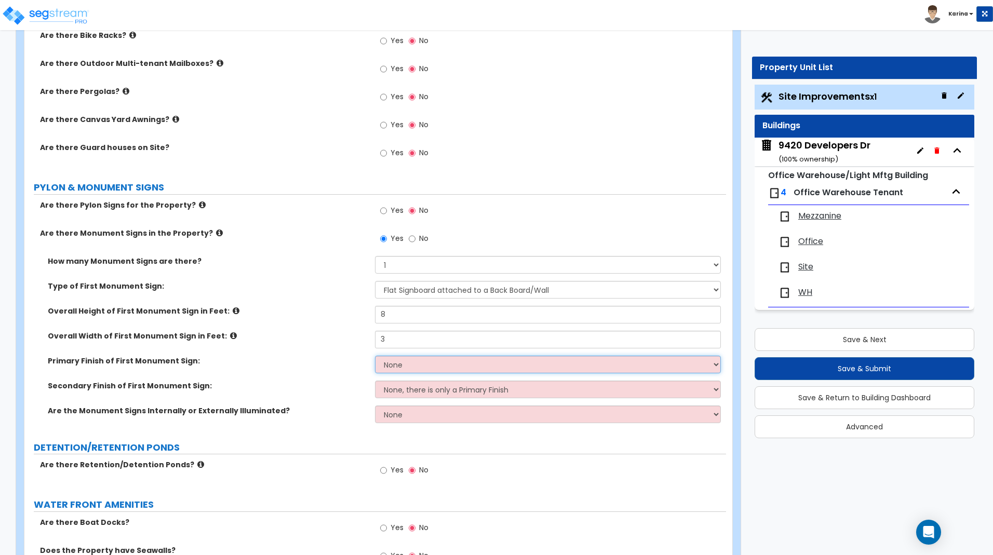
click at [375, 356] on select "None Paint/Stucco Finish Brick Finish Stone Finish Metal Composite Finish Vinyl…" at bounding box center [547, 365] width 345 height 18
select select "3"
click option "Stone Finish" at bounding box center [0, 0] width 0 height 0
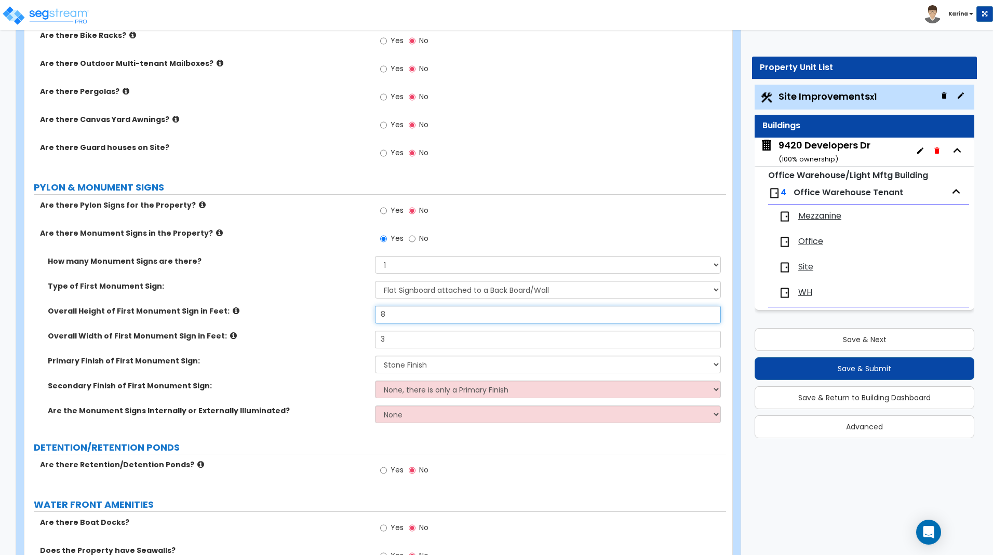
drag, startPoint x: 387, startPoint y: 317, endPoint x: 374, endPoint y: 315, distance: 13.7
click at [375, 315] on input "8" at bounding box center [547, 315] width 345 height 18
drag, startPoint x: 399, startPoint y: 344, endPoint x: 376, endPoint y: 340, distance: 23.2
click at [376, 340] on input "3" at bounding box center [547, 340] width 345 height 18
drag, startPoint x: 397, startPoint y: 313, endPoint x: 336, endPoint y: 311, distance: 61.8
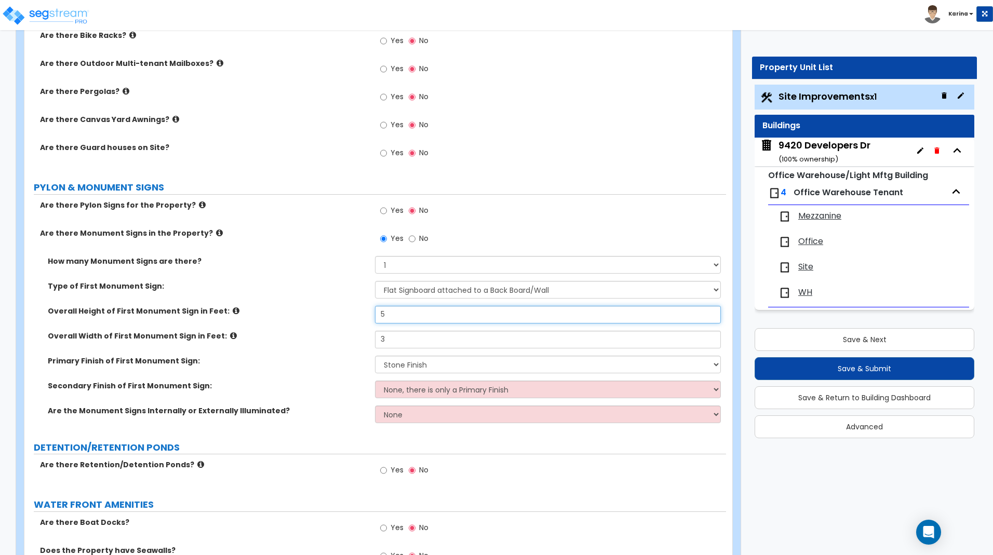
click at [375, 311] on input "5" at bounding box center [547, 315] width 345 height 18
type input "2"
drag, startPoint x: 394, startPoint y: 338, endPoint x: 361, endPoint y: 336, distance: 32.2
click at [375, 336] on input "3" at bounding box center [547, 340] width 345 height 18
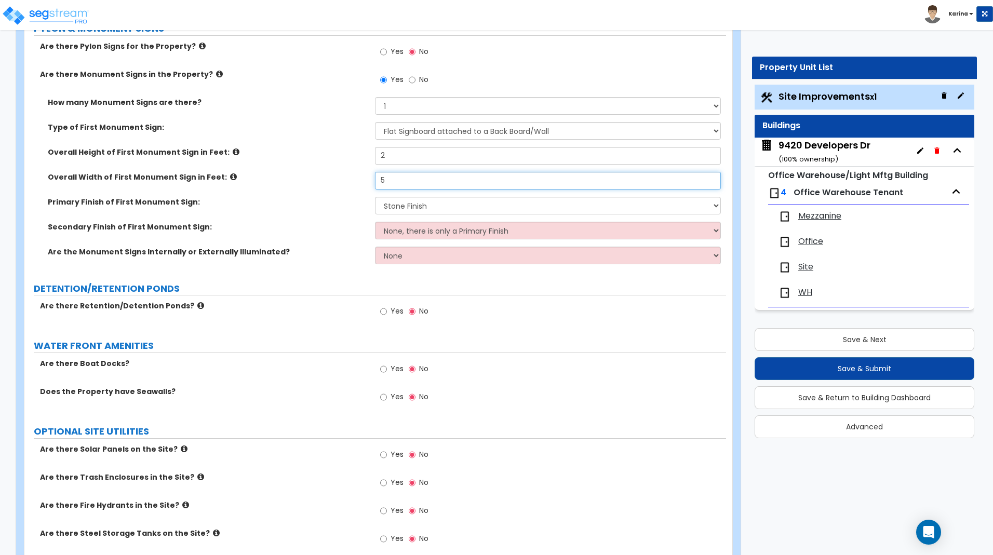
scroll to position [2539, 0]
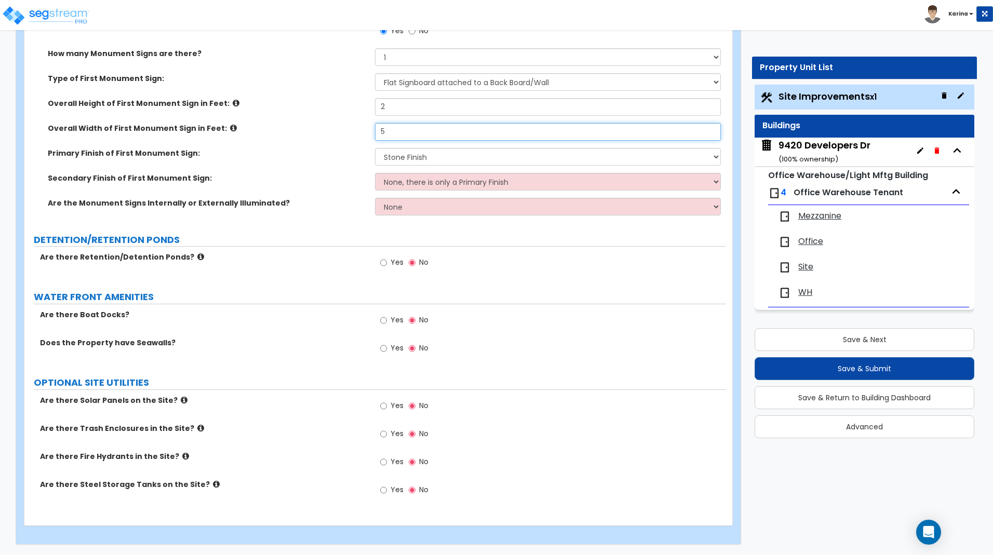
type input "5"
click at [383, 433] on input "Yes" at bounding box center [383, 433] width 7 height 11
radio input "true"
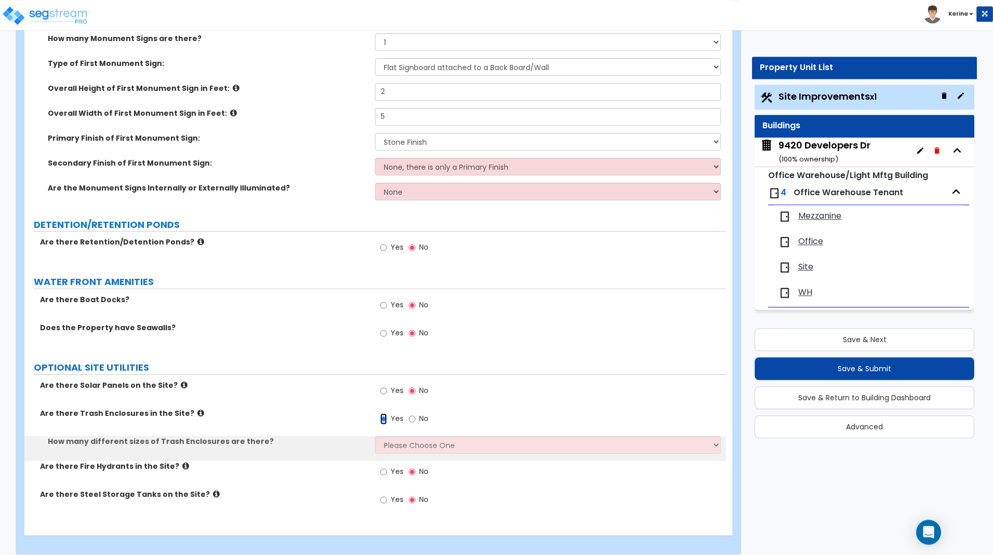
scroll to position [2564, 0]
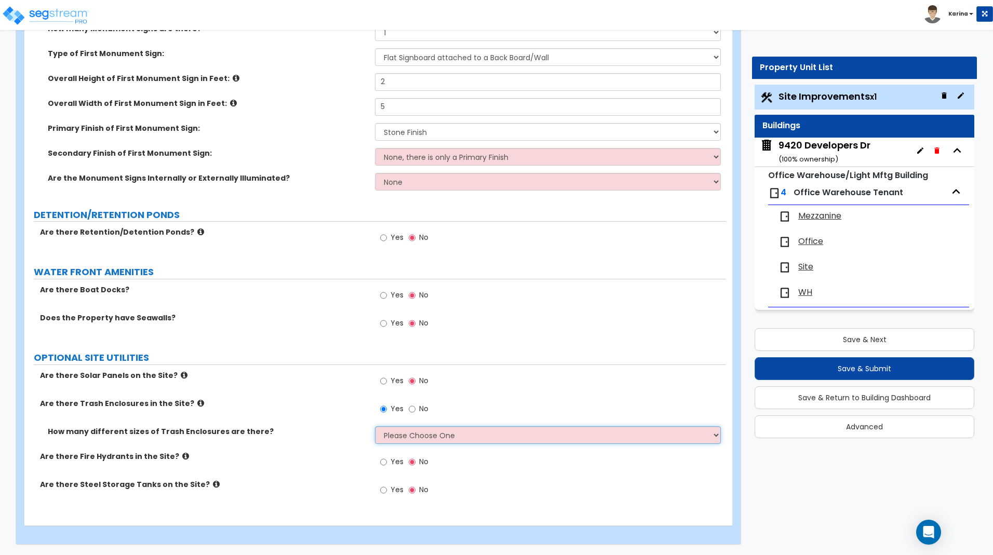
click at [375, 426] on select "Please Choose One 1 2 3" at bounding box center [547, 435] width 345 height 18
select select "1"
click option "1" at bounding box center [0, 0] width 0 height 0
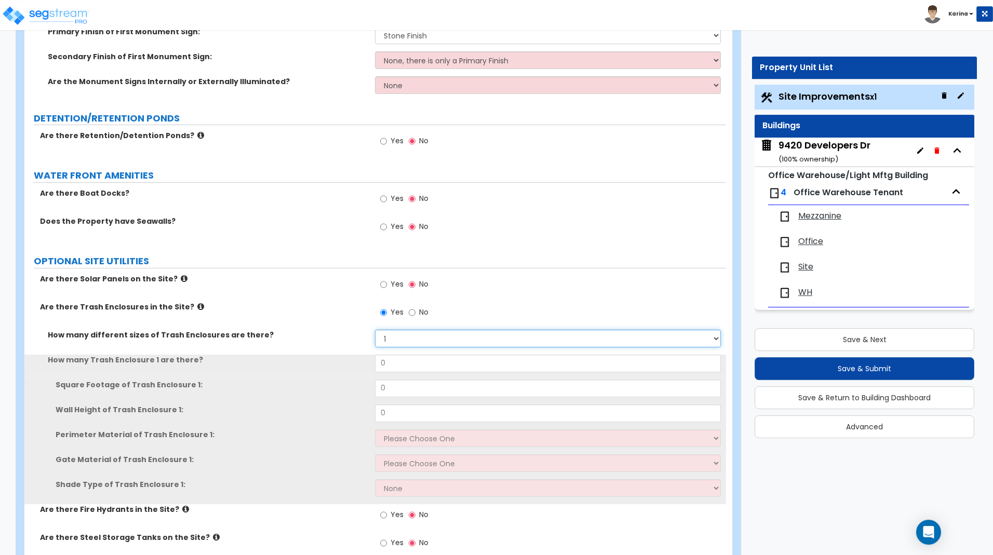
scroll to position [2670, 0]
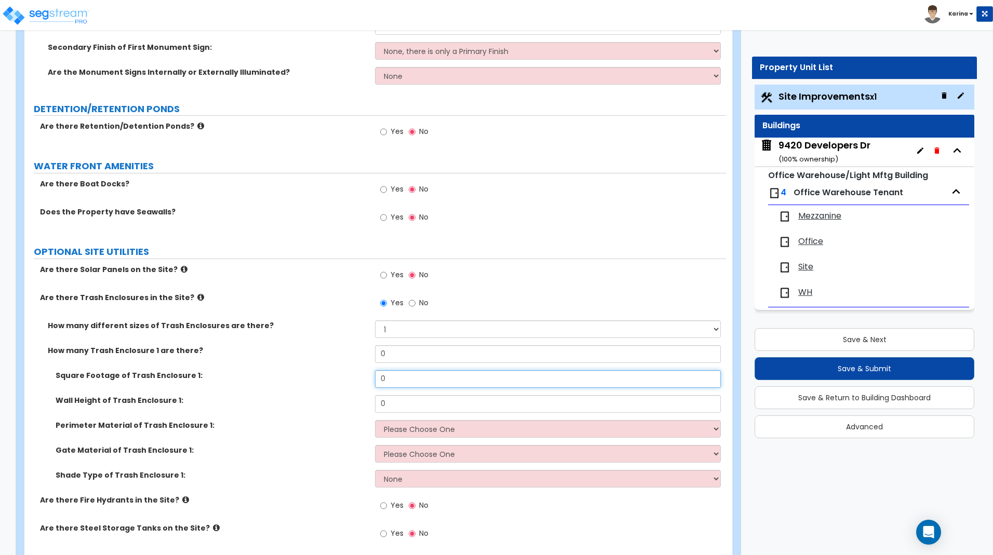
click at [386, 379] on input "0" at bounding box center [547, 379] width 345 height 18
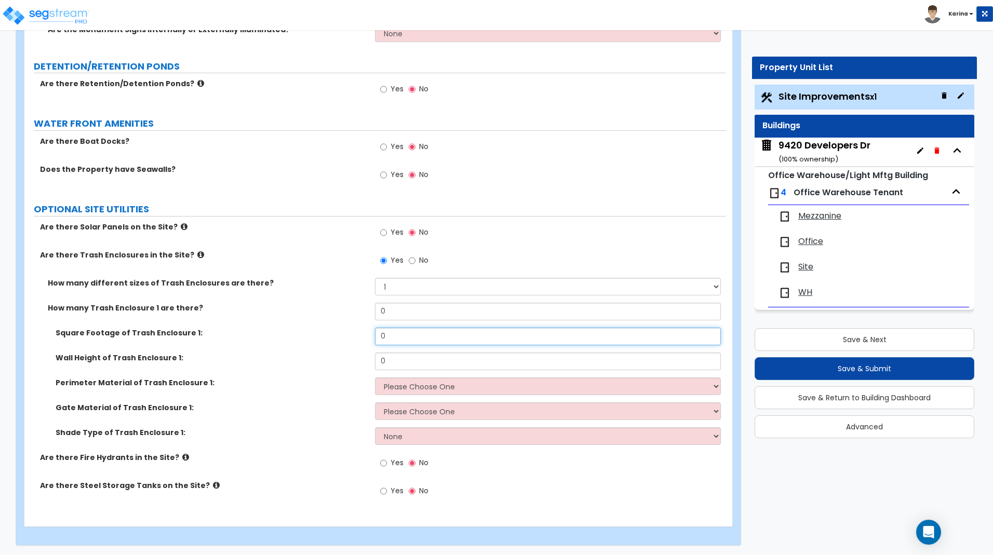
scroll to position [2713, 0]
drag, startPoint x: 391, startPoint y: 364, endPoint x: 373, endPoint y: 359, distance: 18.3
click at [375, 359] on input "0" at bounding box center [547, 361] width 345 height 18
type input "8"
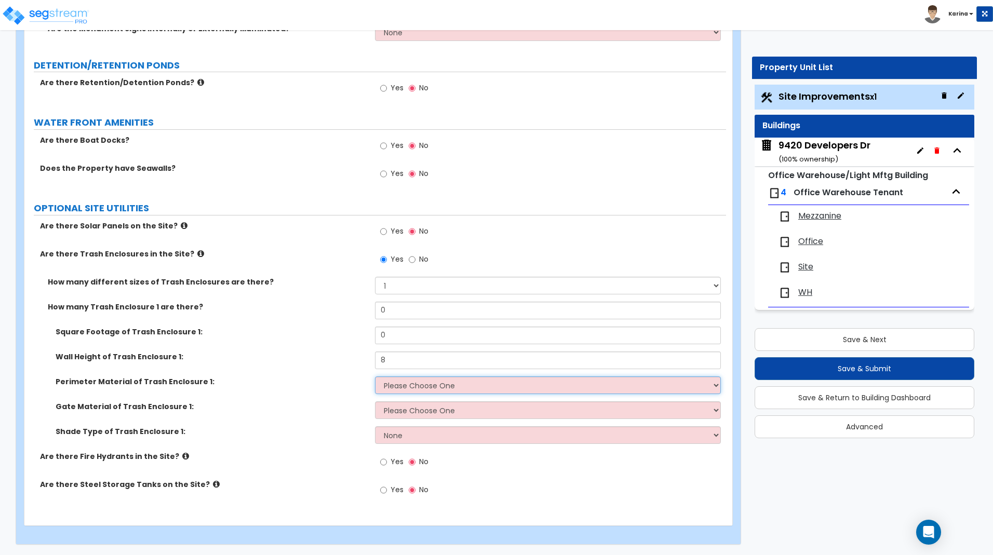
click at [375, 377] on select "Please Choose One Chain Link Wood Metal CMU" at bounding box center [547, 386] width 345 height 18
select select "4"
click option "CMU" at bounding box center [0, 0] width 0 height 0
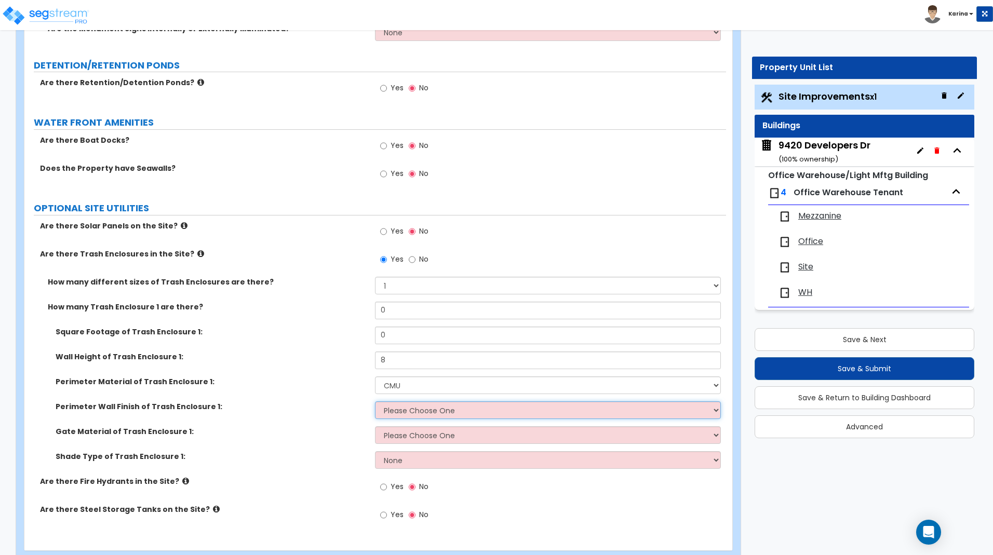
click at [375, 401] on select "Please Choose One Stone Veneer Brick Veneer Stucco Paint" at bounding box center [547, 410] width 345 height 18
click at [397, 412] on select "Please Choose One Stone Veneer Brick Veneer Stucco Paint" at bounding box center [547, 410] width 345 height 18
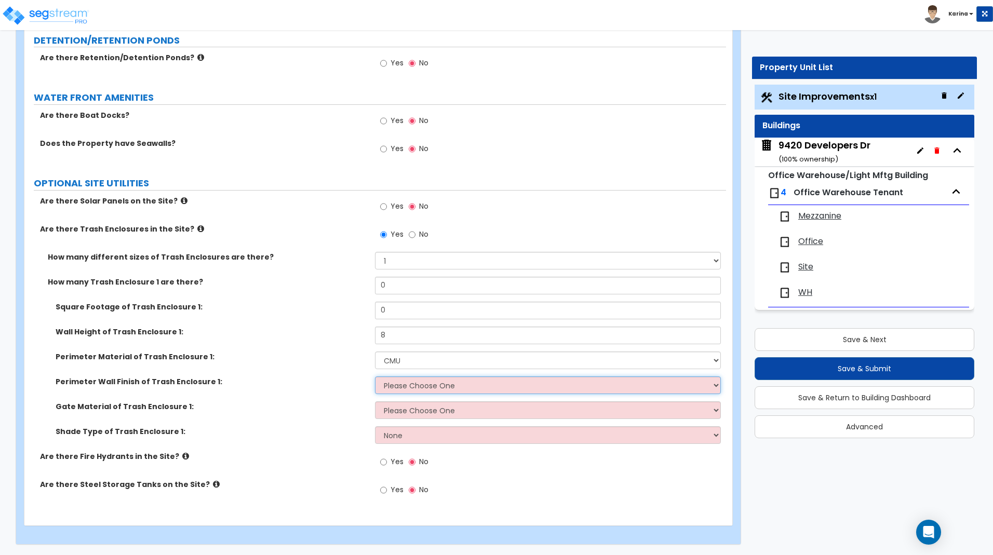
scroll to position [2685, 0]
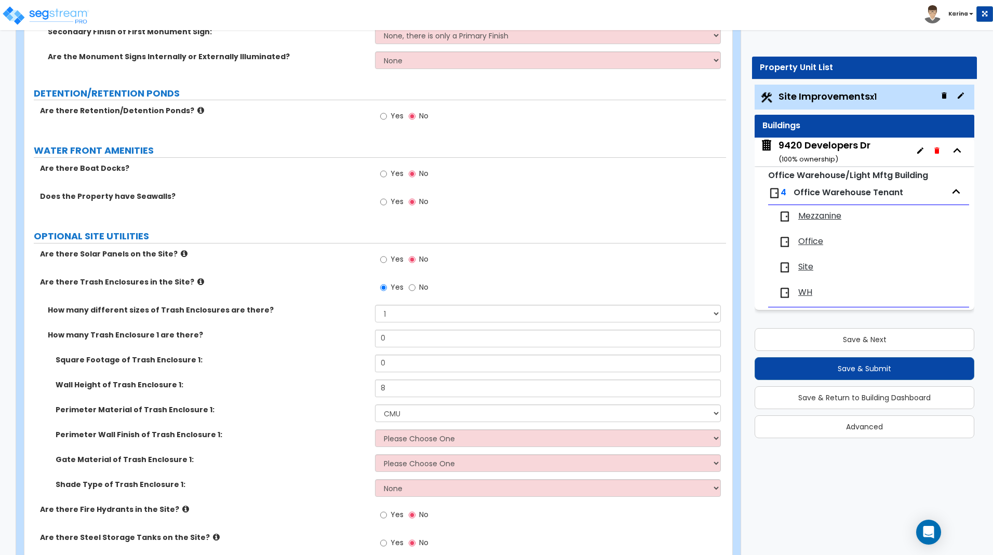
click at [582, 543] on div "Yes No" at bounding box center [550, 546] width 351 height 28
drag, startPoint x: 393, startPoint y: 365, endPoint x: 364, endPoint y: 361, distance: 29.8
click at [375, 361] on input "0" at bounding box center [547, 364] width 345 height 18
type input "344"
click at [345, 366] on div "Square Footage of Trash Enclosure 1: 344" at bounding box center [375, 367] width 702 height 25
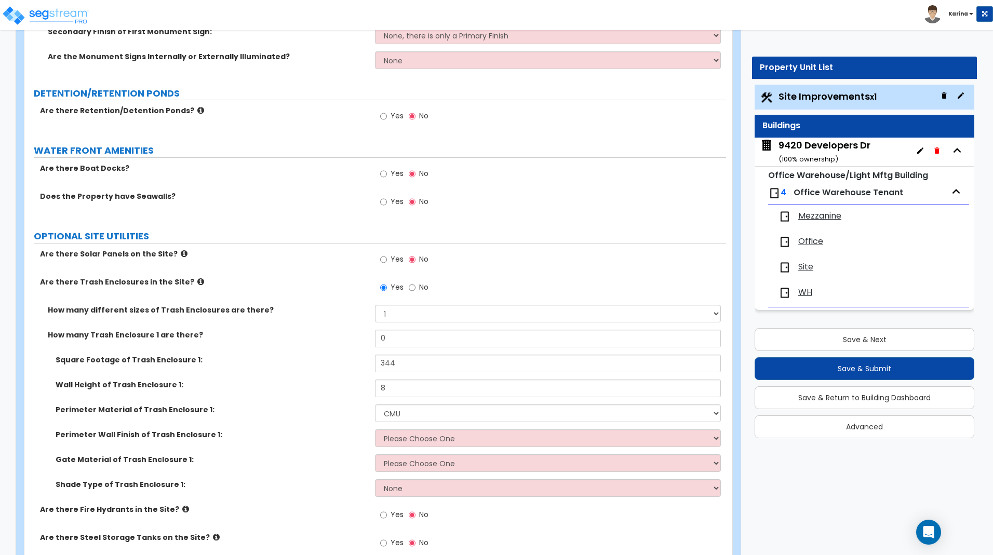
scroll to position [2738, 0]
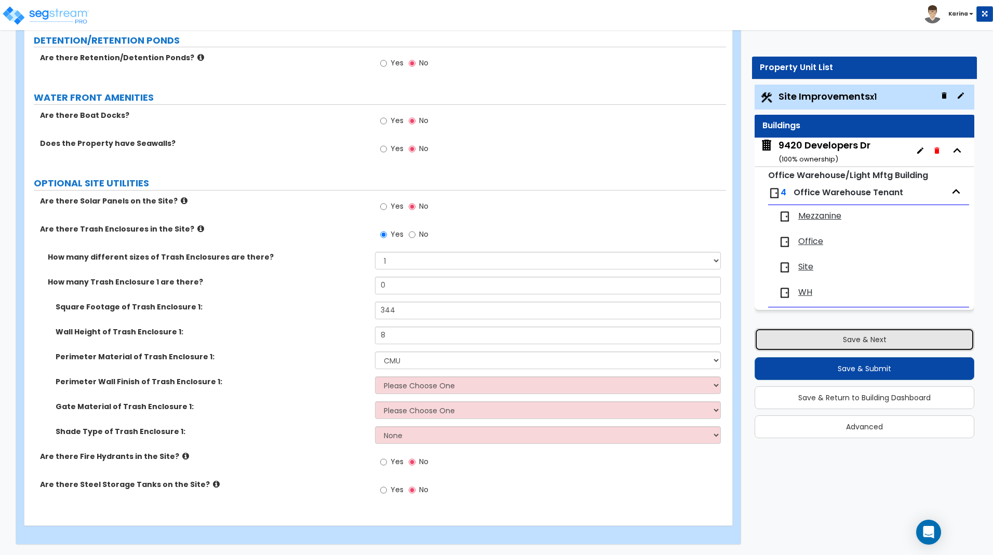
click at [852, 344] on button "Save & Next" at bounding box center [865, 339] width 220 height 23
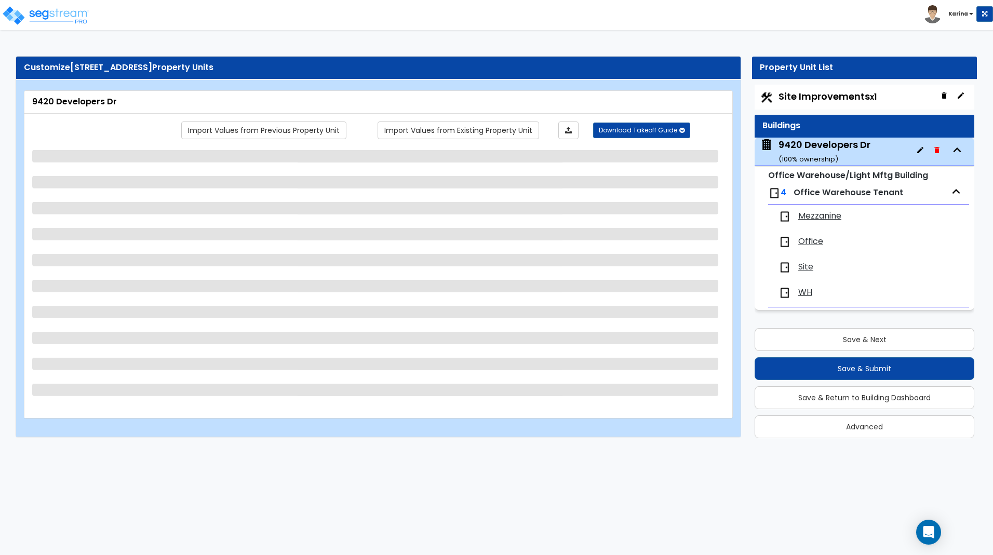
scroll to position [0, 0]
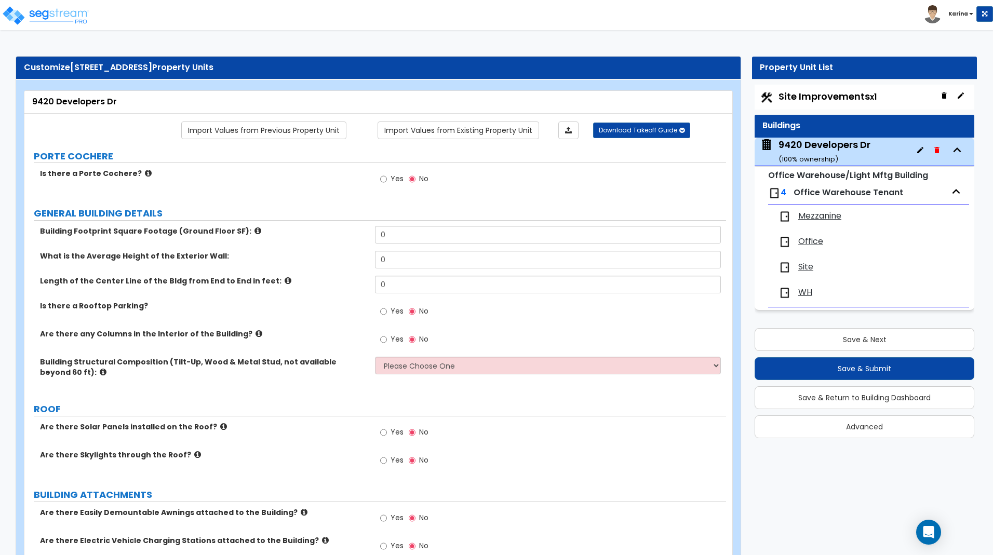
click at [366, 537] on label "Are there Electric Vehicle Charging Stations attached to the Building?" at bounding box center [203, 540] width 327 height 10
click at [403, 234] on input "0" at bounding box center [547, 235] width 345 height 18
type input "8,518"
click at [351, 256] on label "What is the Average Height of the Exterior Wall:" at bounding box center [203, 256] width 327 height 10
drag, startPoint x: 396, startPoint y: 257, endPoint x: 368, endPoint y: 257, distance: 28.6
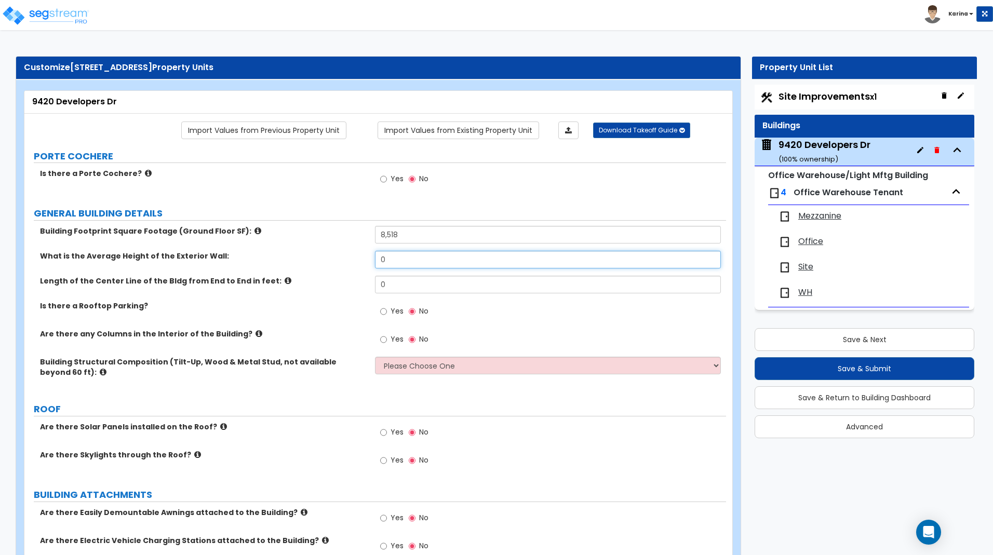
click at [375, 257] on input "0" at bounding box center [547, 260] width 345 height 18
type input "20"
click at [331, 264] on div "What is the Average Height of the Exterior Wall: 20" at bounding box center [375, 263] width 702 height 25
click at [521, 538] on div "Yes No" at bounding box center [550, 549] width 351 height 28
click at [396, 286] on input "0" at bounding box center [547, 285] width 345 height 18
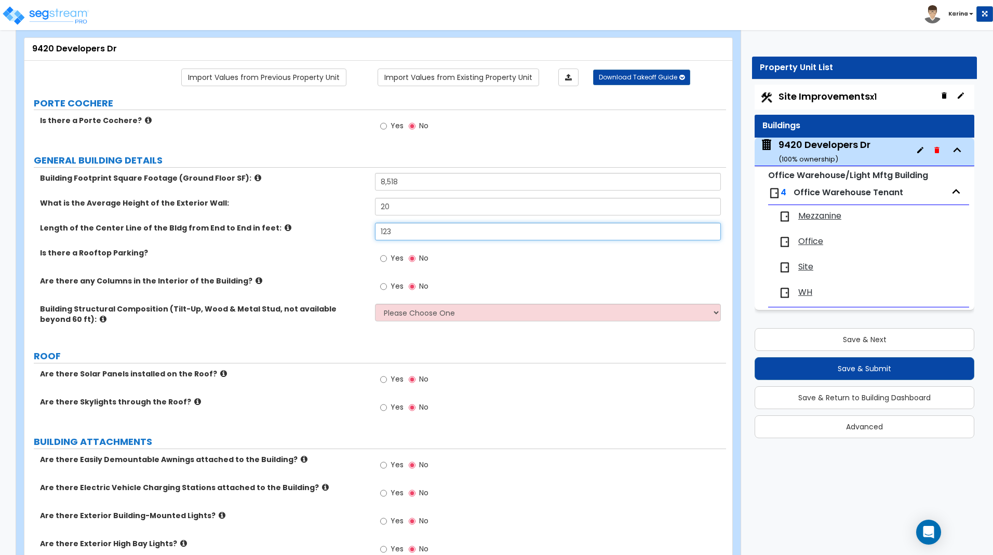
scroll to position [106, 0]
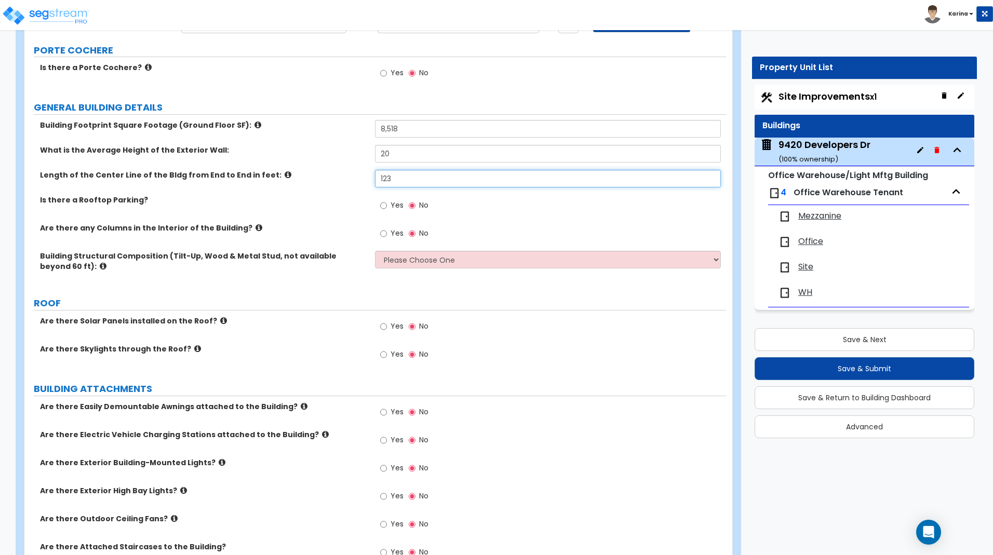
type input "123"
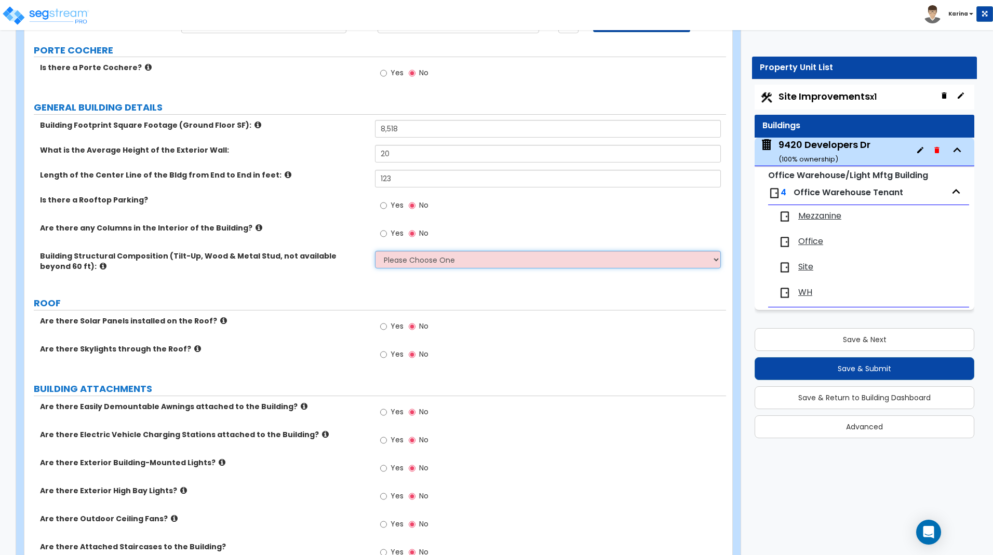
click at [375, 251] on select "Please Choose One Pre-Engineered Metal Building Tilt-up Wall Construction Reinf…" at bounding box center [547, 260] width 345 height 18
select select "6"
click option "CMU Masonry" at bounding box center [0, 0] width 0 height 0
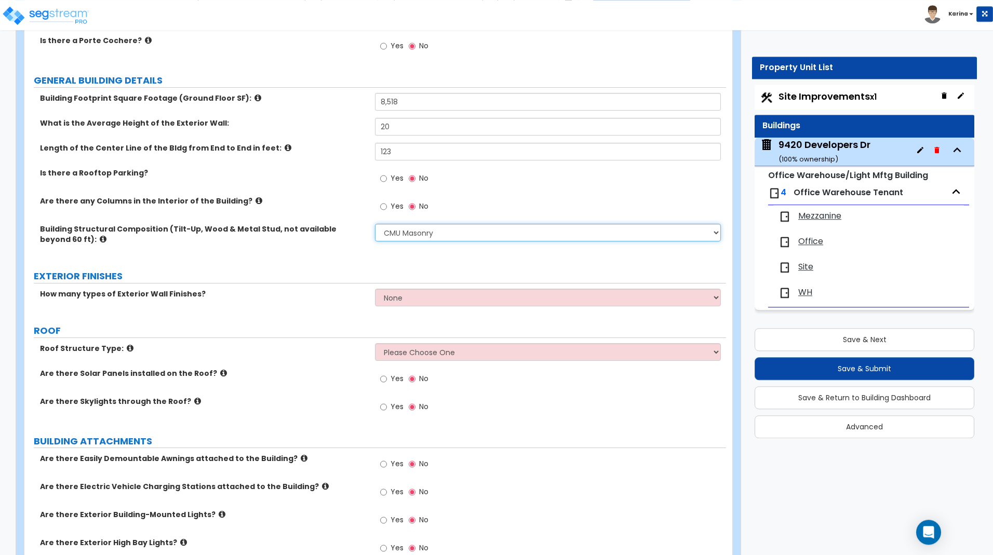
scroll to position [159, 0]
